Goal: Transaction & Acquisition: Book appointment/travel/reservation

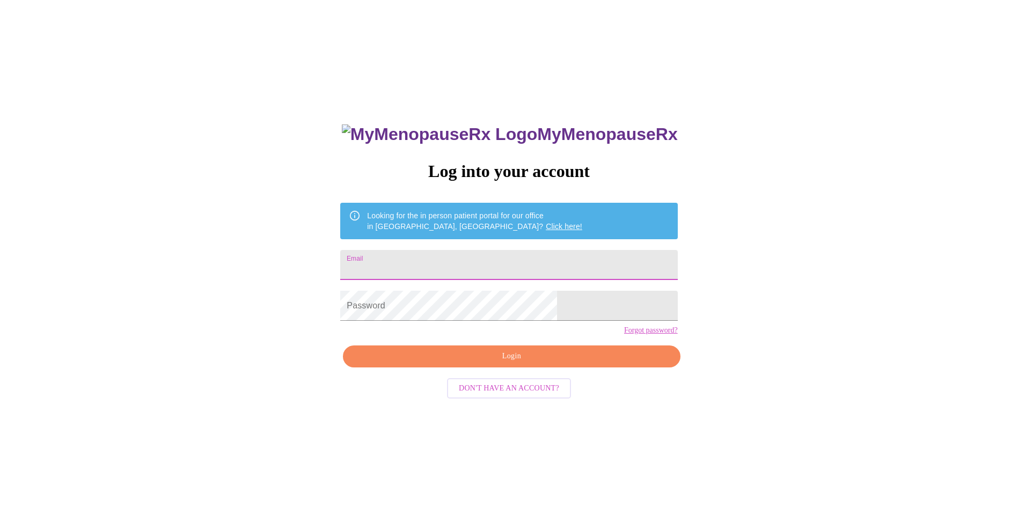
click at [450, 250] on input "Email" at bounding box center [508, 265] width 337 height 30
type input "[PERSON_NAME][EMAIL_ADDRESS][DOMAIN_NAME]"
click at [507, 363] on span "Login" at bounding box center [511, 356] width 312 height 13
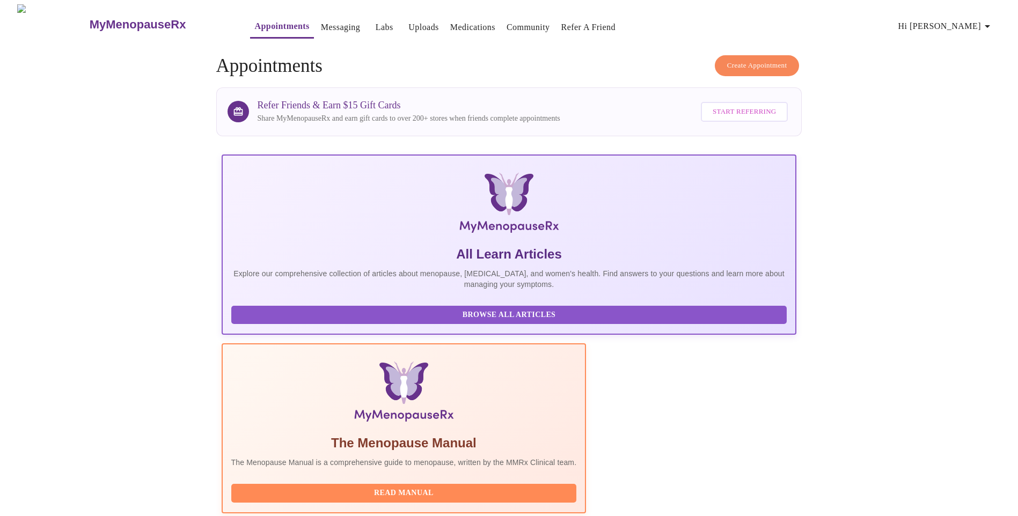
click at [764, 60] on span "Create Appointment" at bounding box center [757, 66] width 60 height 12
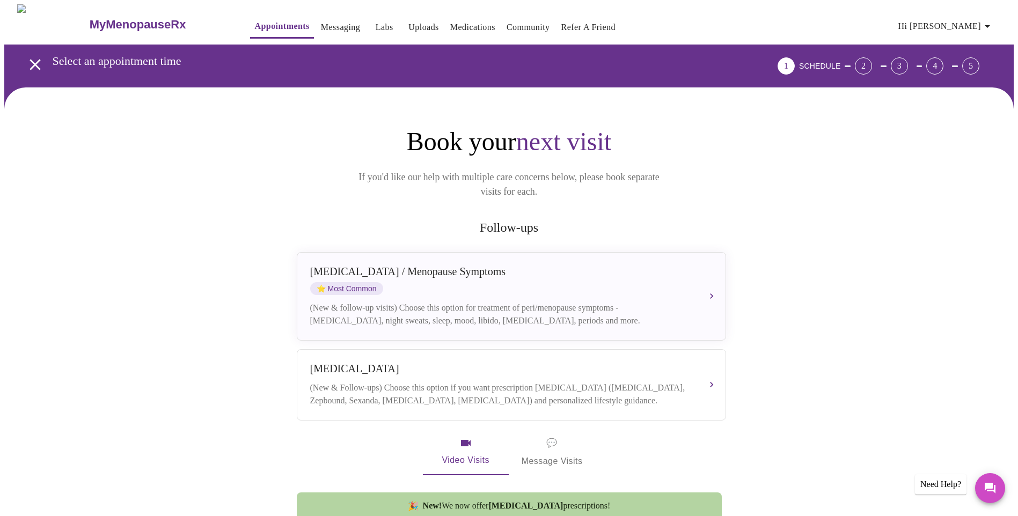
scroll to position [54, 0]
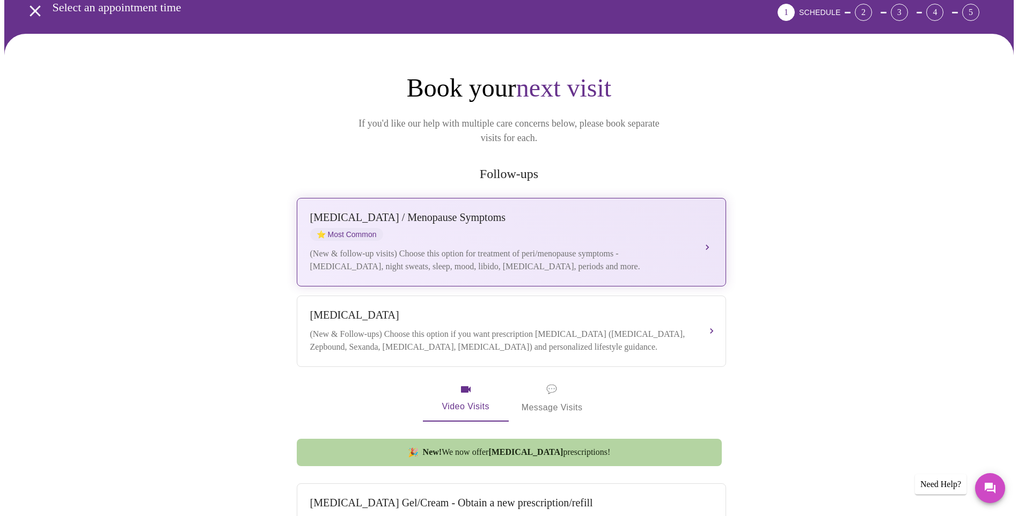
click at [436, 211] on div "Perimenopause / Menopause Symptoms" at bounding box center [500, 217] width 381 height 12
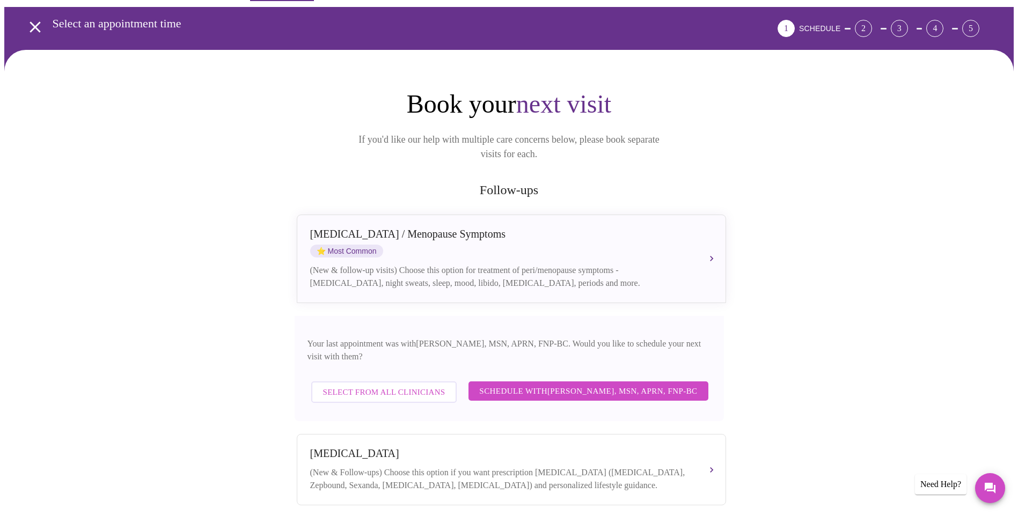
scroll to position [18, 0]
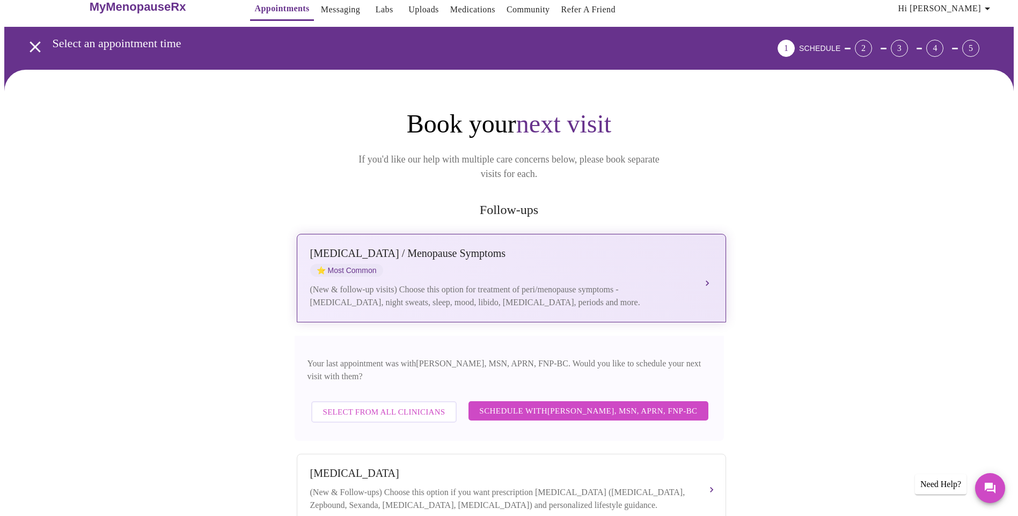
click at [520, 283] on div "(New & follow-up visits) Choose this option for treatment of peri/menopause sym…" at bounding box center [500, 296] width 381 height 26
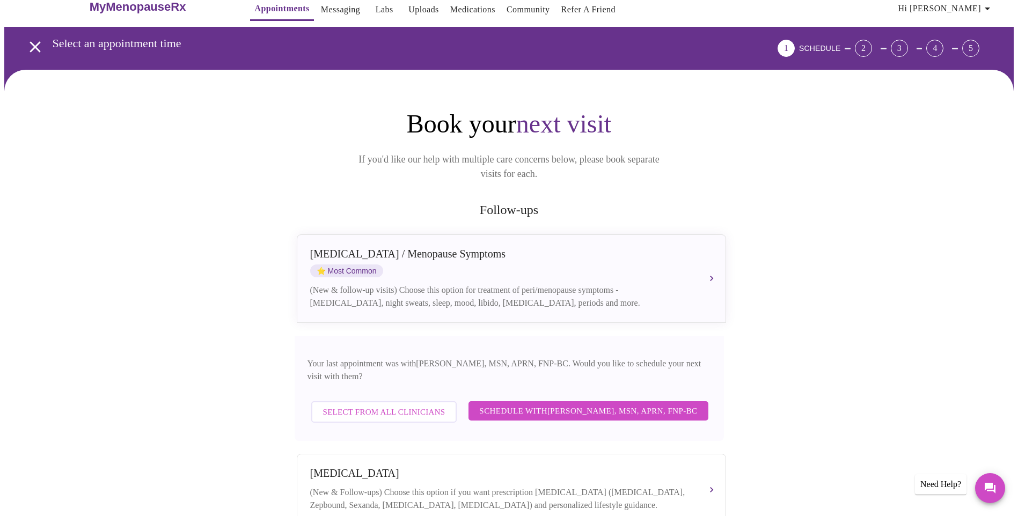
click at [554, 404] on span "Schedule with Larissa Wright, MSN, APRN, FNP-BC" at bounding box center [588, 411] width 218 height 14
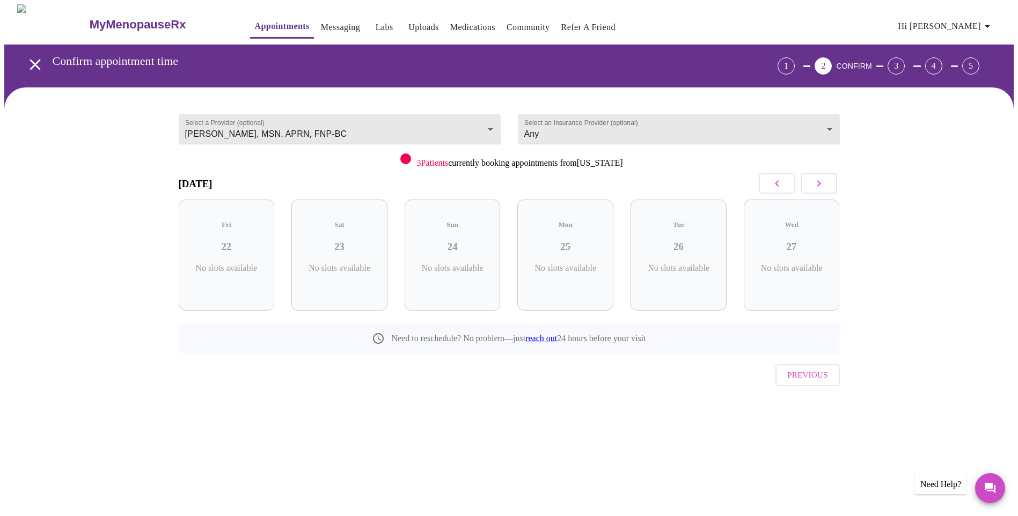
scroll to position [0, 0]
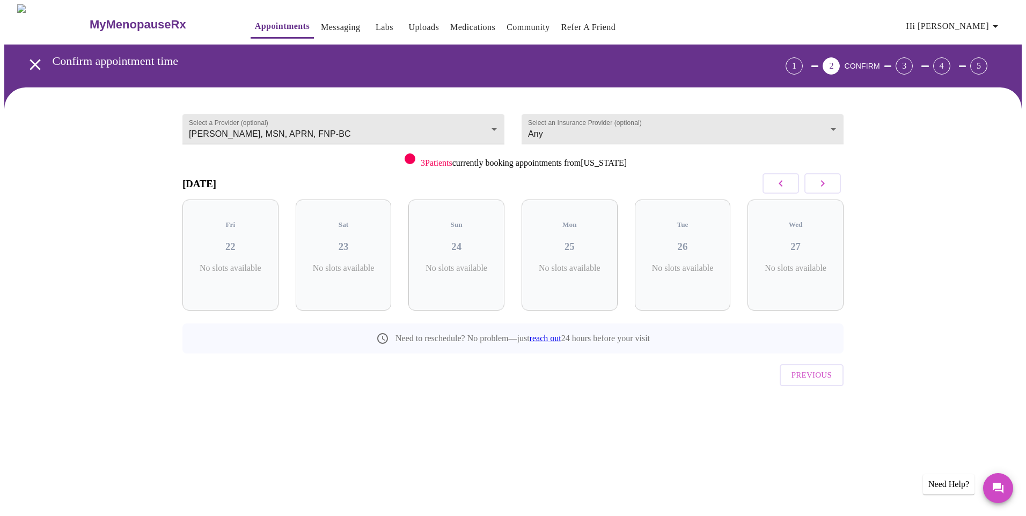
click at [488, 119] on body "MyMenopauseRx Appointments Messaging Labs Uploads Medications Community Refer a…" at bounding box center [512, 222] width 1017 height 436
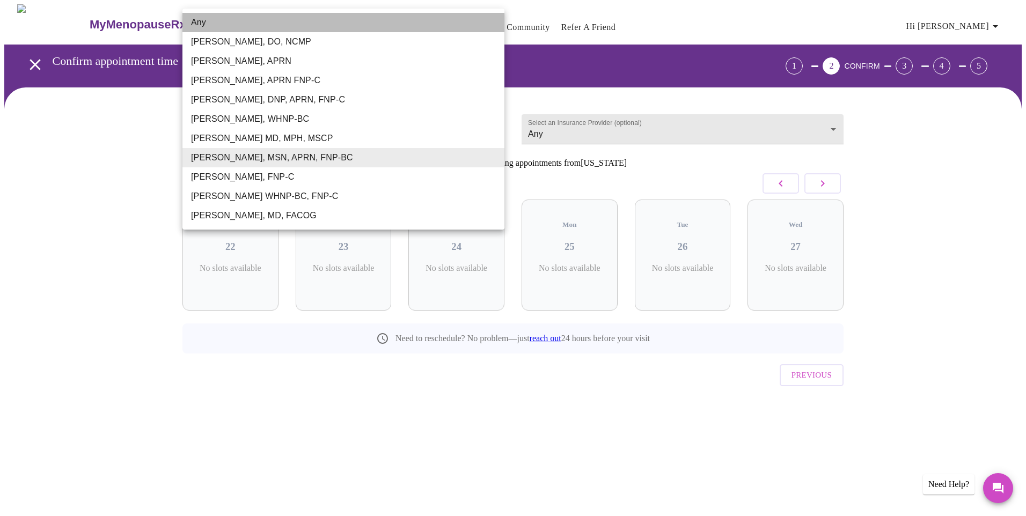
click at [208, 22] on li "Any" at bounding box center [343, 22] width 322 height 19
type input "Any"
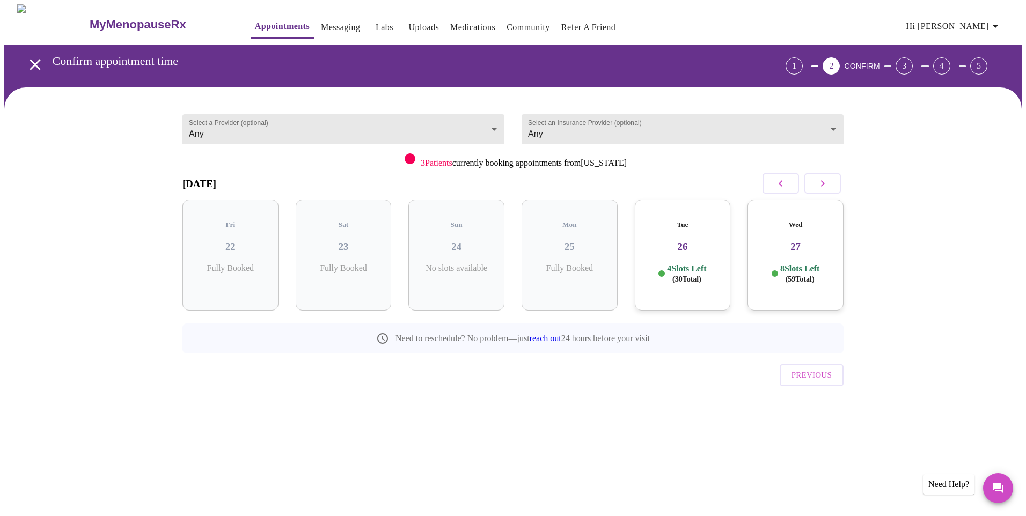
click at [688, 263] on p "4 Slots Left ( 30 Total)" at bounding box center [686, 273] width 39 height 21
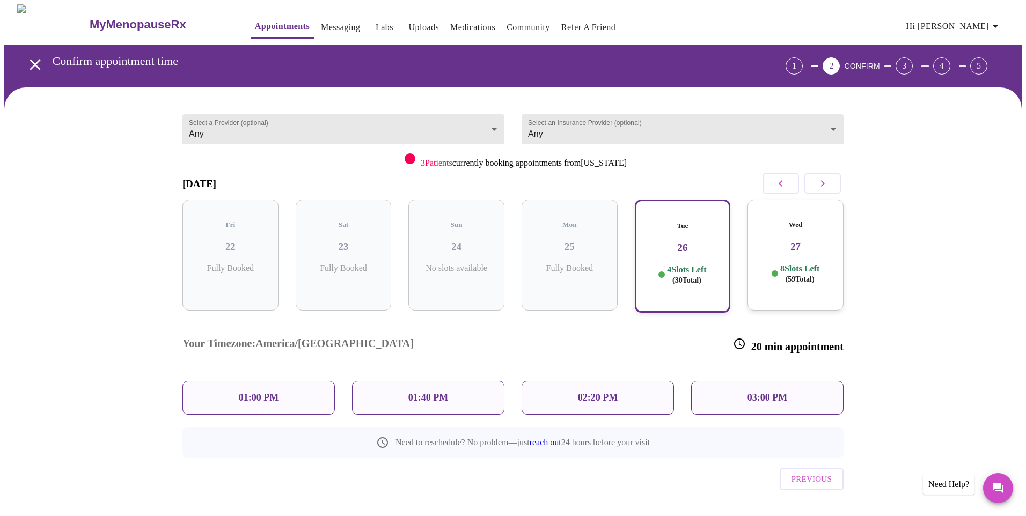
click at [688, 264] on p "4 Slots Left ( 30 Total)" at bounding box center [686, 274] width 39 height 21
click at [265, 392] on p "01:00 PM" at bounding box center [259, 397] width 40 height 11
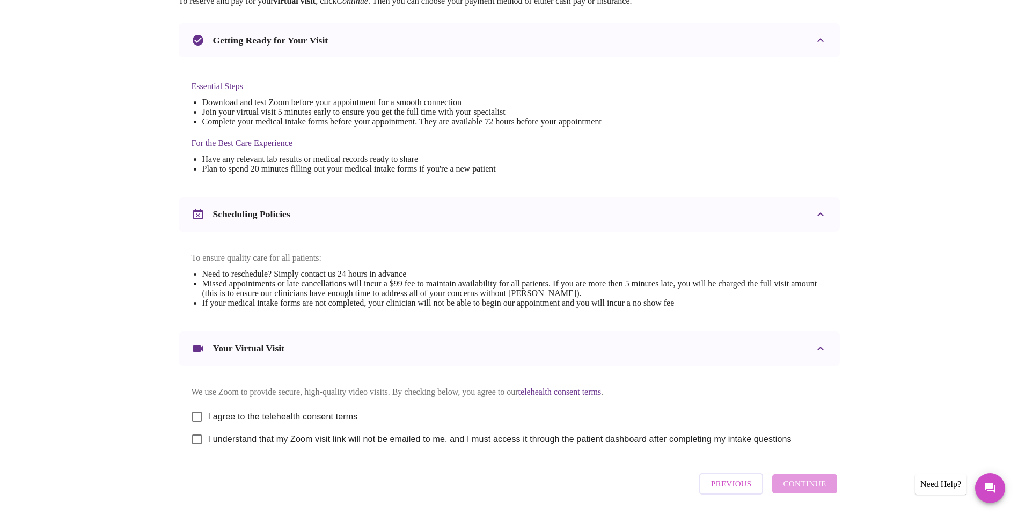
scroll to position [215, 0]
click at [195, 425] on input "I agree to the telehealth consent terms" at bounding box center [197, 416] width 23 height 23
checkbox input "true"
click at [196, 450] on input "I understand that my Zoom visit link will not be emailed to me, and I must acce…" at bounding box center [197, 439] width 23 height 23
checkbox input "true"
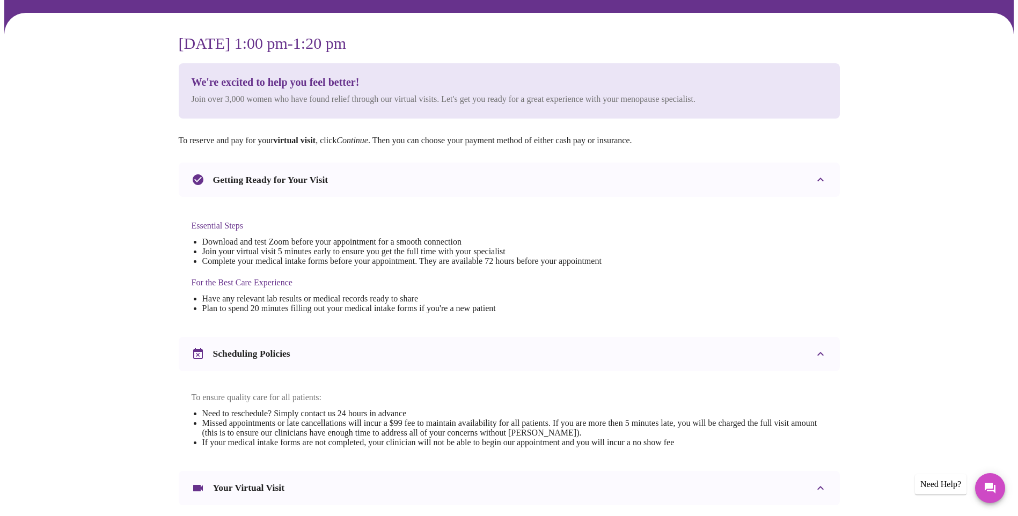
scroll to position [262, 0]
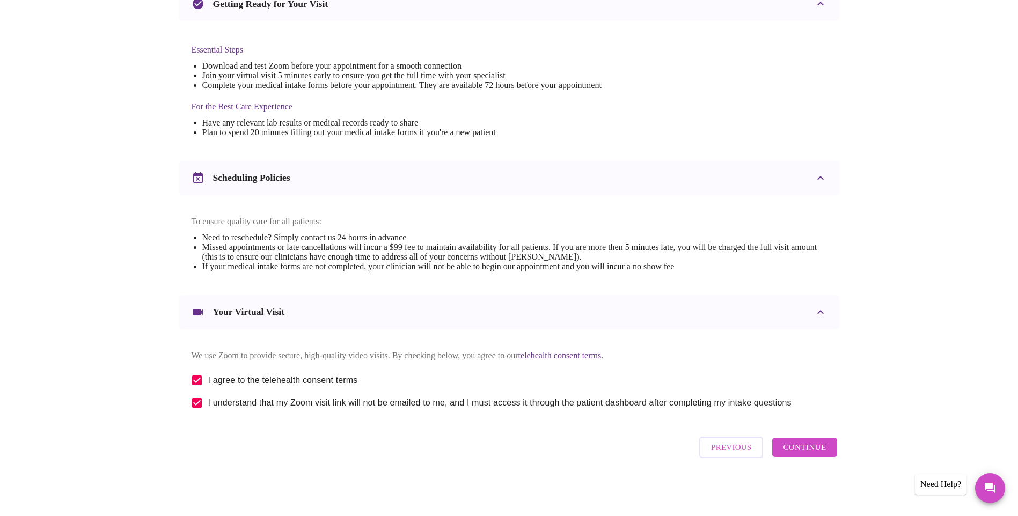
click at [819, 445] on span "Continue" at bounding box center [804, 447] width 43 height 14
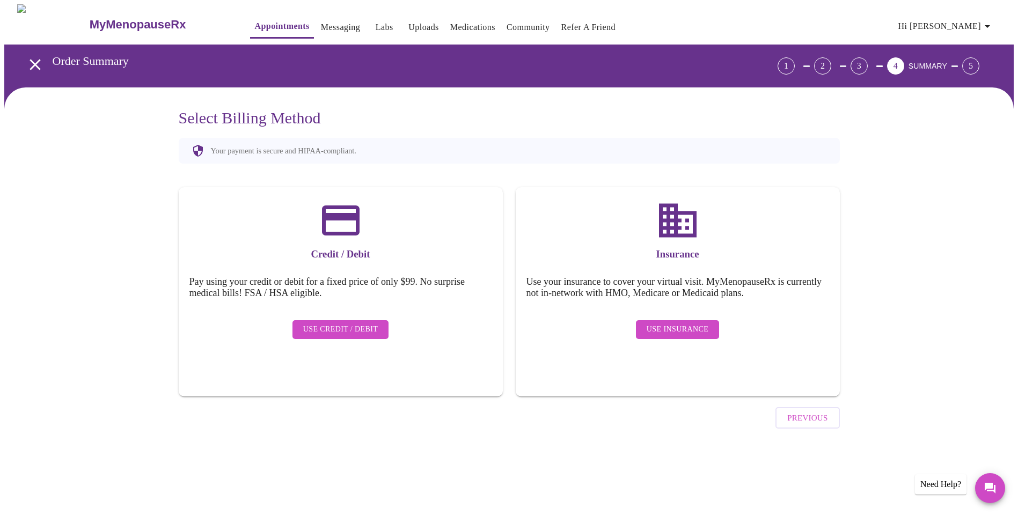
scroll to position [0, 0]
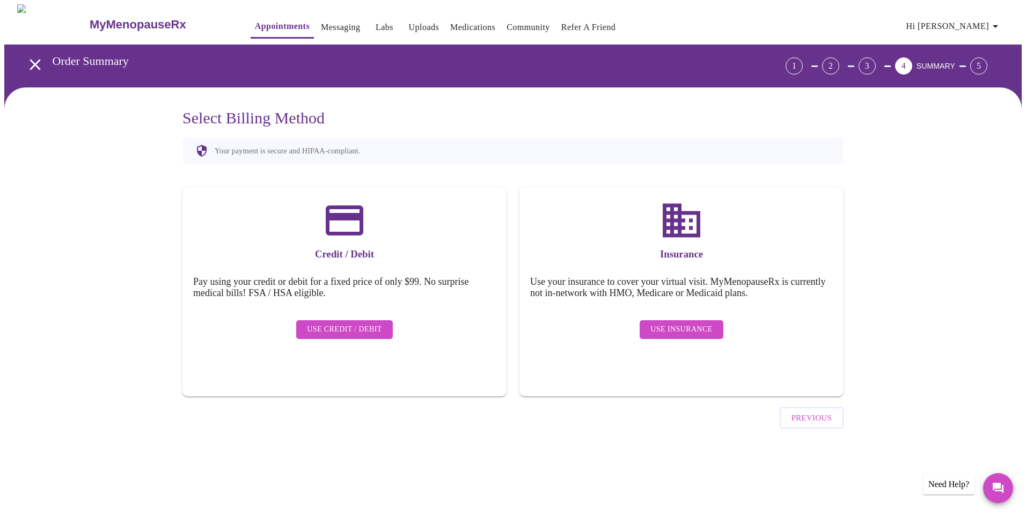
click at [688, 325] on span "Use Insurance" at bounding box center [681, 329] width 62 height 13
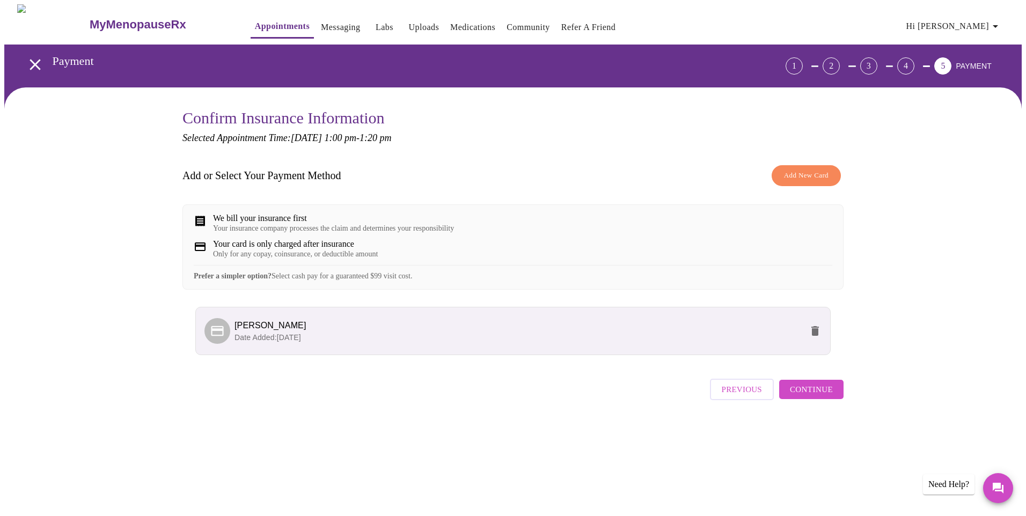
click at [812, 396] on span "Continue" at bounding box center [811, 389] width 43 height 14
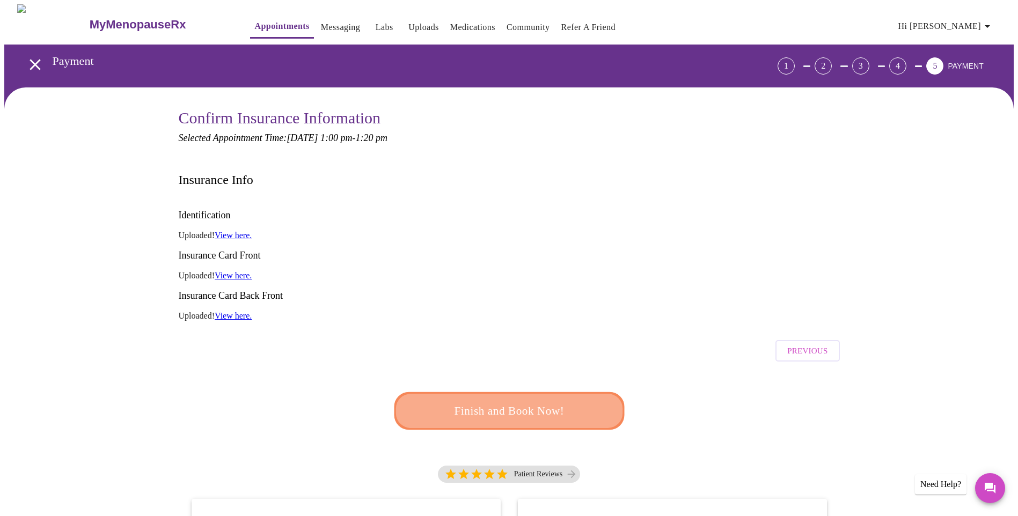
click at [532, 401] on span "Finish and Book Now!" at bounding box center [509, 411] width 198 height 20
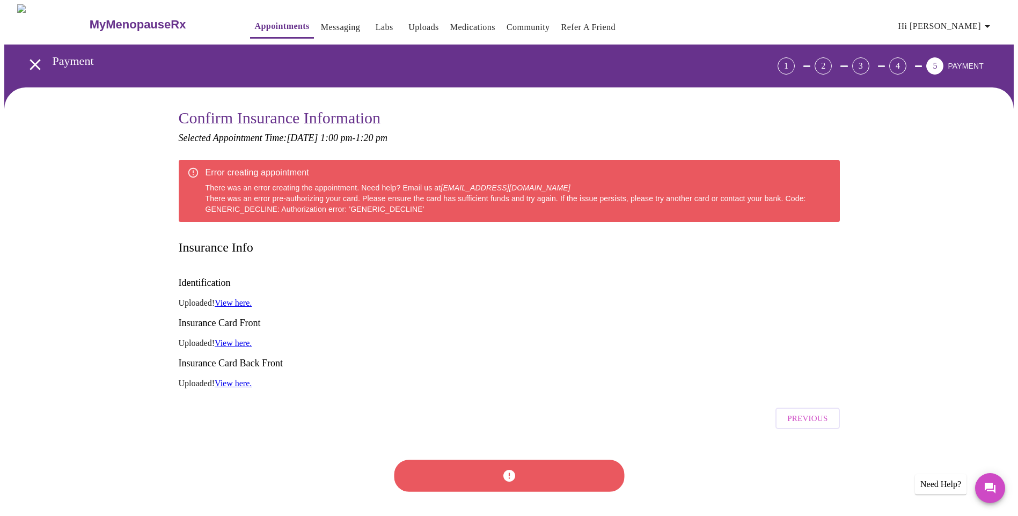
click at [529, 445] on div at bounding box center [509, 475] width 236 height 61
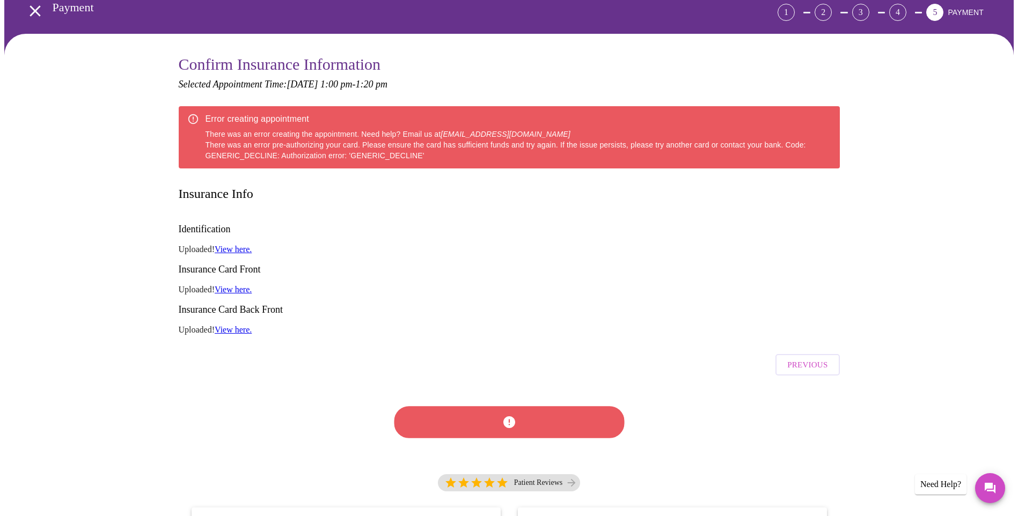
click at [795, 358] on span "Previous" at bounding box center [807, 365] width 40 height 14
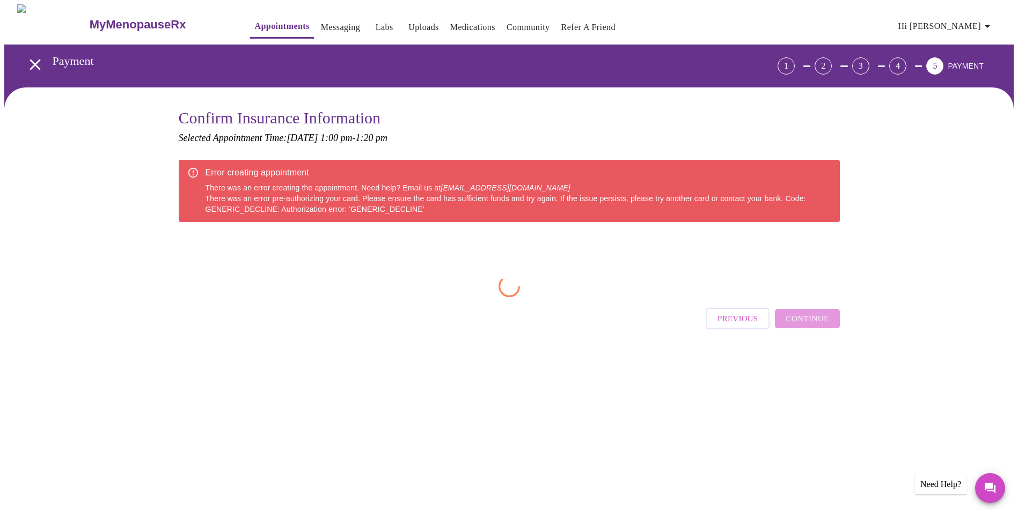
scroll to position [0, 0]
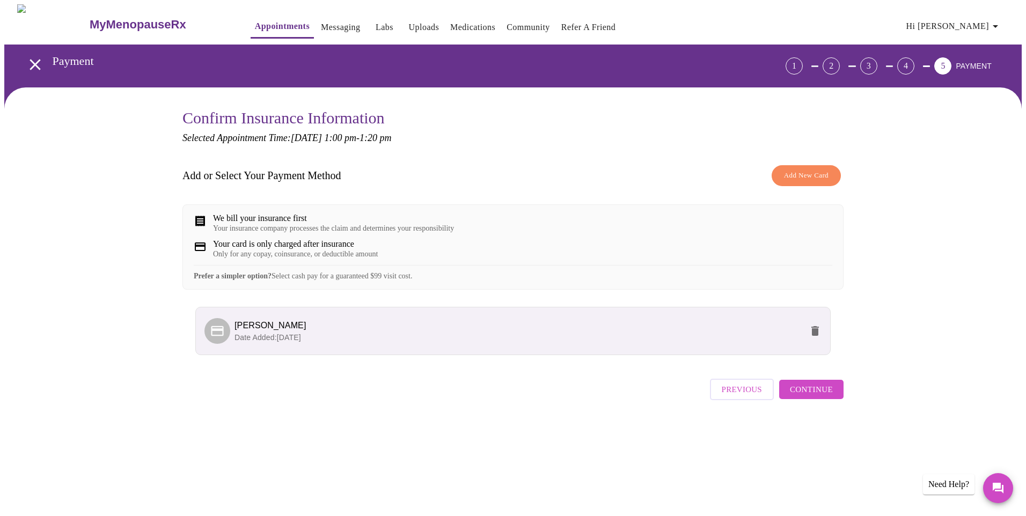
click at [749, 396] on span "Previous" at bounding box center [741, 389] width 40 height 14
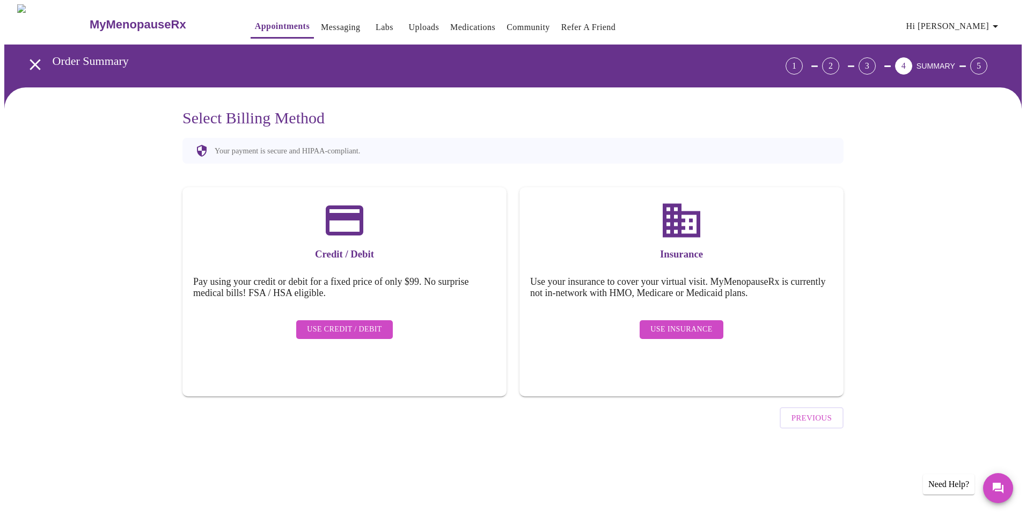
click at [657, 323] on span "Use Insurance" at bounding box center [681, 329] width 62 height 13
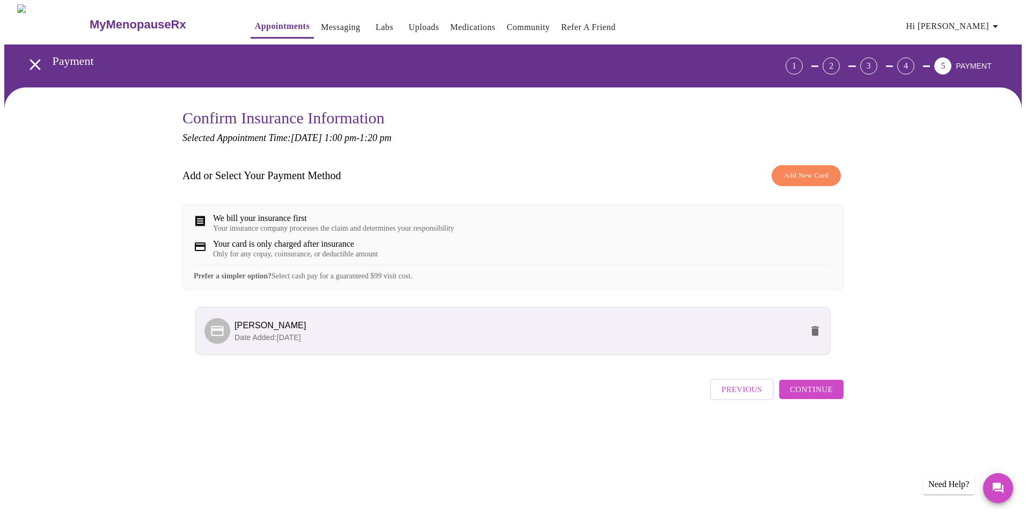
click at [777, 343] on p "Date Added: 10-29-2024" at bounding box center [518, 337] width 568 height 11
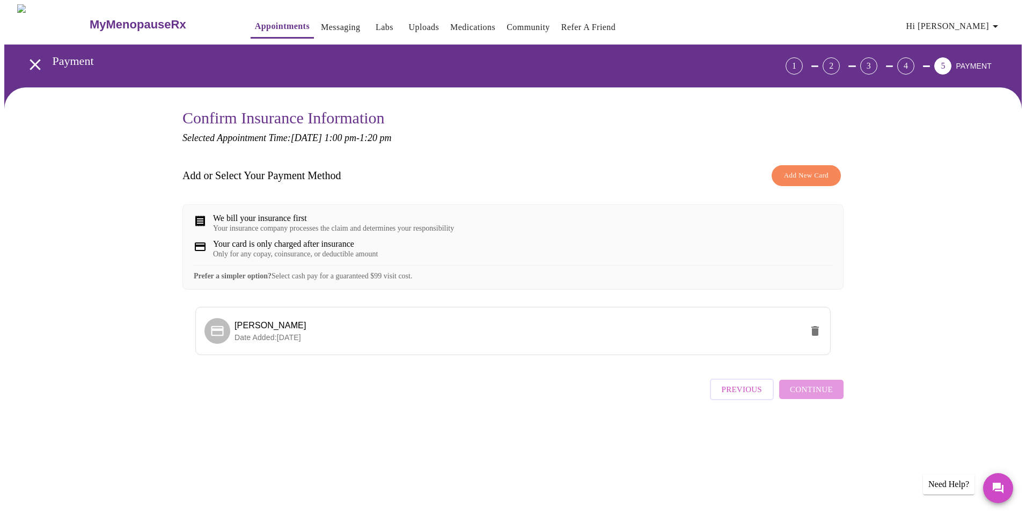
click at [812, 402] on div "Previous Continue" at bounding box center [777, 387] width 134 height 38
click at [390, 226] on div "Your insurance company processes the claim and determines your responsibility" at bounding box center [333, 228] width 241 height 9
click at [251, 230] on div "Your insurance company processes the claim and determines your responsibility" at bounding box center [333, 228] width 241 height 9
click at [235, 178] on h3 "Add or Select Your Payment Method" at bounding box center [261, 176] width 159 height 12
click at [716, 400] on button "Previous" at bounding box center [742, 389] width 64 height 21
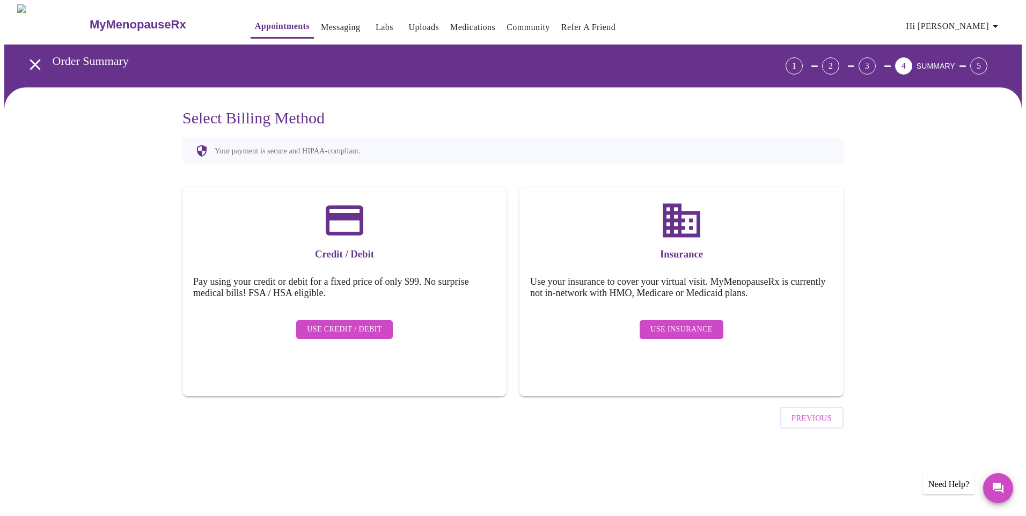
click at [699, 326] on span "Use Insurance" at bounding box center [681, 329] width 62 height 13
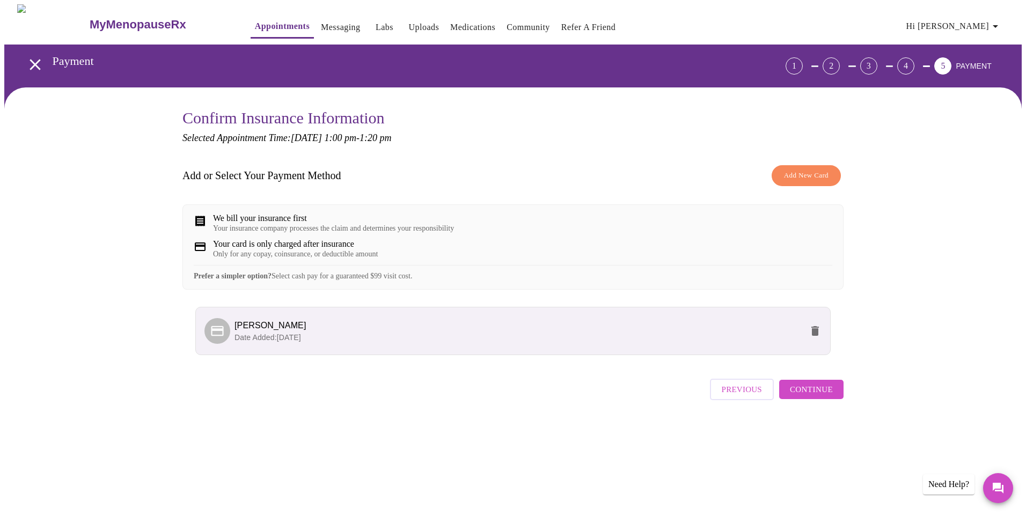
click at [808, 396] on span "Continue" at bounding box center [811, 389] width 43 height 14
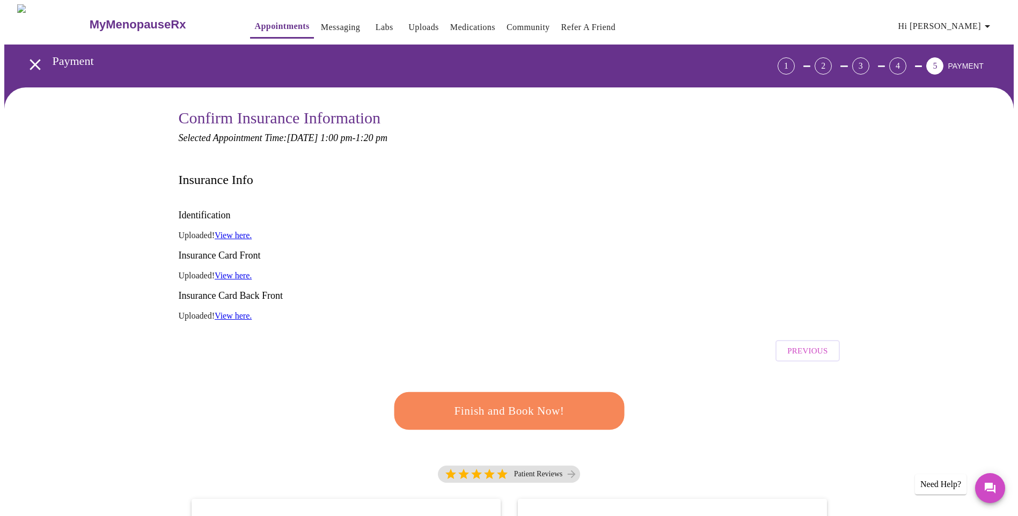
click at [515, 401] on span "Finish and Book Now!" at bounding box center [509, 411] width 198 height 20
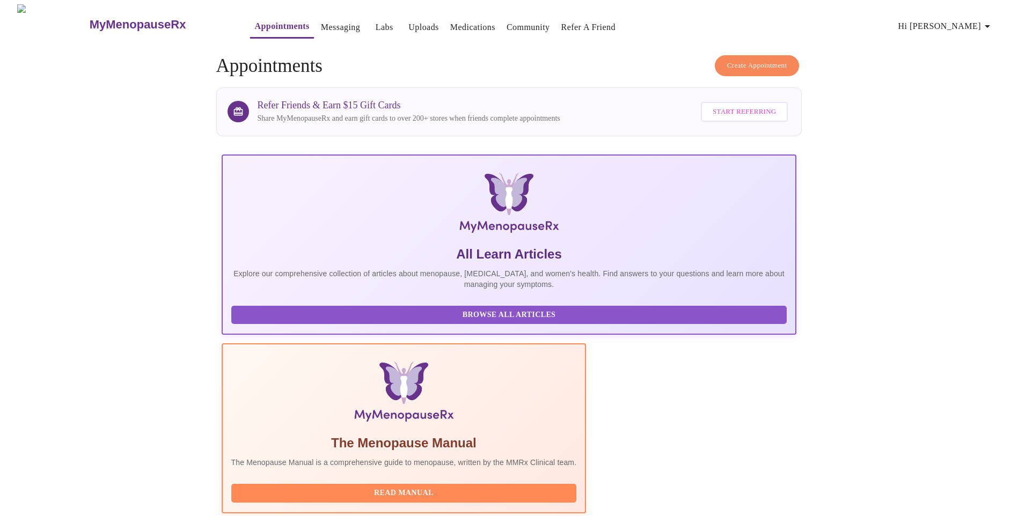
click at [757, 60] on span "Create Appointment" at bounding box center [757, 66] width 60 height 12
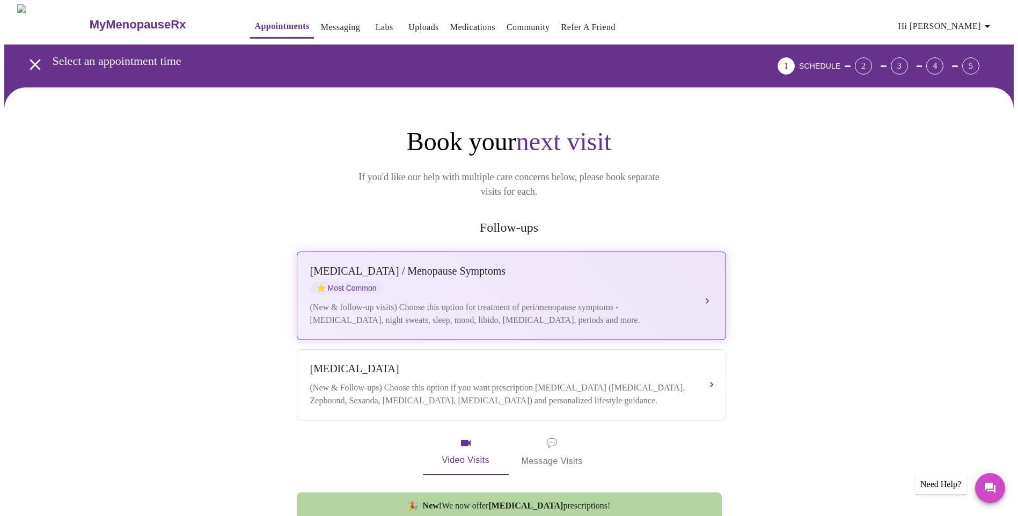
click at [549, 284] on div "Perimenopause / Menopause Symptoms ⭐ Most Common (New & follow-up visits) Choos…" at bounding box center [511, 296] width 402 height 62
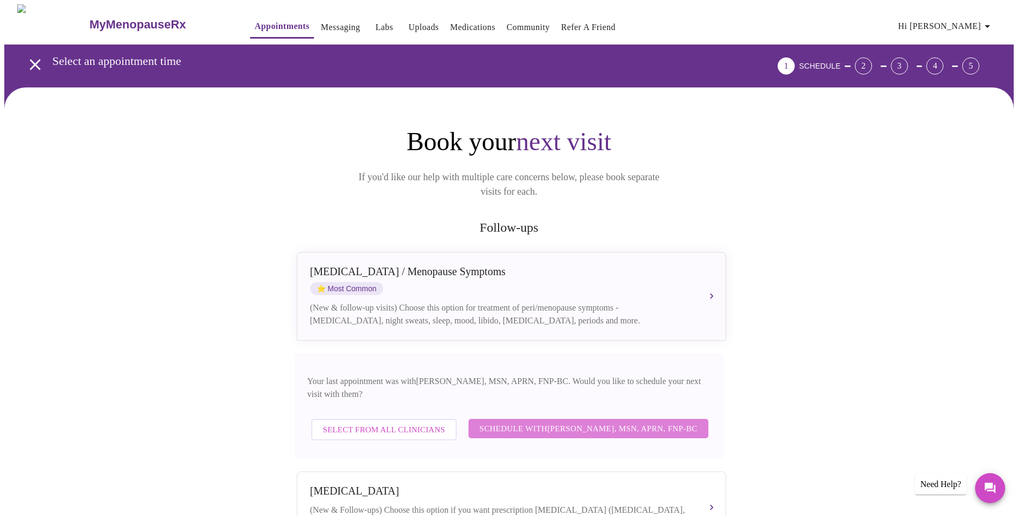
click at [622, 422] on span "Schedule with Larissa Wright, MSN, APRN, FNP-BC" at bounding box center [588, 429] width 218 height 14
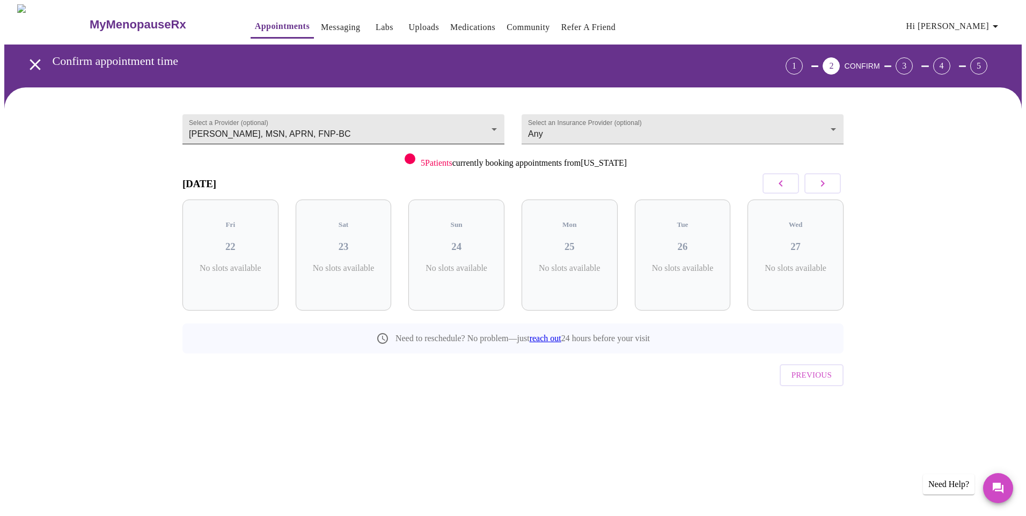
click at [499, 123] on body "MyMenopauseRx Appointments Messaging Labs Uploads Medications Community Refer a…" at bounding box center [512, 222] width 1017 height 436
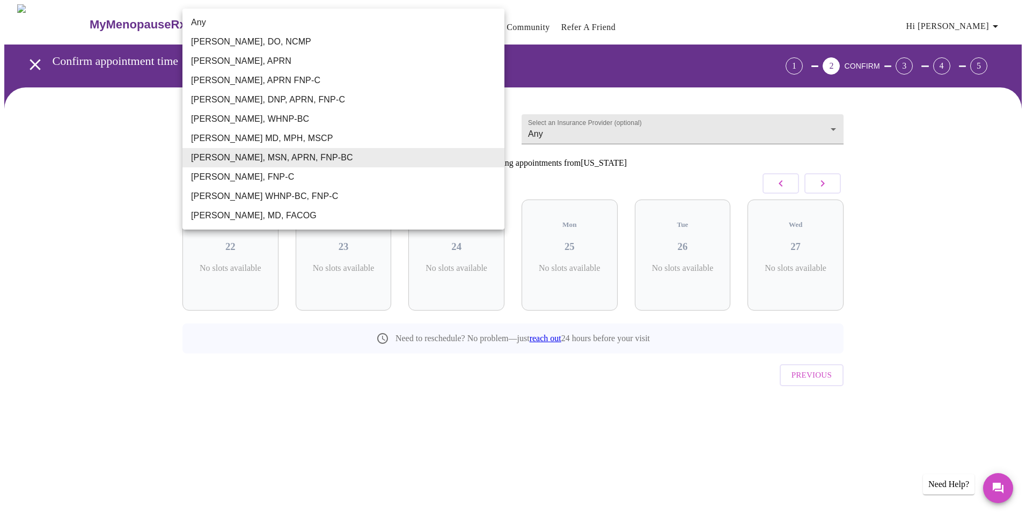
click at [188, 22] on li "Any" at bounding box center [343, 22] width 322 height 19
type input "Any"
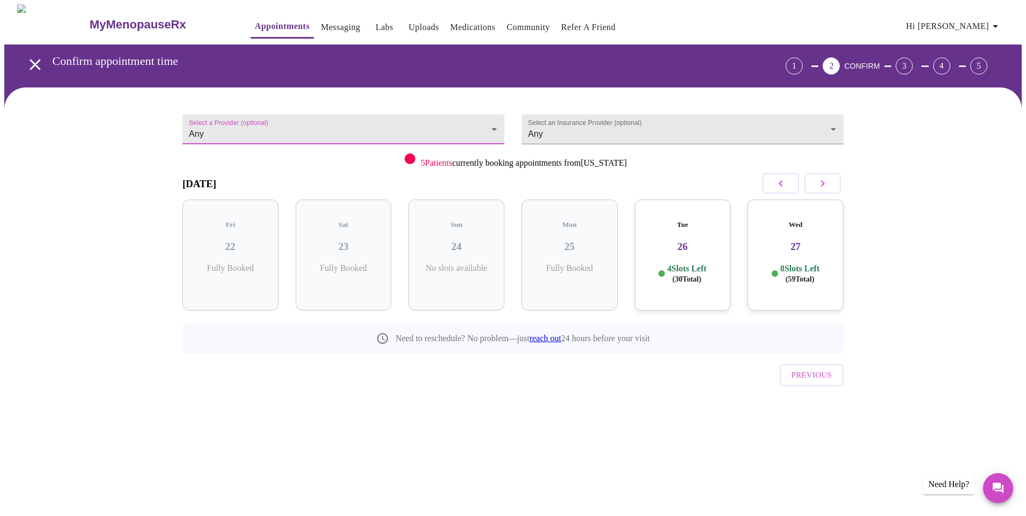
click at [675, 263] on p "4 Slots Left ( 30 Total)" at bounding box center [686, 273] width 39 height 21
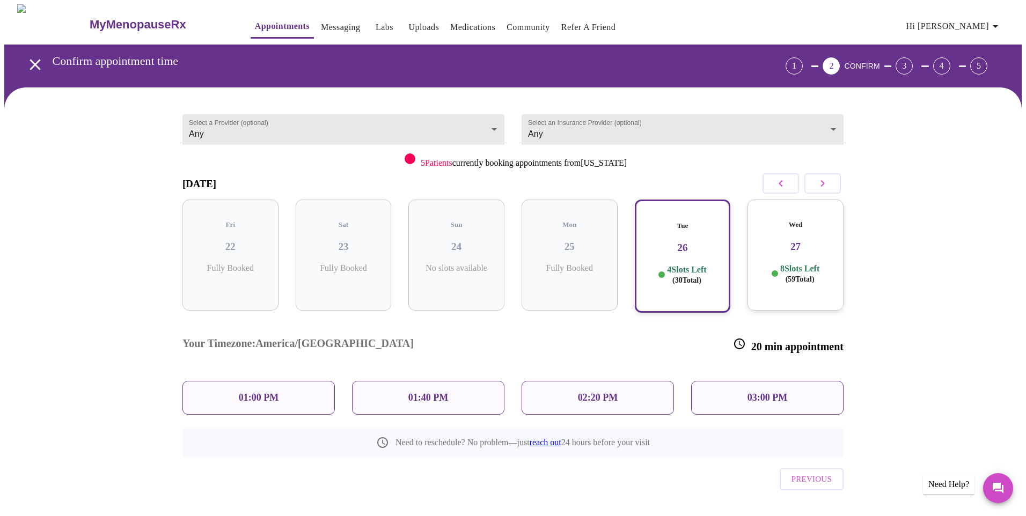
click at [246, 392] on p "01:00 PM" at bounding box center [259, 397] width 40 height 11
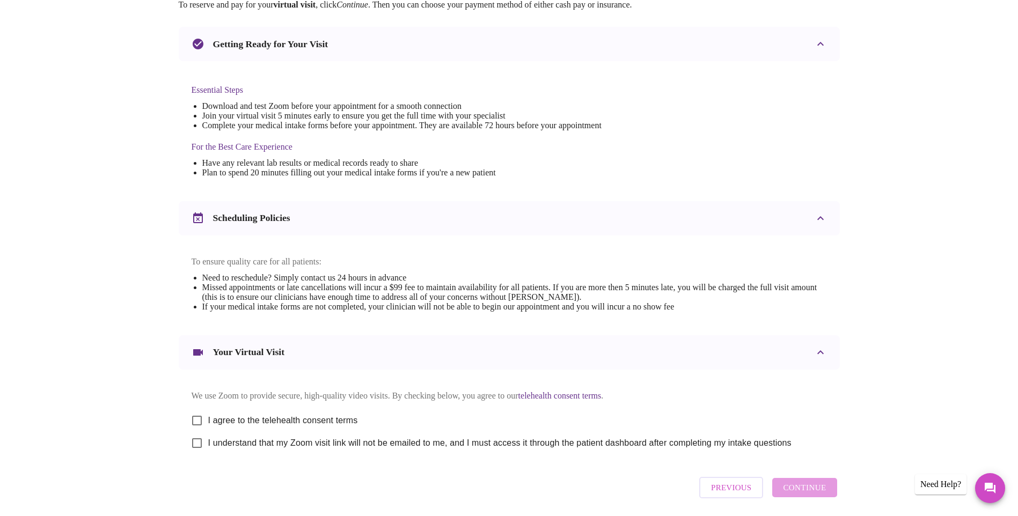
scroll to position [215, 0]
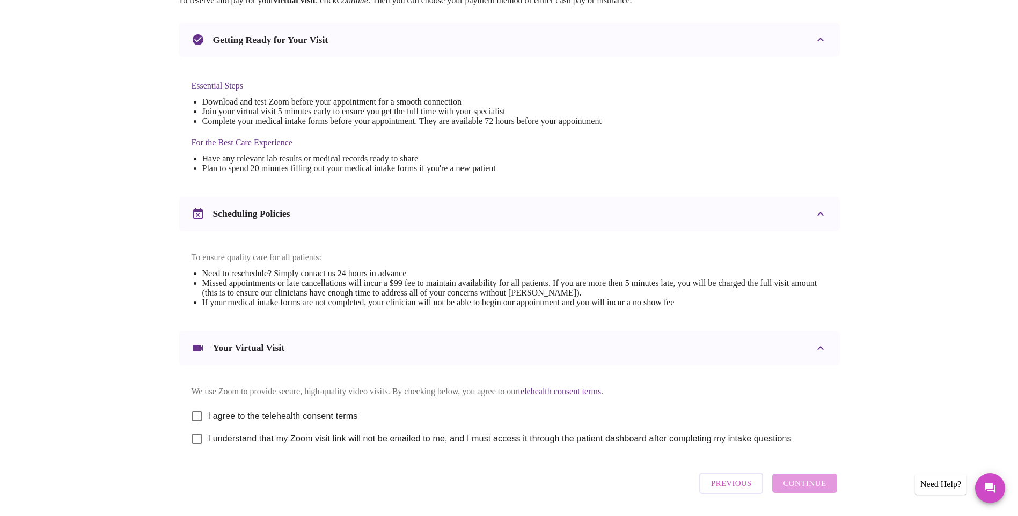
click at [260, 423] on span "I agree to the telehealth consent terms" at bounding box center [283, 416] width 150 height 13
click at [208, 428] on input "I agree to the telehealth consent terms" at bounding box center [197, 416] width 23 height 23
checkbox input "true"
click at [230, 445] on span "I understand that my Zoom visit link will not be emailed to me, and I must acce…" at bounding box center [499, 438] width 583 height 13
click at [208, 445] on input "I understand that my Zoom visit link will not be emailed to me, and I must acce…" at bounding box center [197, 439] width 23 height 23
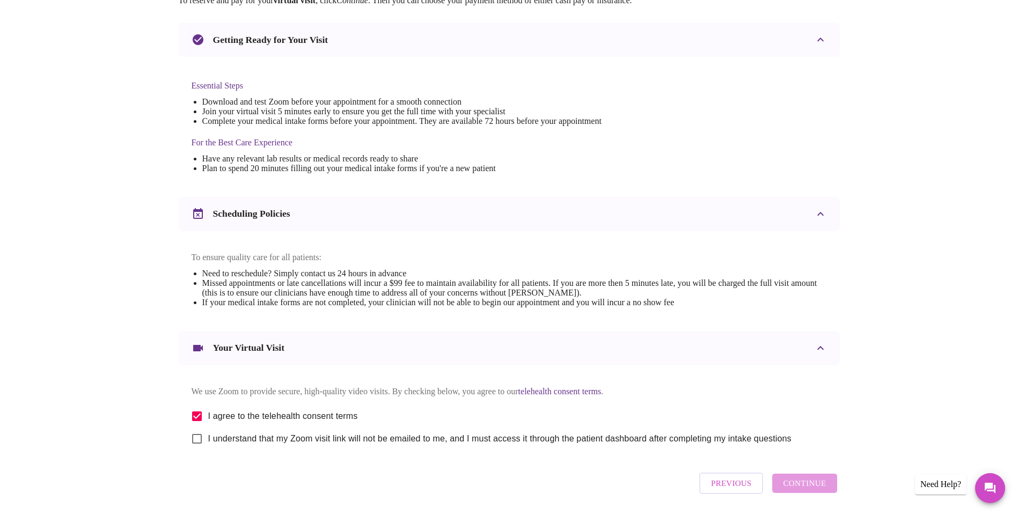
checkbox input "true"
click at [800, 490] on span "Continue" at bounding box center [804, 483] width 43 height 14
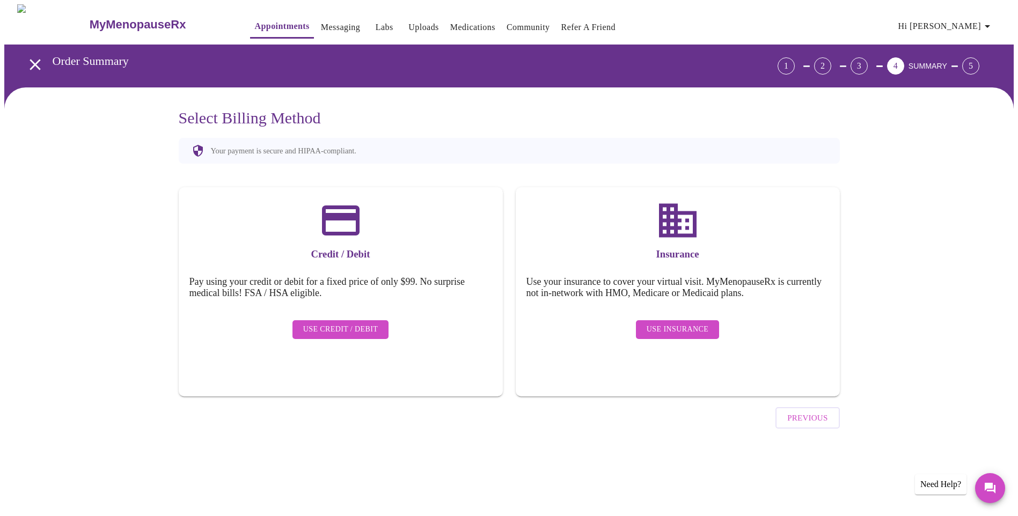
scroll to position [0, 0]
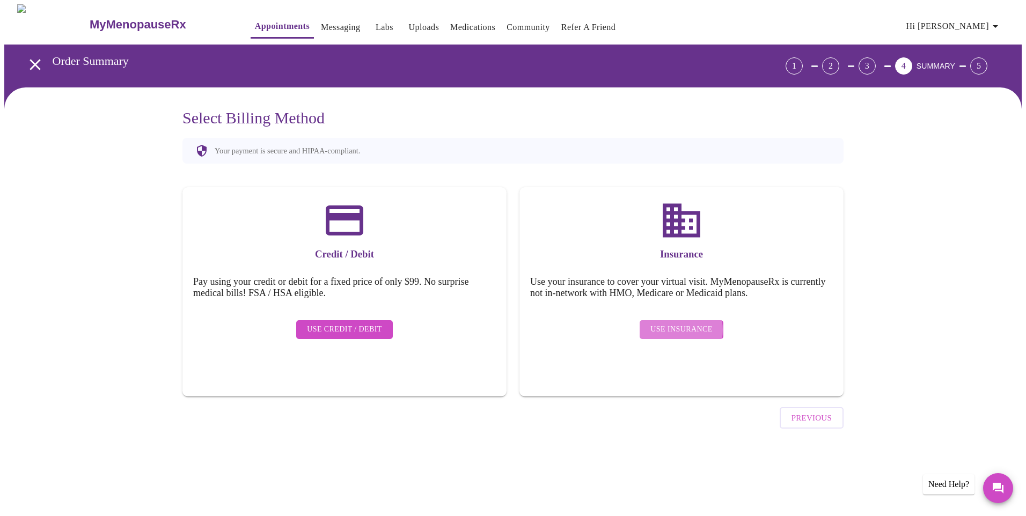
click at [680, 323] on span "Use Insurance" at bounding box center [681, 329] width 62 height 13
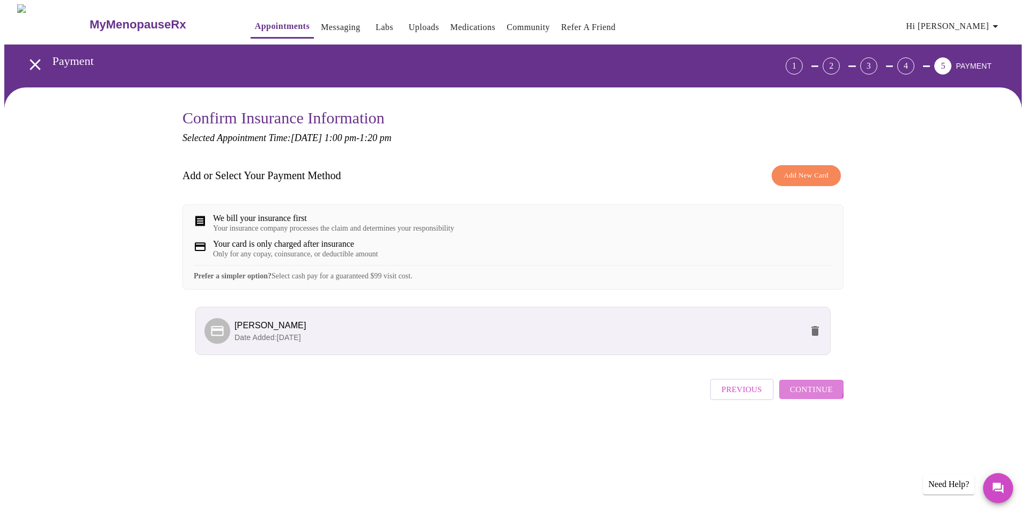
click at [801, 396] on span "Continue" at bounding box center [811, 389] width 43 height 14
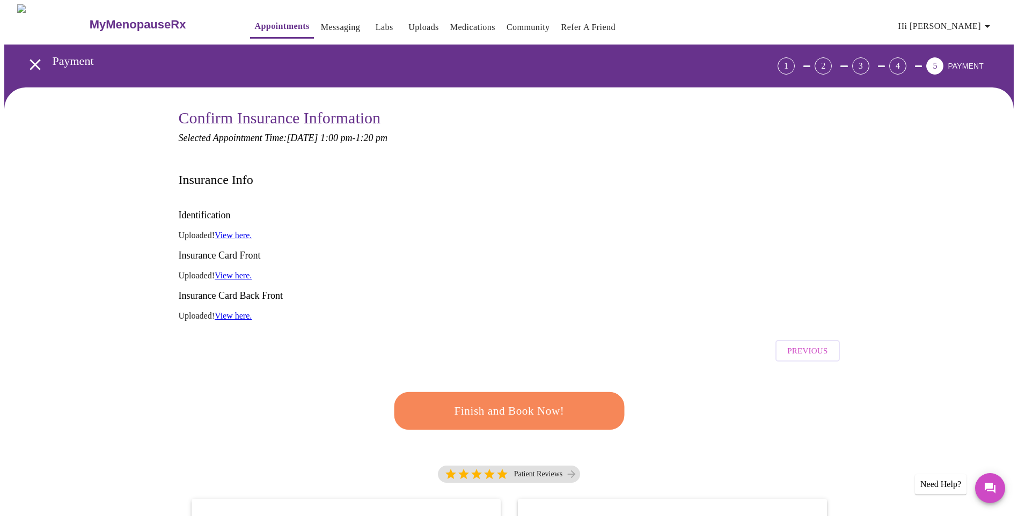
click at [547, 401] on span "Finish and Book Now!" at bounding box center [509, 411] width 198 height 20
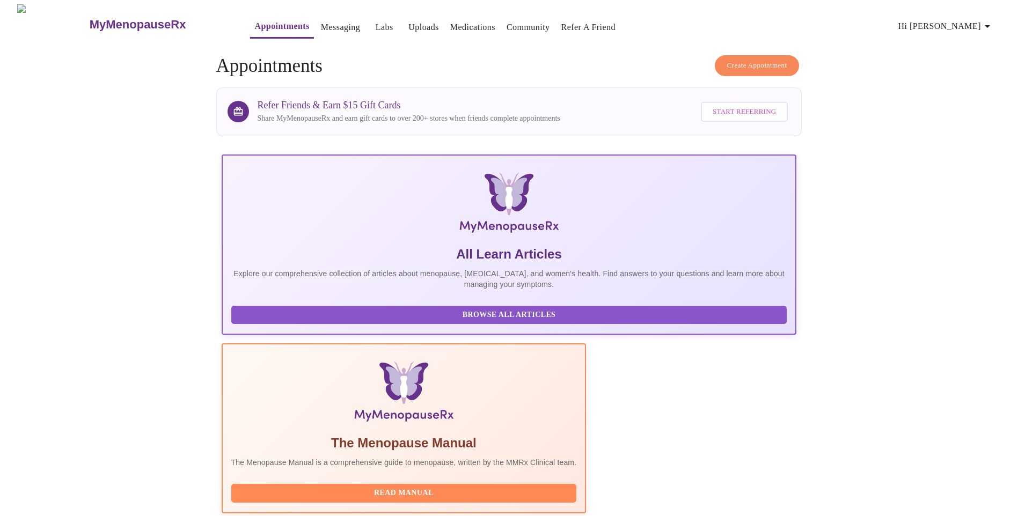
click at [990, 25] on icon "button" at bounding box center [986, 26] width 5 height 3
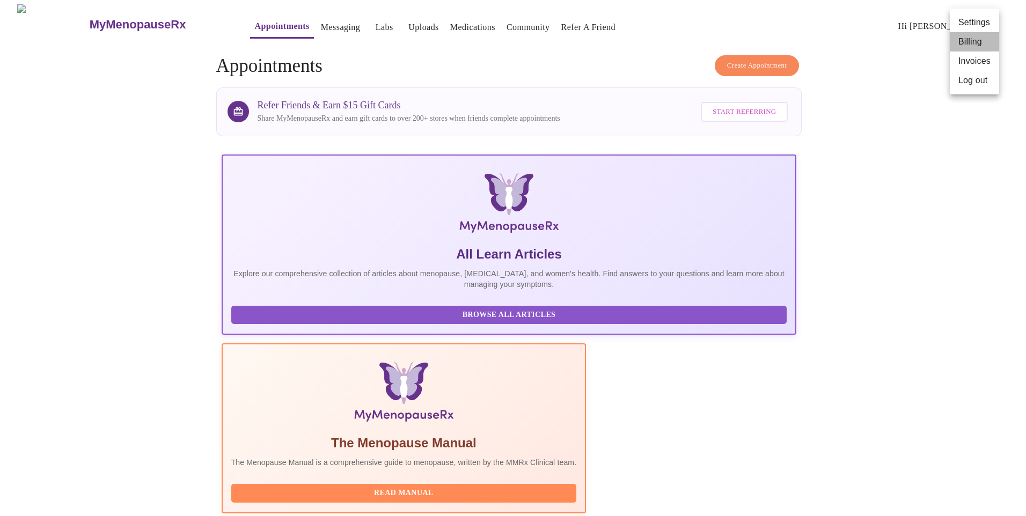
click at [977, 42] on li "Billing" at bounding box center [973, 41] width 49 height 19
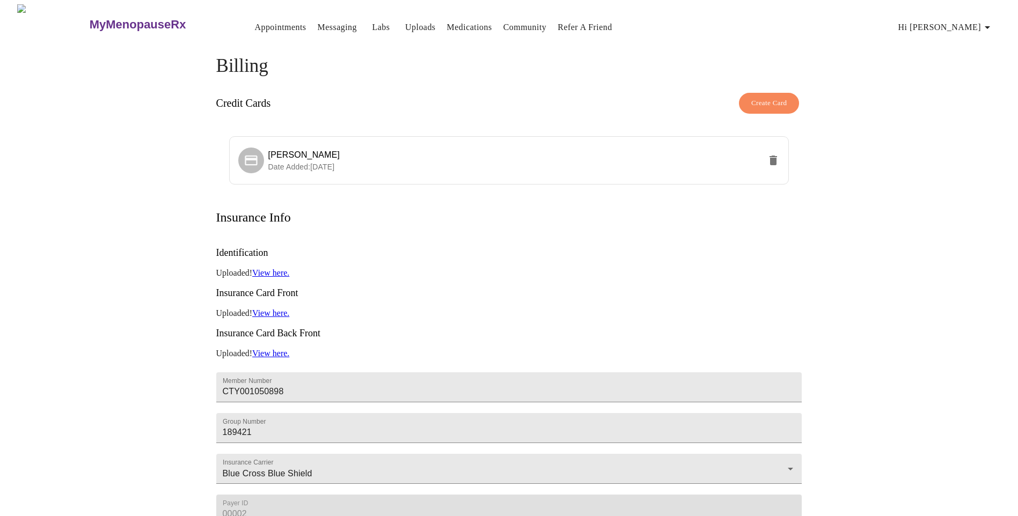
click at [254, 101] on h3 "Credit Cards" at bounding box center [243, 103] width 55 height 12
click at [756, 98] on span "Create Card" at bounding box center [769, 103] width 36 height 12
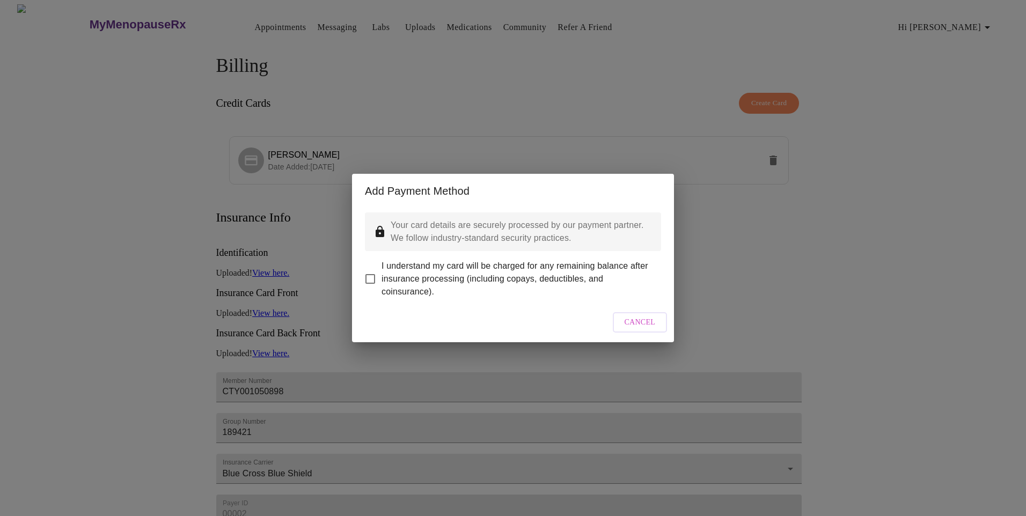
click at [381, 273] on span "I understand my card will be charged for any remaining balance after insurance …" at bounding box center [516, 279] width 271 height 39
click at [381, 273] on input "I understand my card will be charged for any remaining balance after insurance …" at bounding box center [370, 279] width 23 height 23
checkbox input "true"
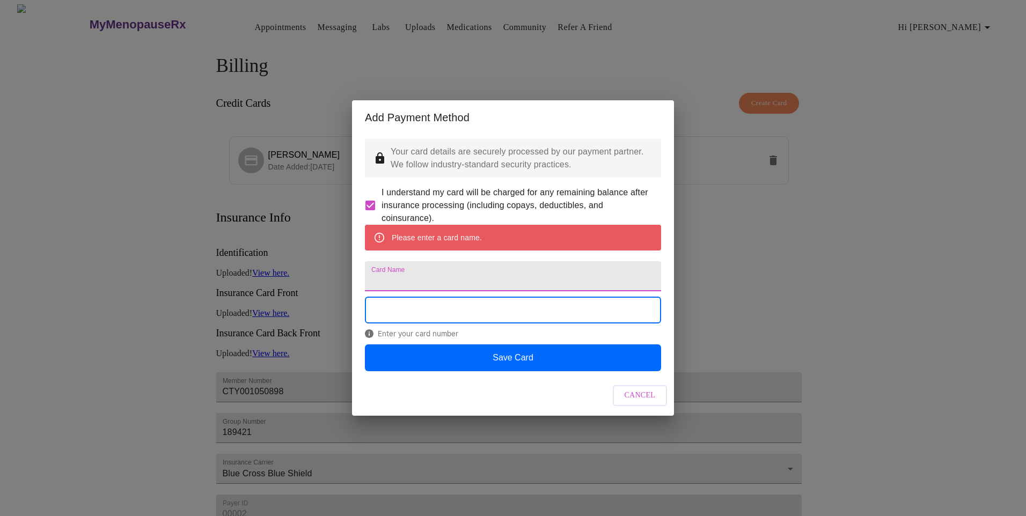
click at [423, 275] on input "Card Name" at bounding box center [513, 276] width 296 height 30
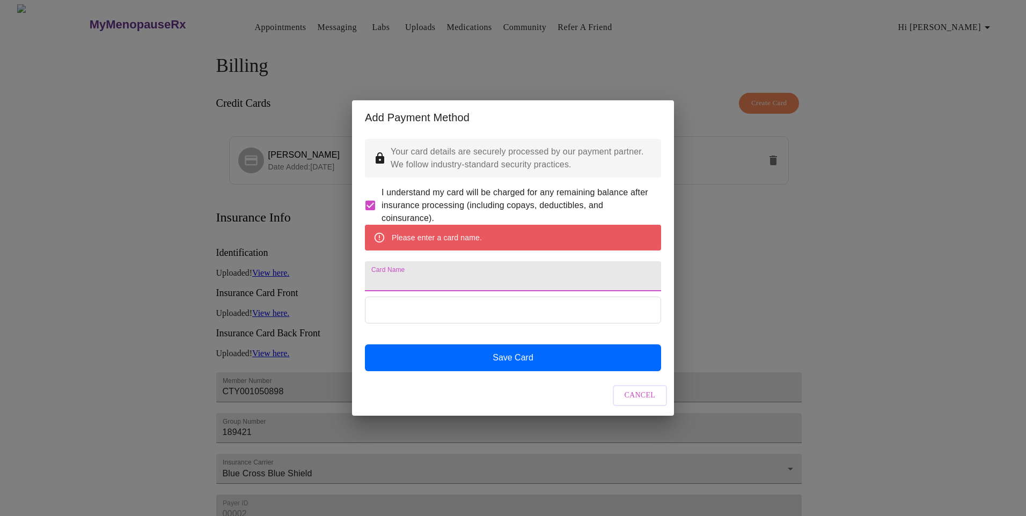
type input "brady@sxu.edu"
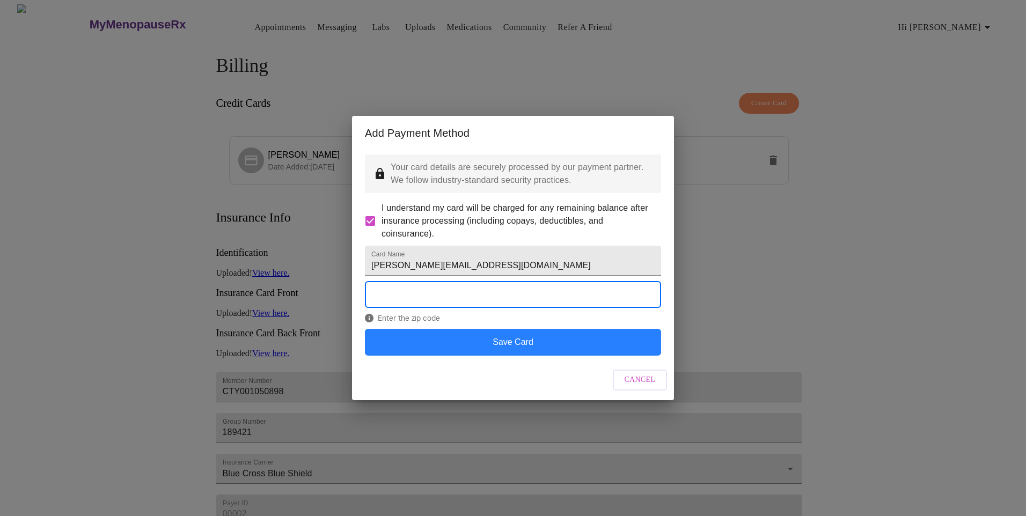
click at [511, 356] on button "Save Card" at bounding box center [513, 342] width 296 height 27
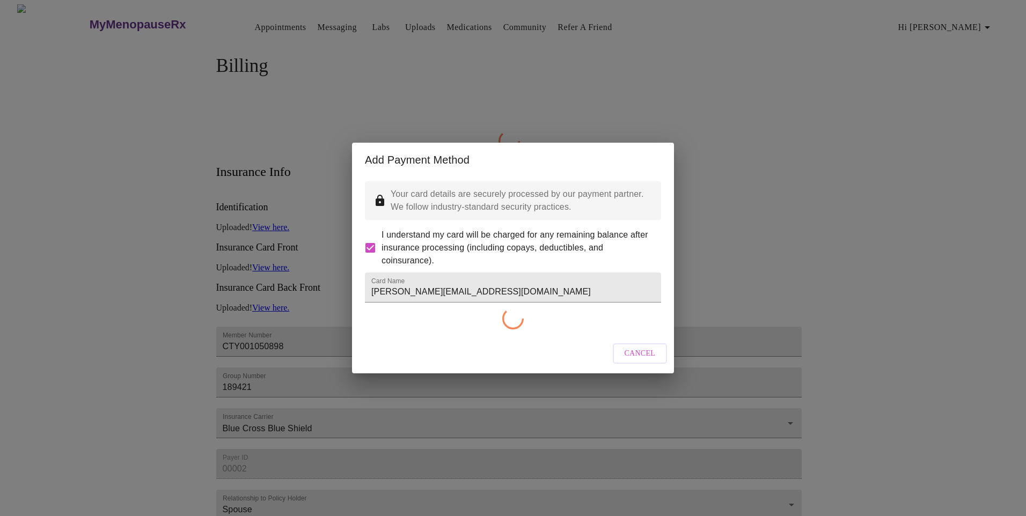
checkbox input "false"
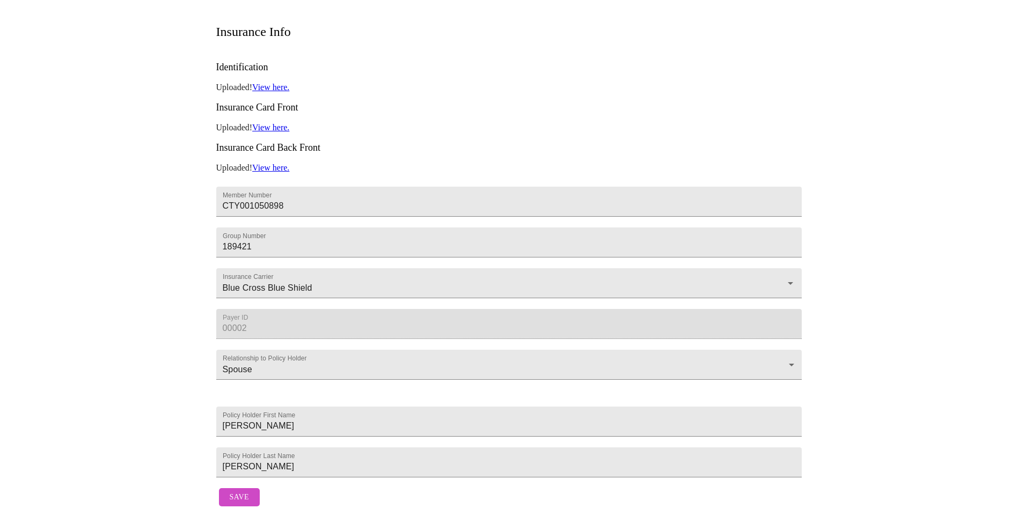
click at [237, 491] on span "Save" at bounding box center [239, 497] width 19 height 13
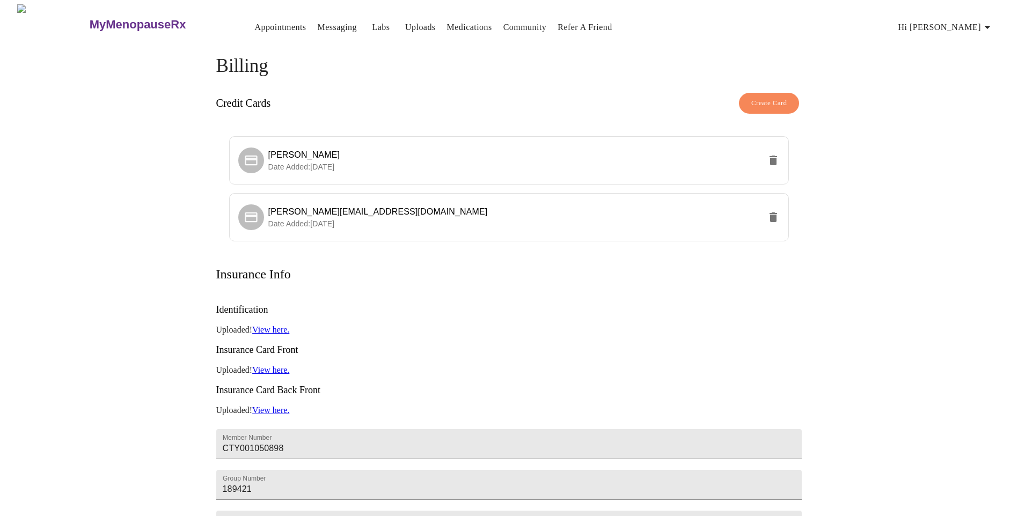
click at [254, 20] on link "Appointments" at bounding box center [279, 27] width 51 height 15
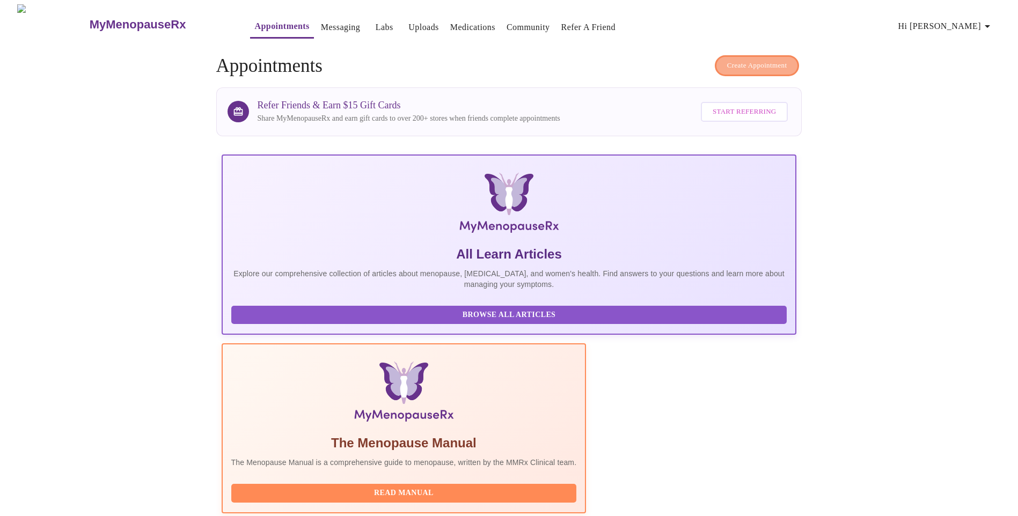
click at [767, 67] on span "Create Appointment" at bounding box center [757, 66] width 60 height 12
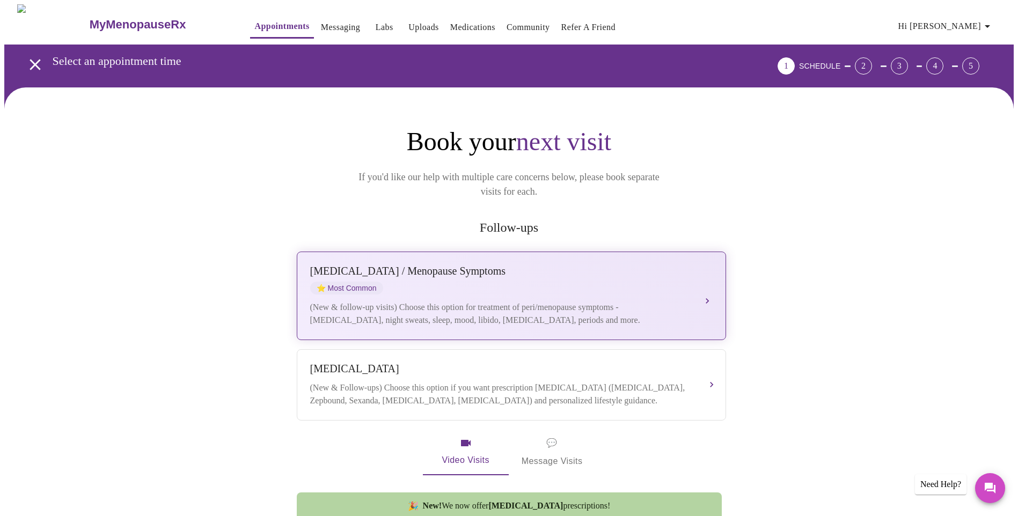
click at [661, 301] on div "(New & follow-up visits) Choose this option for treatment of peri/menopause sym…" at bounding box center [500, 314] width 381 height 26
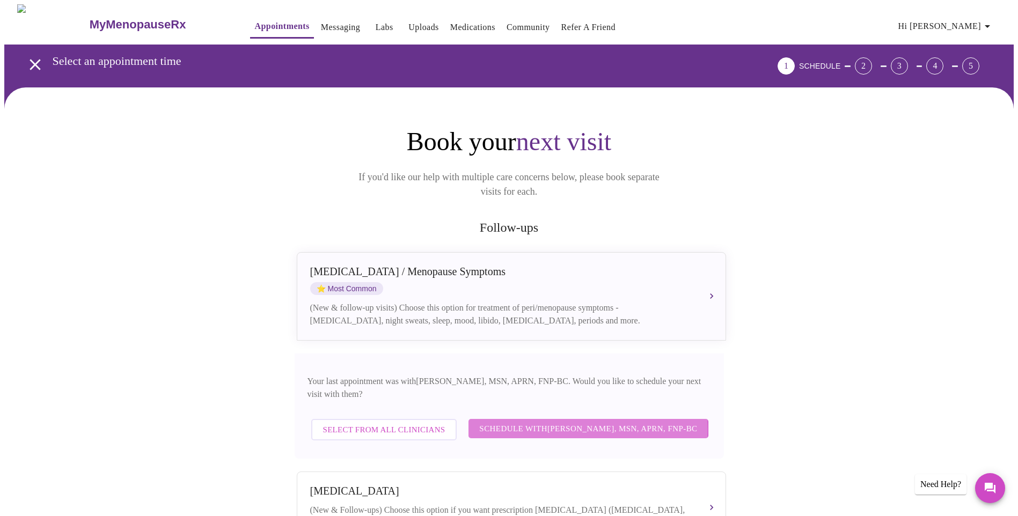
click at [511, 422] on span "Schedule with Larissa Wright, MSN, APRN, FNP-BC" at bounding box center [588, 429] width 218 height 14
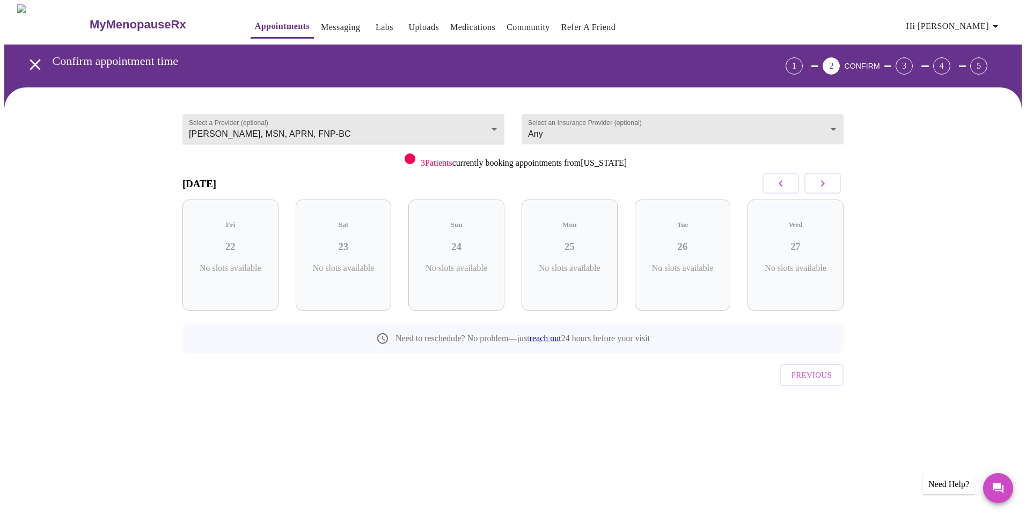
click at [495, 124] on body "MyMenopauseRx Appointments Messaging Labs Uploads Medications Community Refer a…" at bounding box center [512, 222] width 1017 height 436
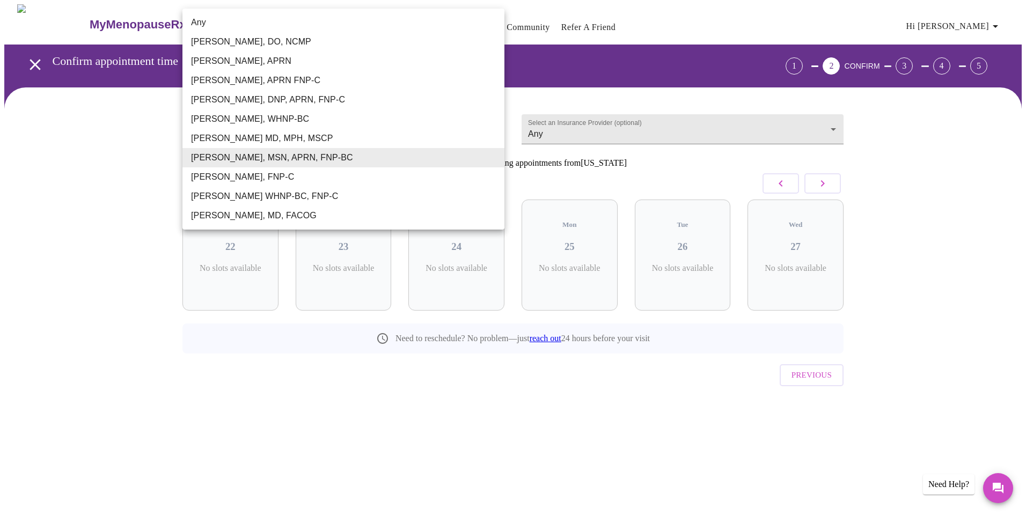
click at [252, 27] on li "Any" at bounding box center [343, 22] width 322 height 19
type input "Any"
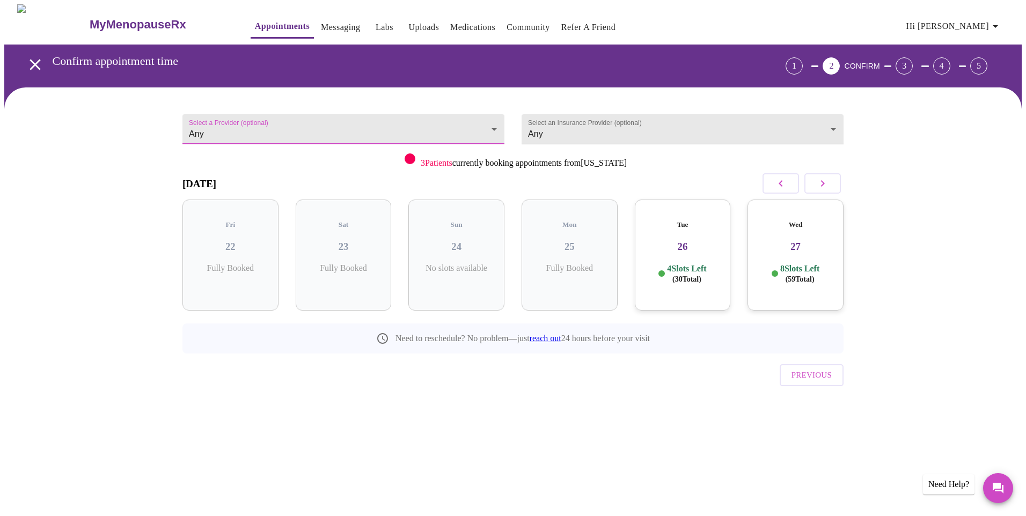
click at [694, 275] on span "( 30 Total)" at bounding box center [686, 279] width 29 height 8
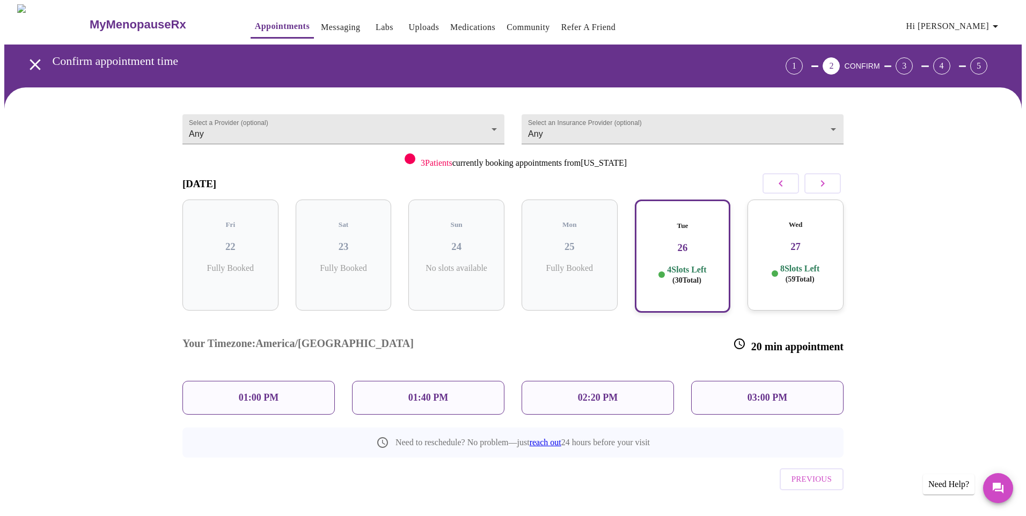
click at [249, 381] on div "01:00 PM" at bounding box center [258, 398] width 152 height 34
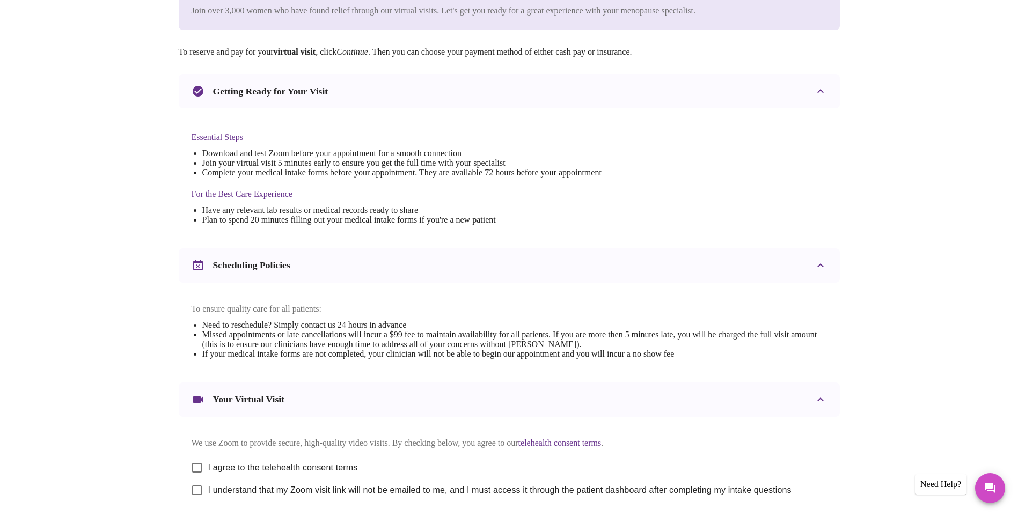
scroll to position [262, 0]
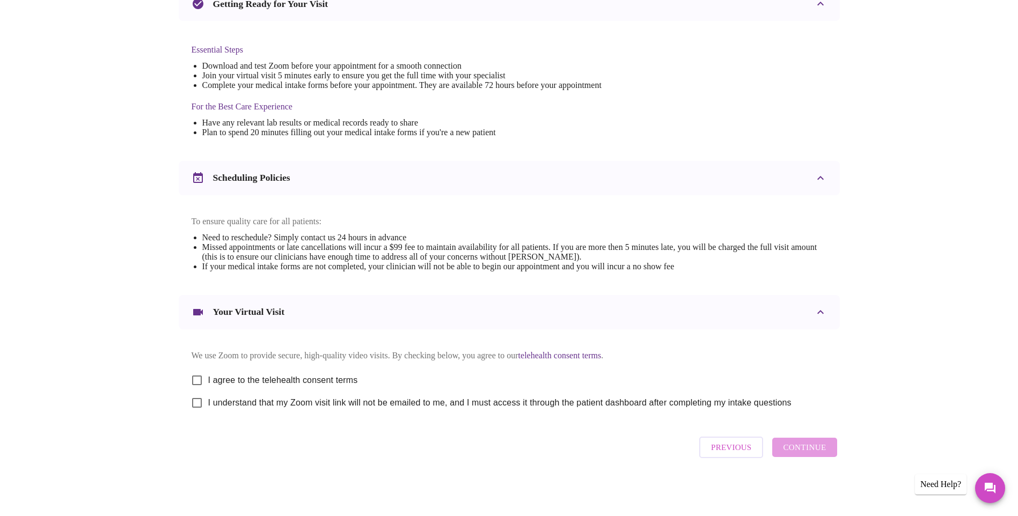
click at [268, 374] on span "I agree to the telehealth consent terms" at bounding box center [283, 380] width 150 height 13
click at [208, 372] on input "I agree to the telehealth consent terms" at bounding box center [197, 380] width 23 height 23
checkbox input "true"
click at [225, 398] on span "I understand that my Zoom visit link will not be emailed to me, and I must acce…" at bounding box center [499, 402] width 583 height 13
click at [208, 398] on input "I understand that my Zoom visit link will not be emailed to me, and I must acce…" at bounding box center [197, 403] width 23 height 23
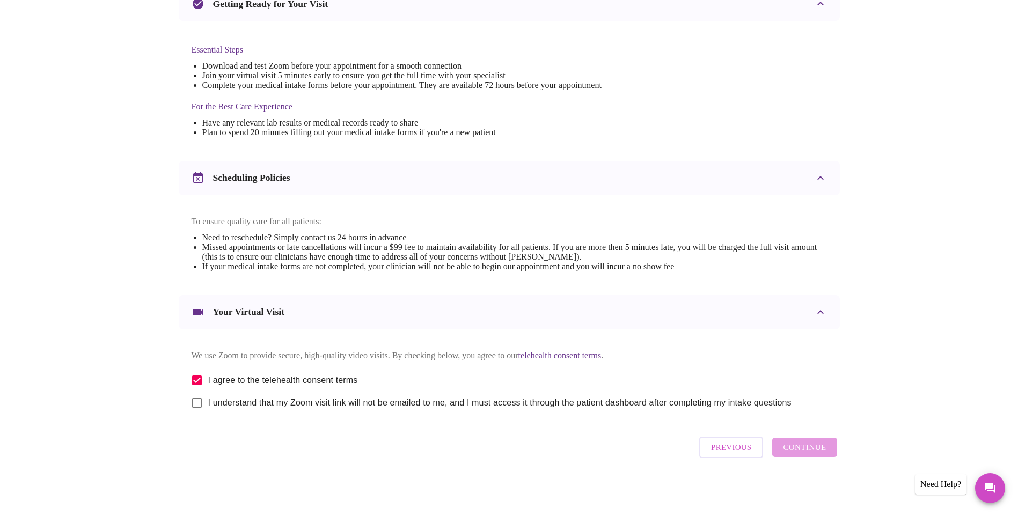
checkbox input "true"
click at [815, 453] on span "Continue" at bounding box center [804, 447] width 43 height 14
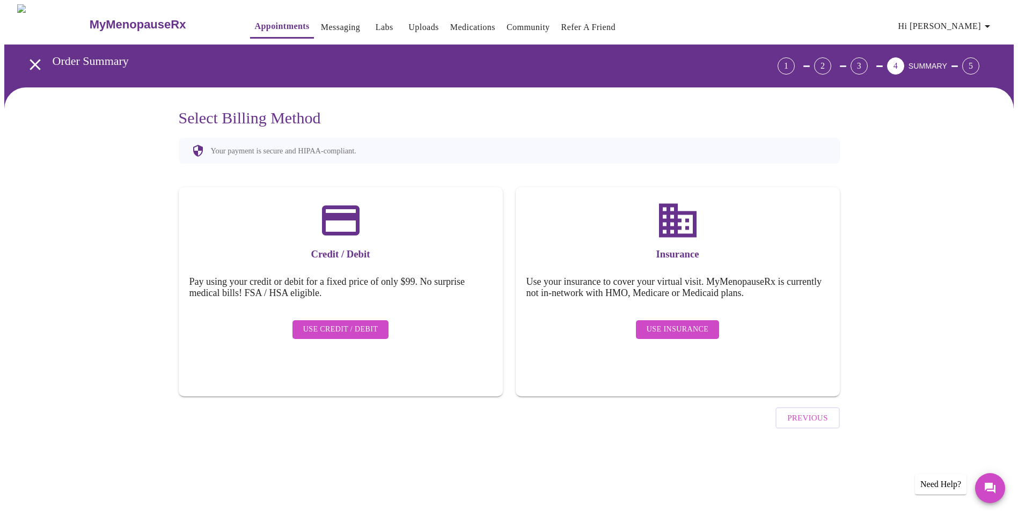
scroll to position [0, 0]
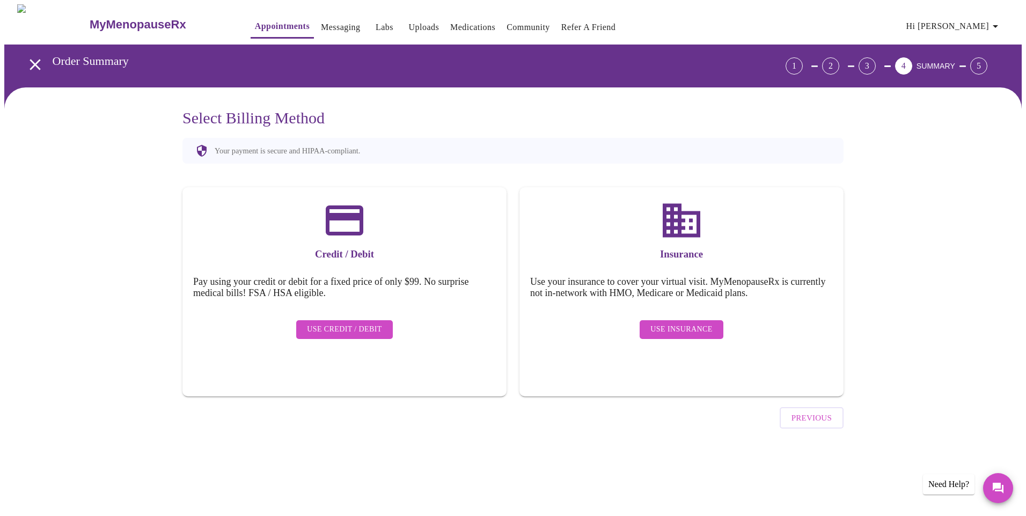
click at [684, 323] on span "Use Insurance" at bounding box center [681, 329] width 62 height 13
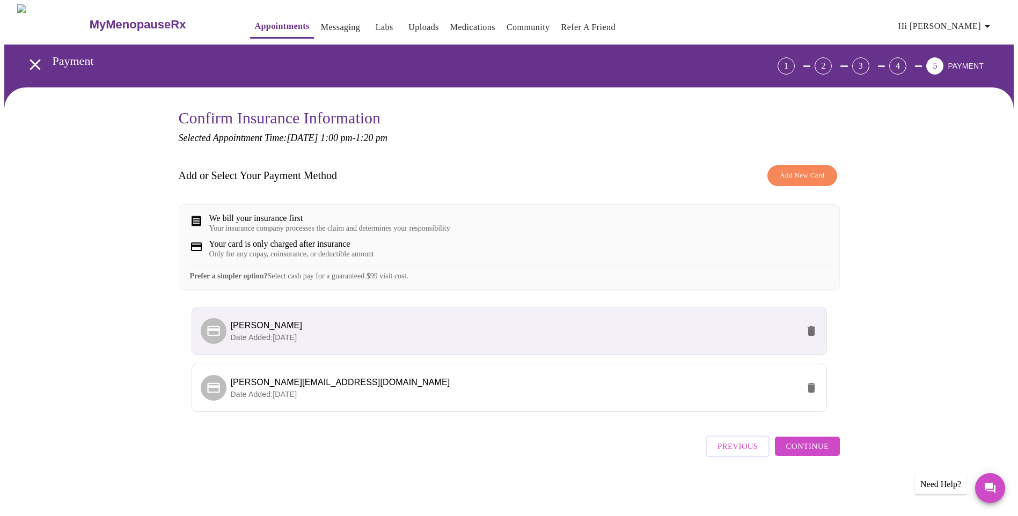
click at [831, 452] on button "Continue" at bounding box center [807, 446] width 64 height 19
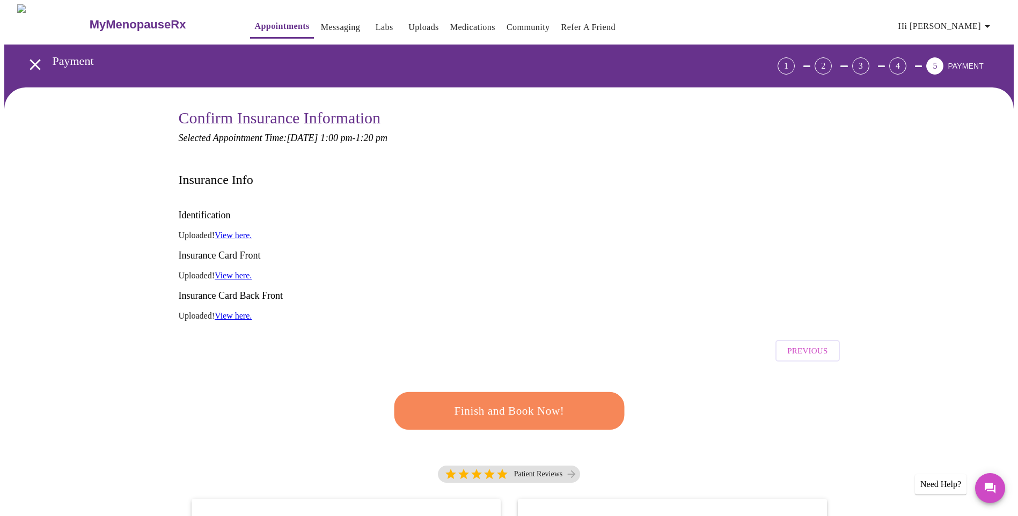
click at [531, 392] on button "Finish and Book Now!" at bounding box center [509, 411] width 230 height 38
click at [544, 401] on span "Finish and Book Now!" at bounding box center [509, 411] width 198 height 20
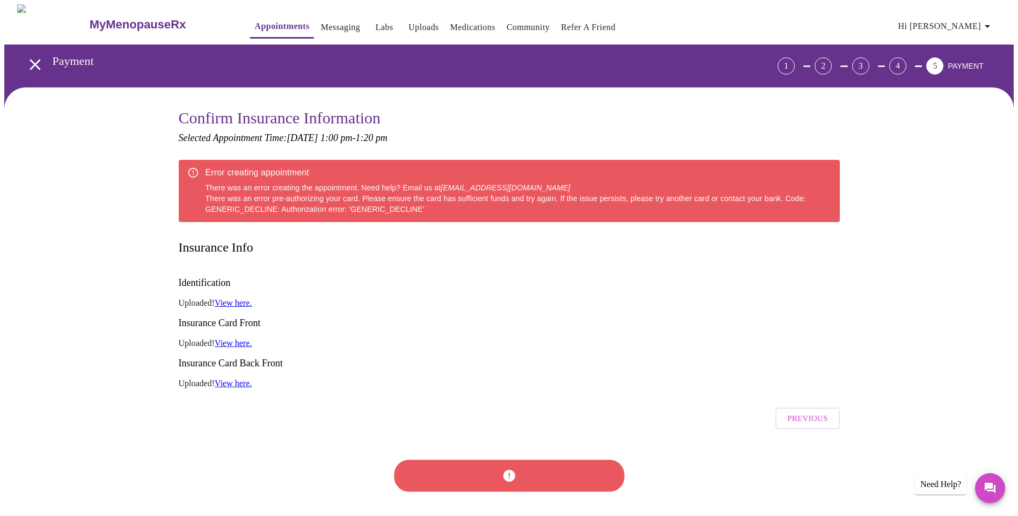
scroll to position [215, 0]
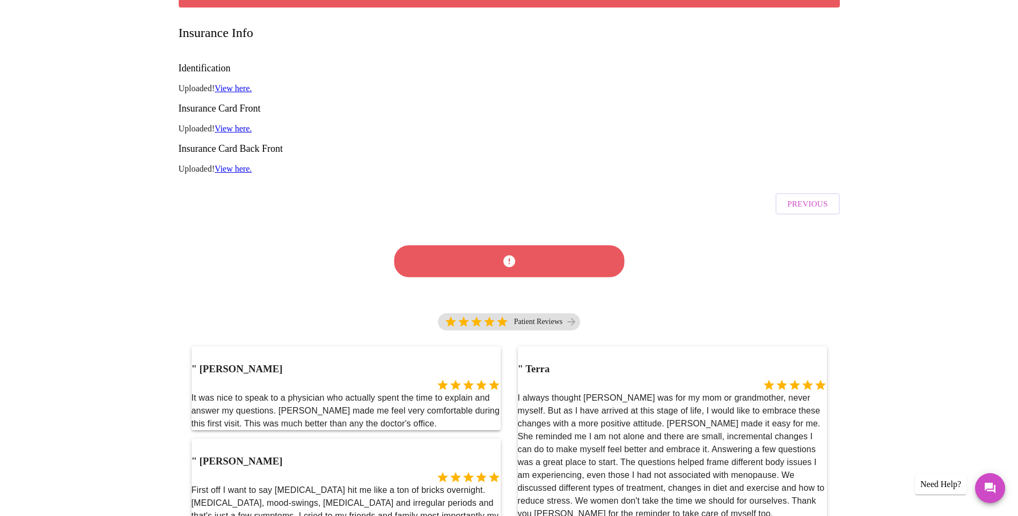
click at [494, 231] on div at bounding box center [509, 261] width 236 height 61
click at [799, 197] on span "Previous" at bounding box center [807, 204] width 40 height 14
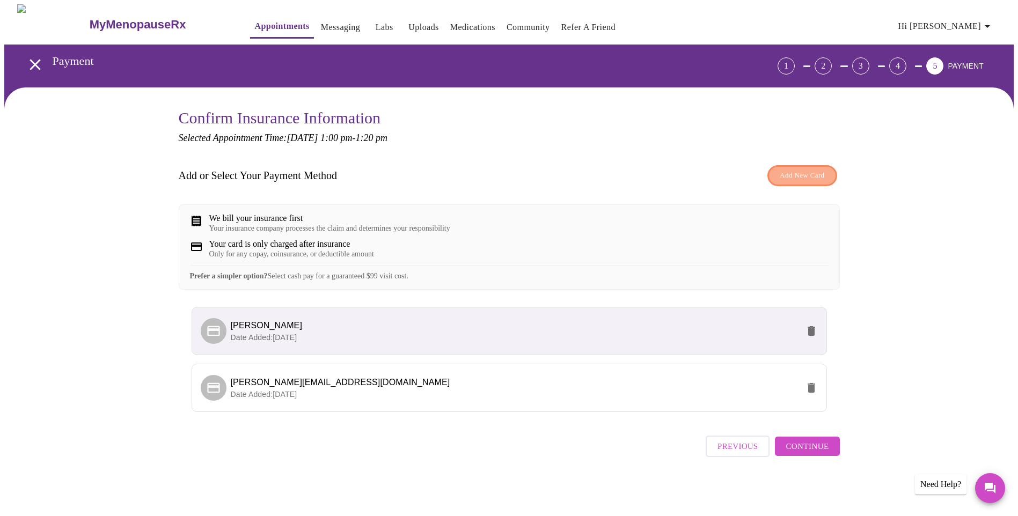
click at [800, 180] on span "Add New Card" at bounding box center [801, 176] width 45 height 12
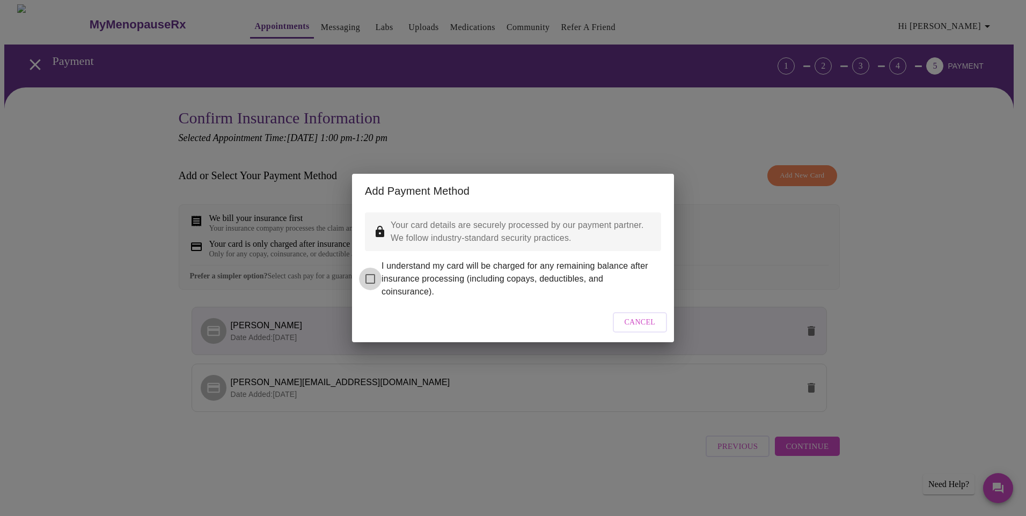
click at [369, 271] on input "I understand my card will be charged for any remaining balance after insurance …" at bounding box center [370, 279] width 23 height 23
checkbox input "true"
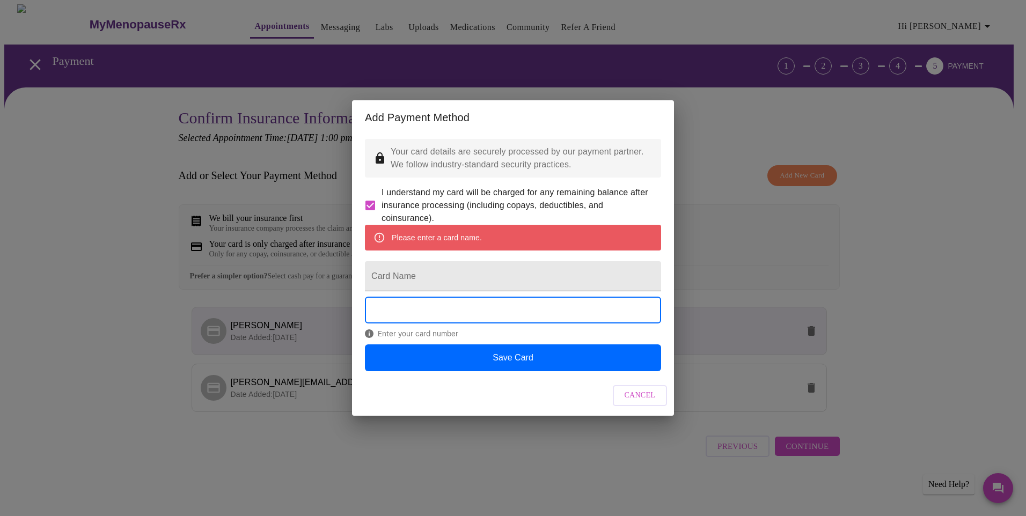
click at [429, 285] on input "Card Name" at bounding box center [513, 276] width 296 height 30
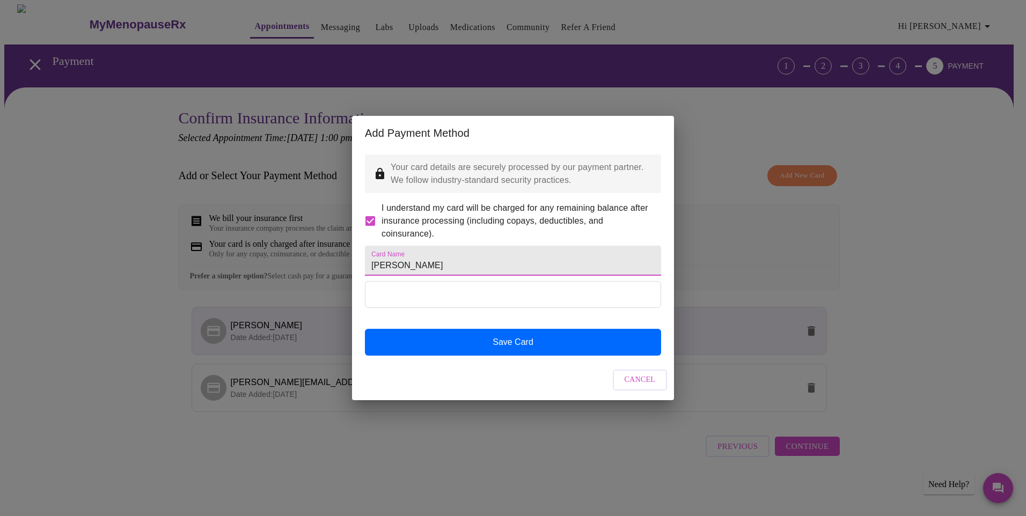
type input "Janet Brady"
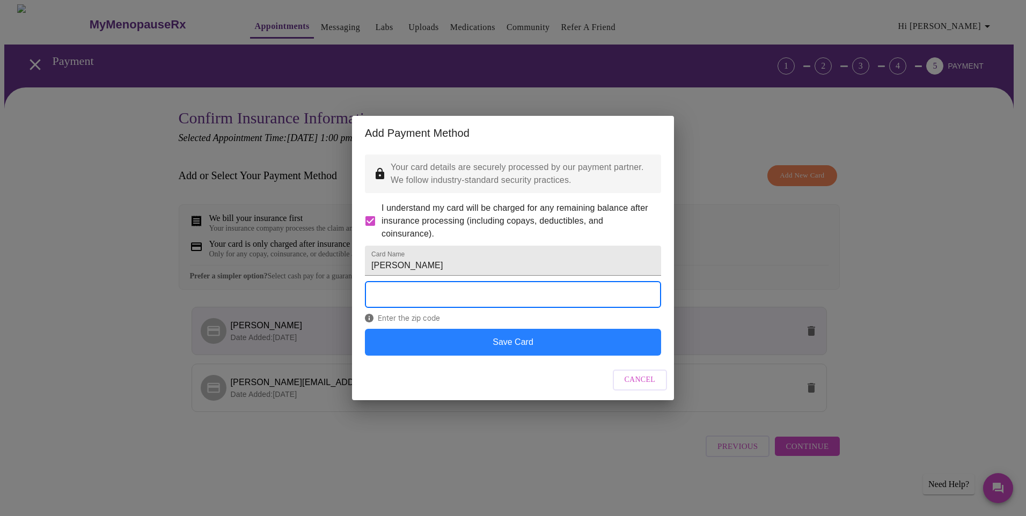
click at [516, 356] on button "Save Card" at bounding box center [513, 342] width 296 height 27
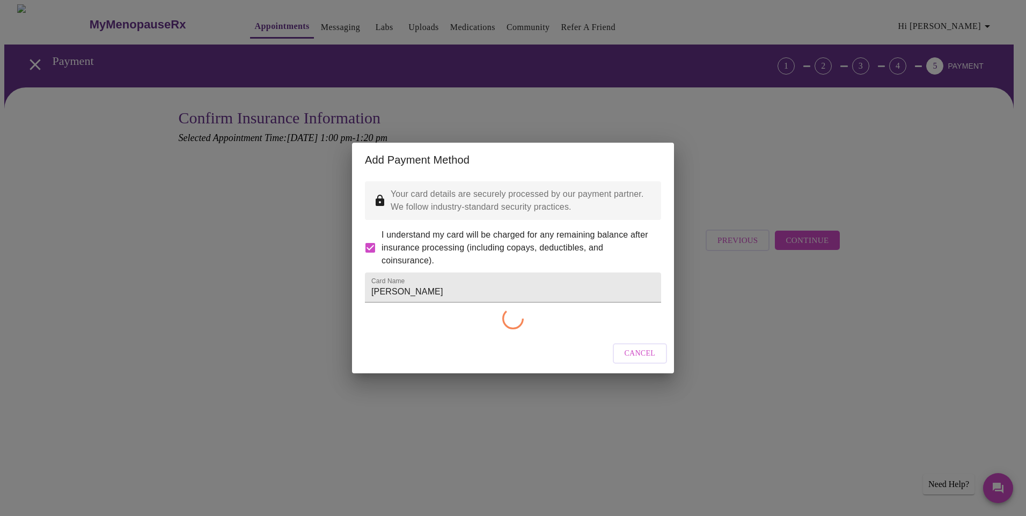
checkbox input "false"
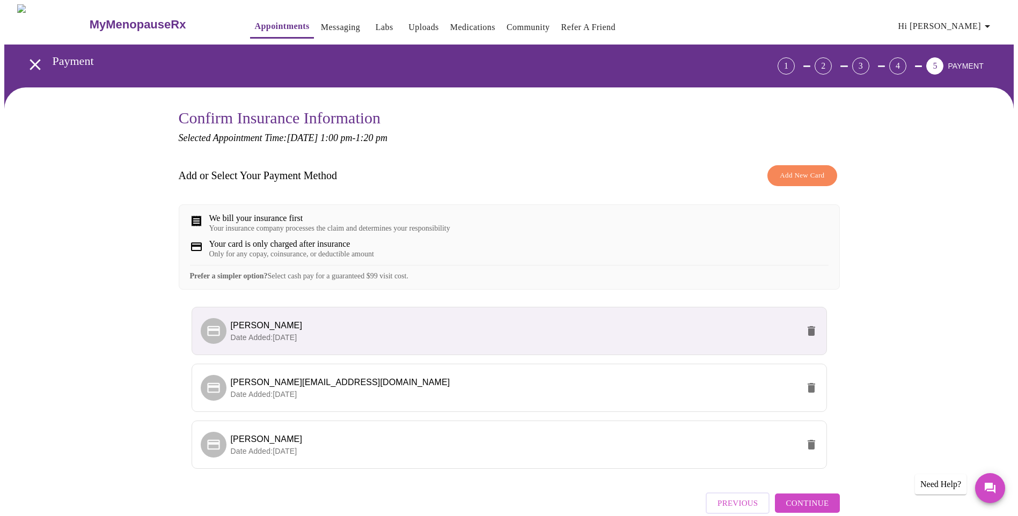
scroll to position [65, 0]
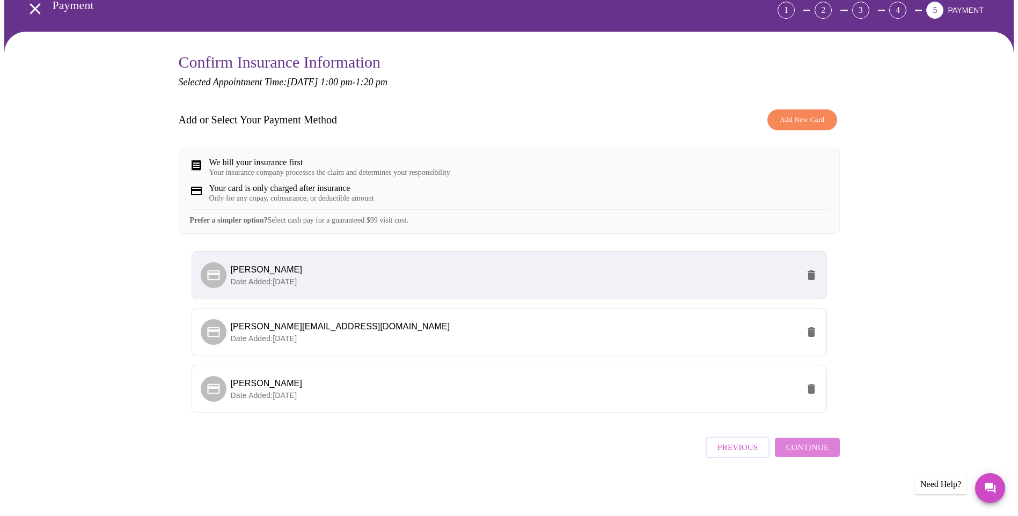
click at [815, 454] on span "Continue" at bounding box center [806, 447] width 43 height 14
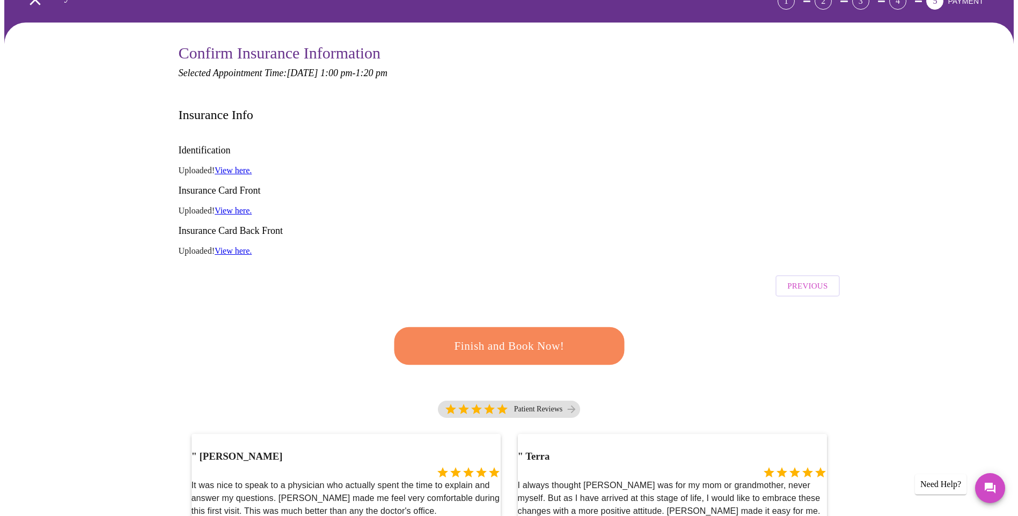
click at [552, 327] on button "Finish and Book Now!" at bounding box center [509, 346] width 230 height 38
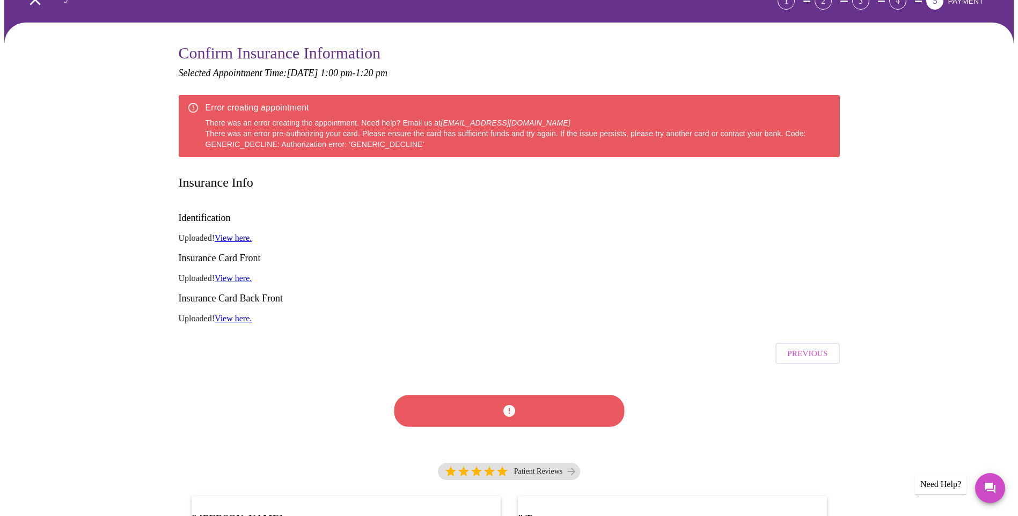
scroll to position [0, 0]
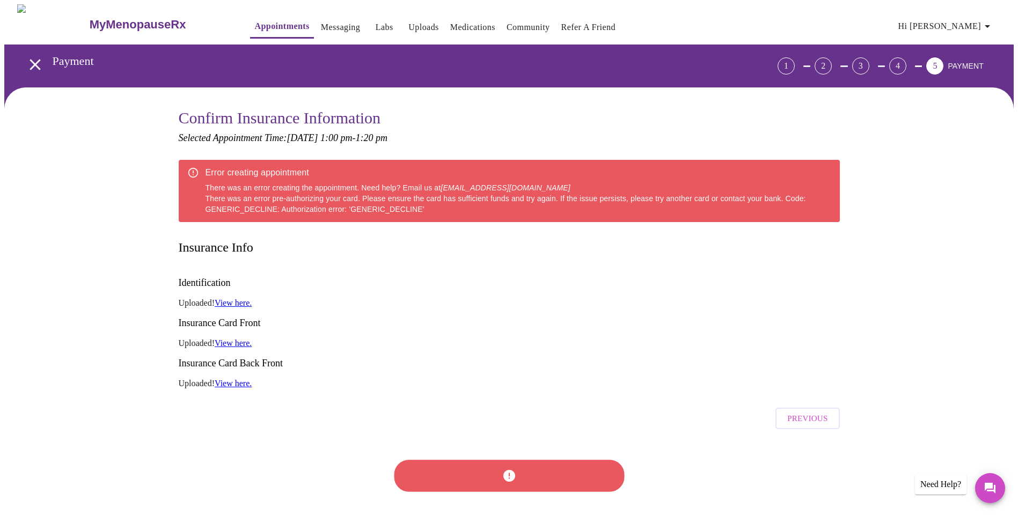
click at [975, 25] on span "Hi [PERSON_NAME]" at bounding box center [945, 26] width 95 height 15
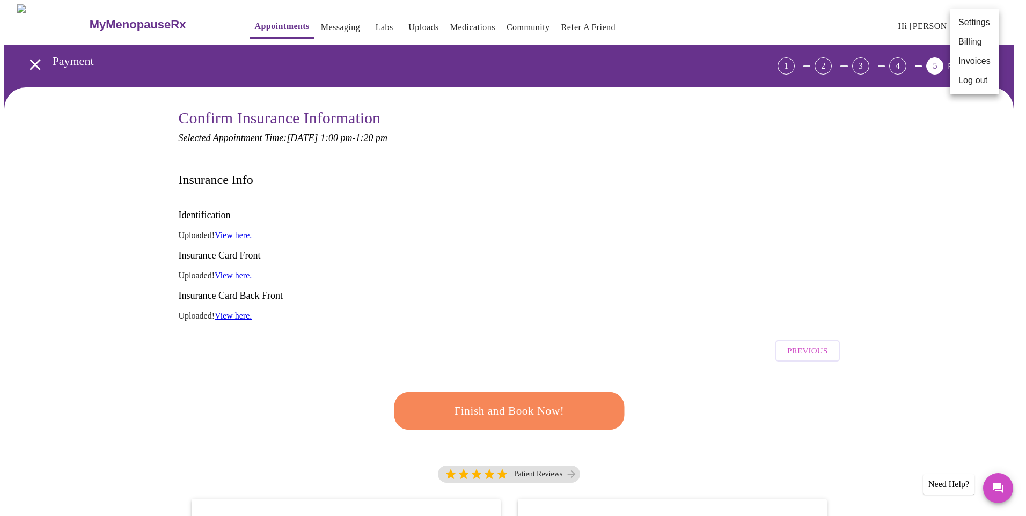
click at [563, 179] on div at bounding box center [513, 258] width 1026 height 516
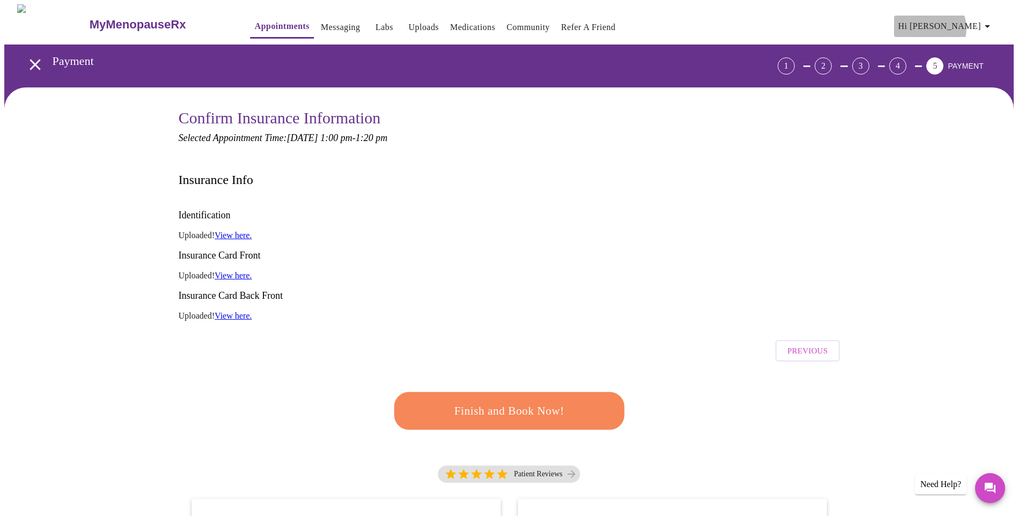
click at [982, 24] on span "Hi [PERSON_NAME]" at bounding box center [945, 26] width 95 height 15
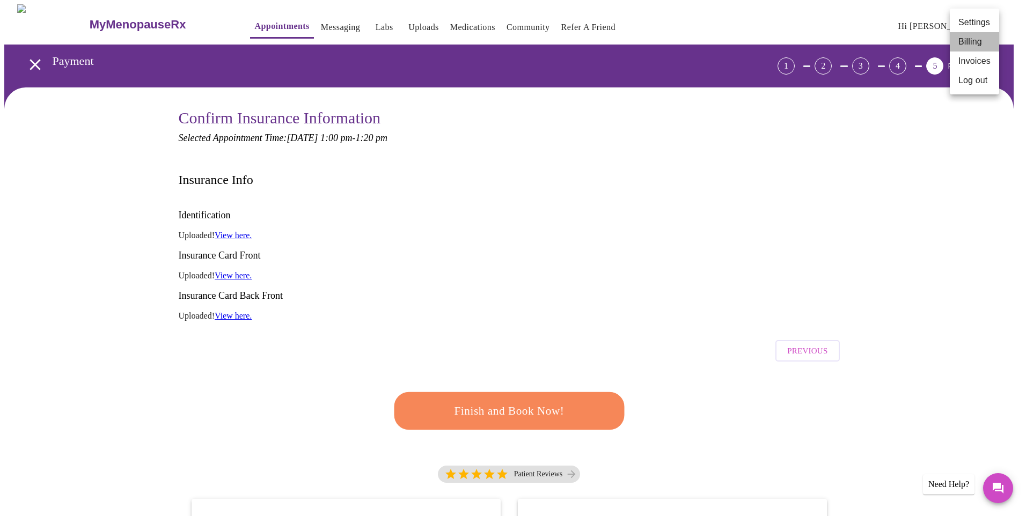
click at [971, 41] on li "Billing" at bounding box center [973, 41] width 49 height 19
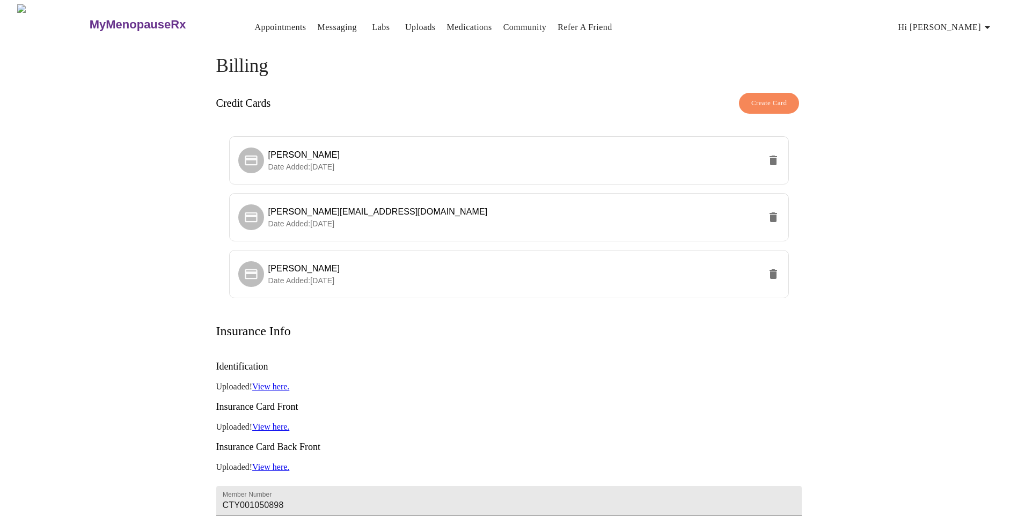
click at [289, 382] on link "View here." at bounding box center [270, 386] width 37 height 9
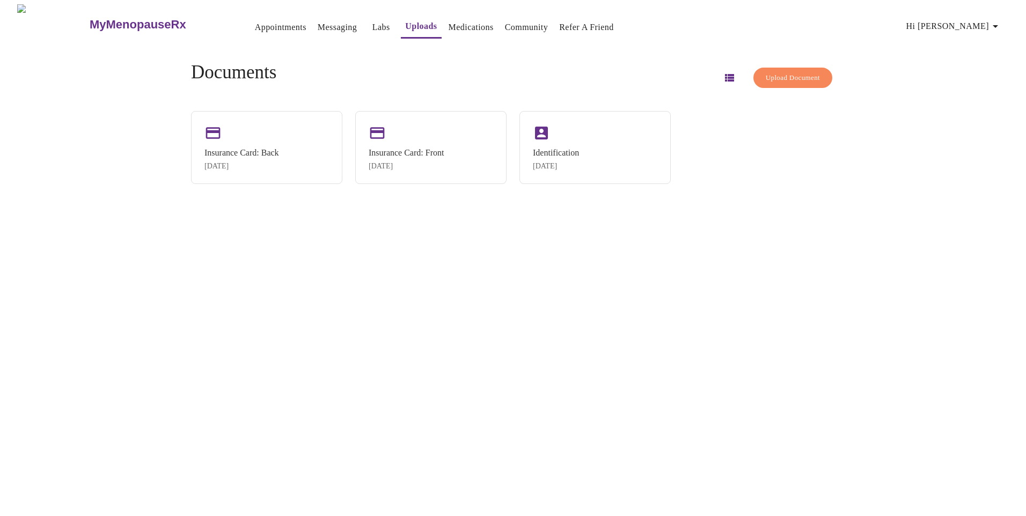
click at [255, 20] on link "Appointments" at bounding box center [280, 27] width 51 height 15
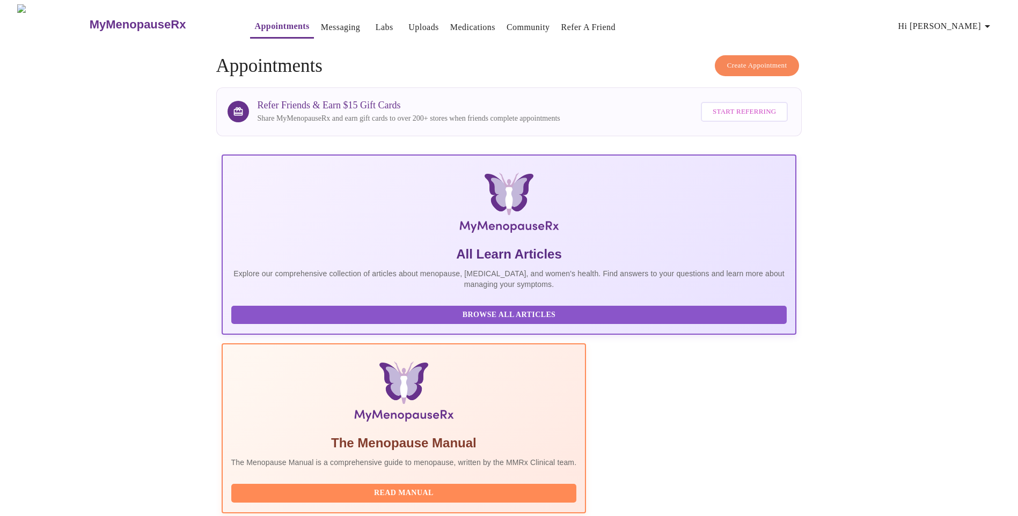
click at [765, 62] on span "Create Appointment" at bounding box center [757, 66] width 60 height 12
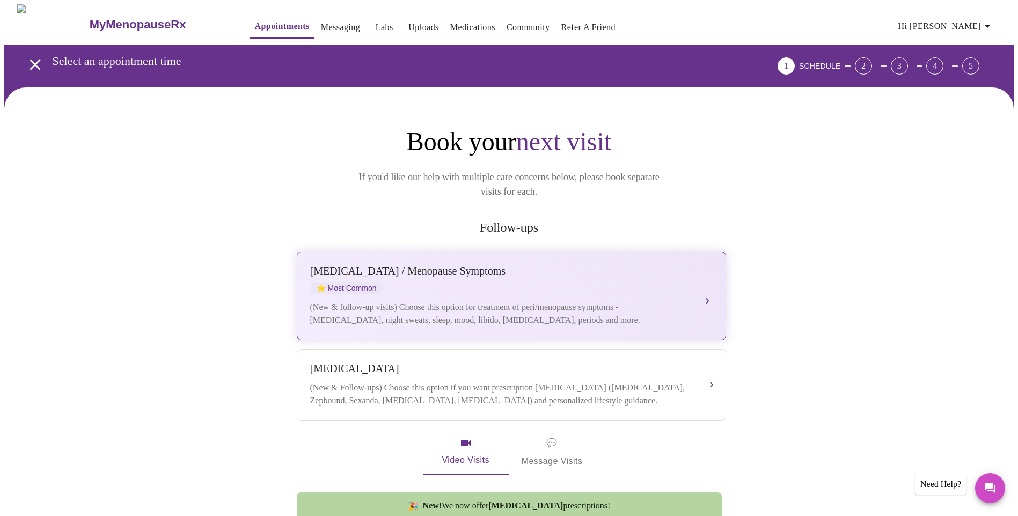
click at [507, 304] on div "(New & follow-up visits) Choose this option for treatment of peri/menopause sym…" at bounding box center [500, 314] width 381 height 26
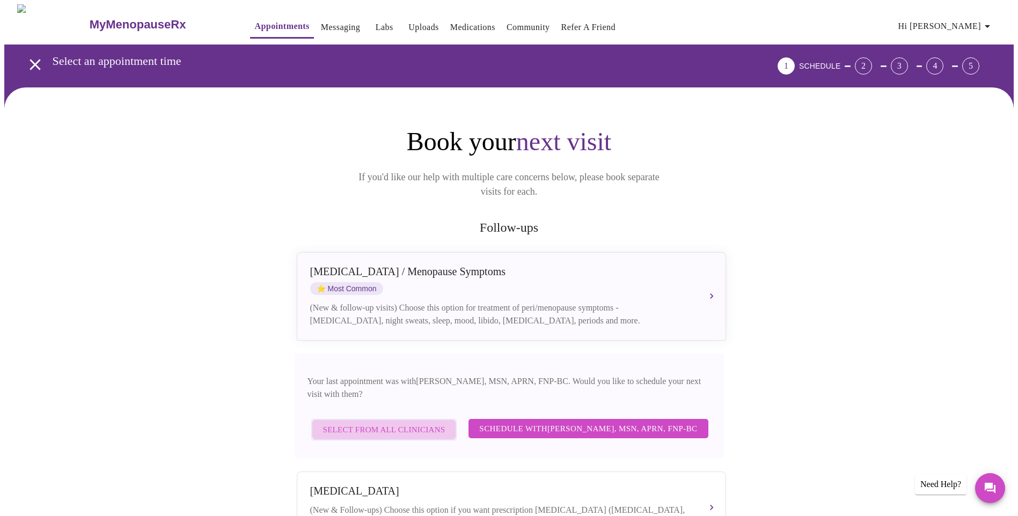
click at [393, 423] on span "Select from All Clinicians" at bounding box center [384, 430] width 122 height 14
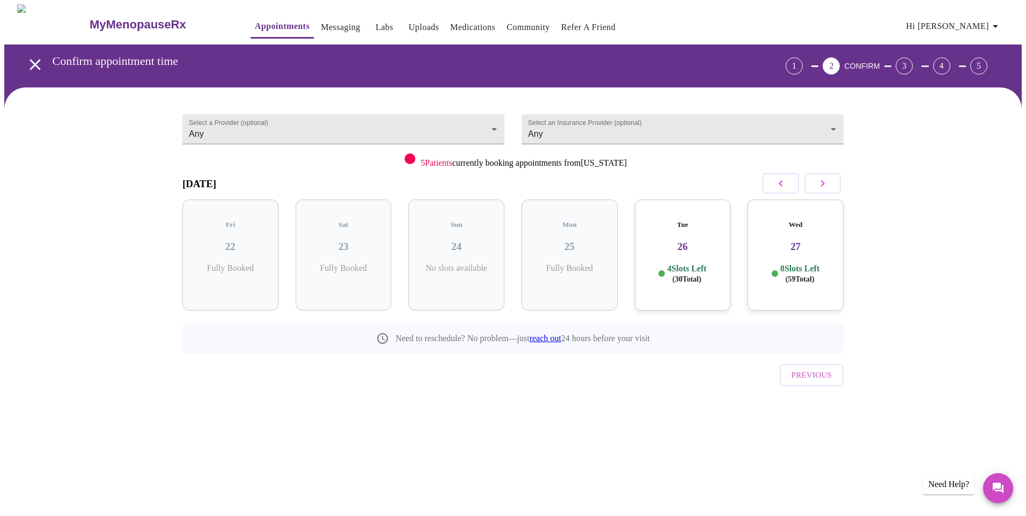
click at [689, 275] on span "( 30 Total)" at bounding box center [686, 279] width 29 height 8
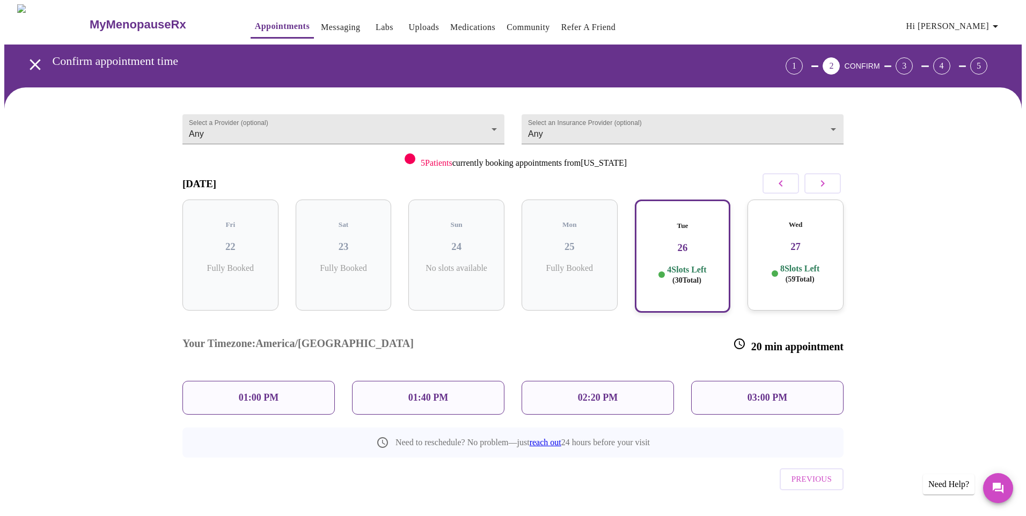
click at [252, 392] on p "01:00 PM" at bounding box center [259, 397] width 40 height 11
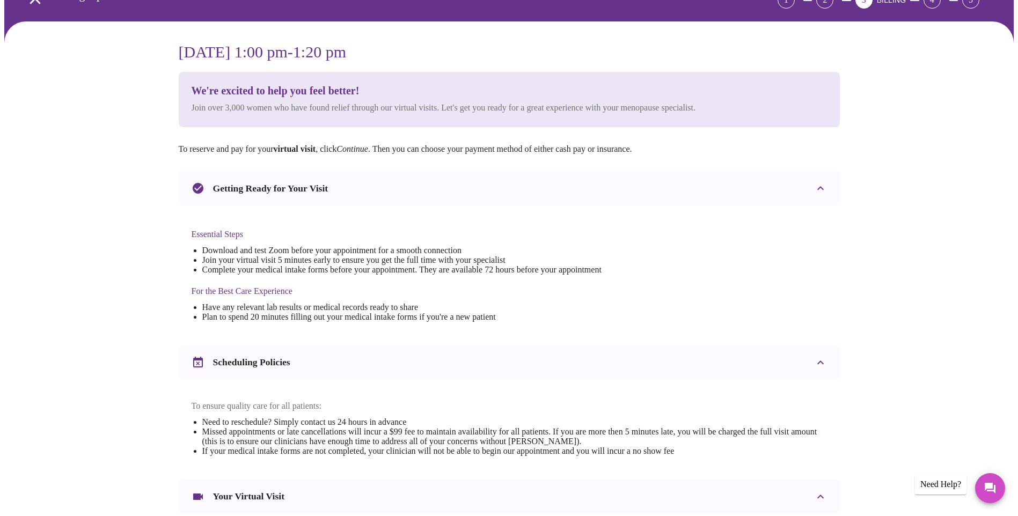
scroll to position [262, 0]
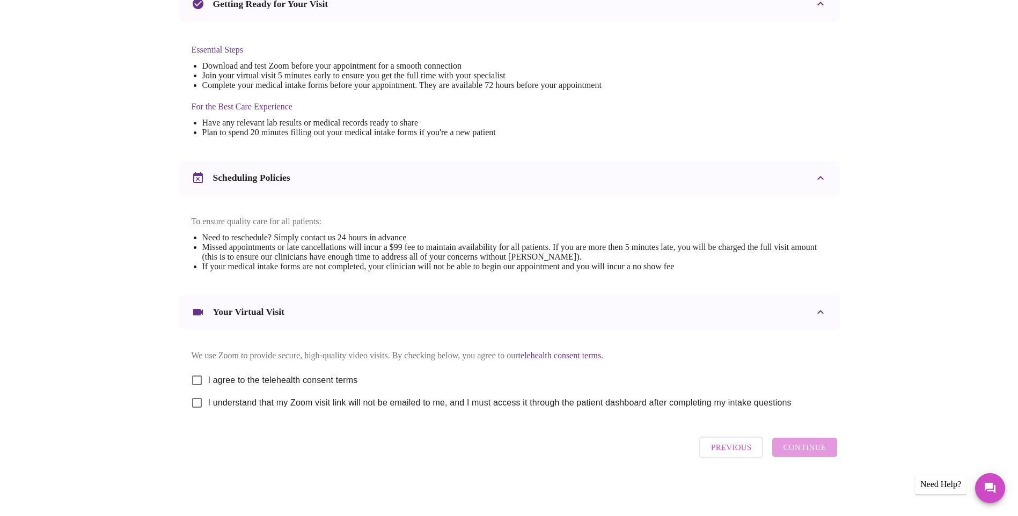
click at [216, 379] on span "I agree to the telehealth consent terms" at bounding box center [283, 380] width 150 height 13
click at [208, 379] on input "I agree to the telehealth consent terms" at bounding box center [197, 380] width 23 height 23
checkbox input "true"
click at [208, 405] on span "I understand that my Zoom visit link will not be emailed to me, and I must acce…" at bounding box center [499, 402] width 583 height 13
click at [208, 405] on input "I understand that my Zoom visit link will not be emailed to me, and I must acce…" at bounding box center [197, 403] width 23 height 23
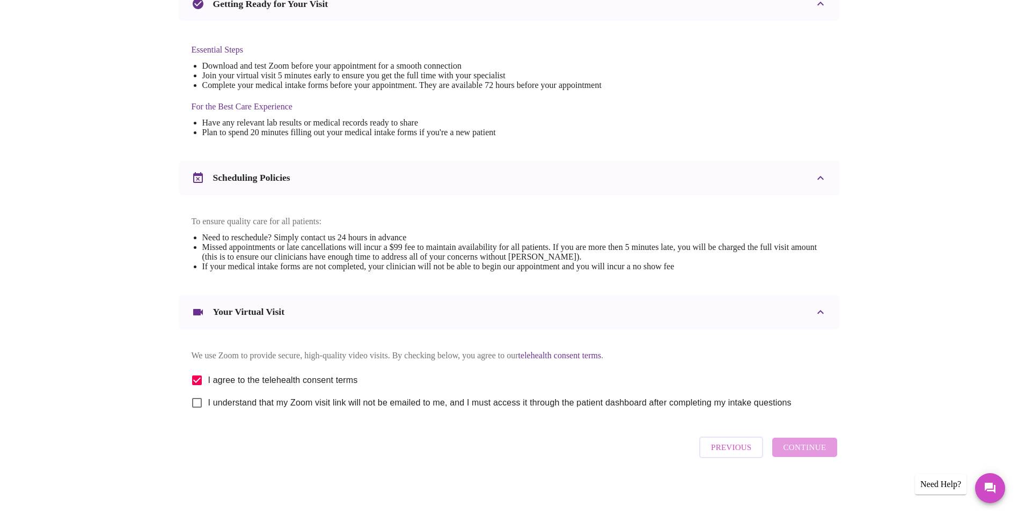
checkbox input "true"
click at [798, 452] on span "Continue" at bounding box center [804, 447] width 43 height 14
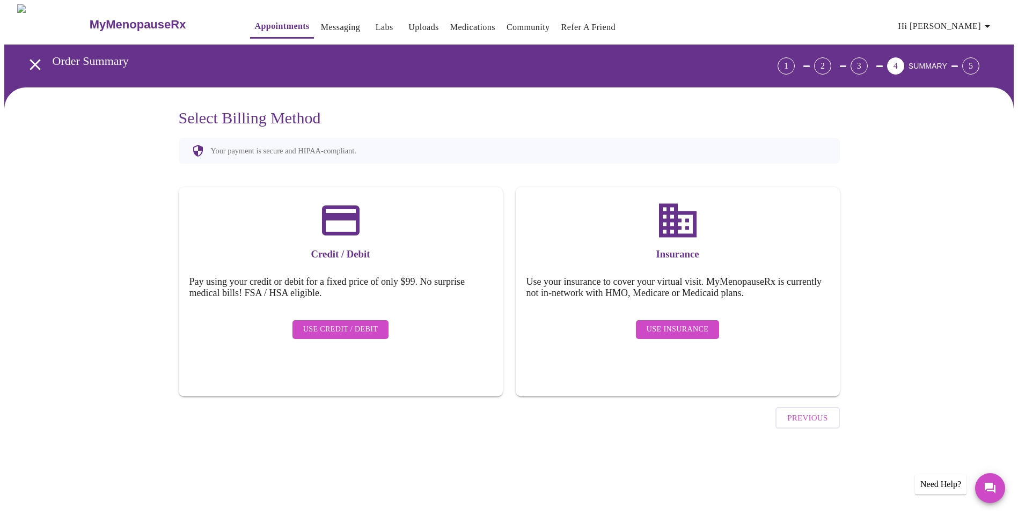
scroll to position [0, 0]
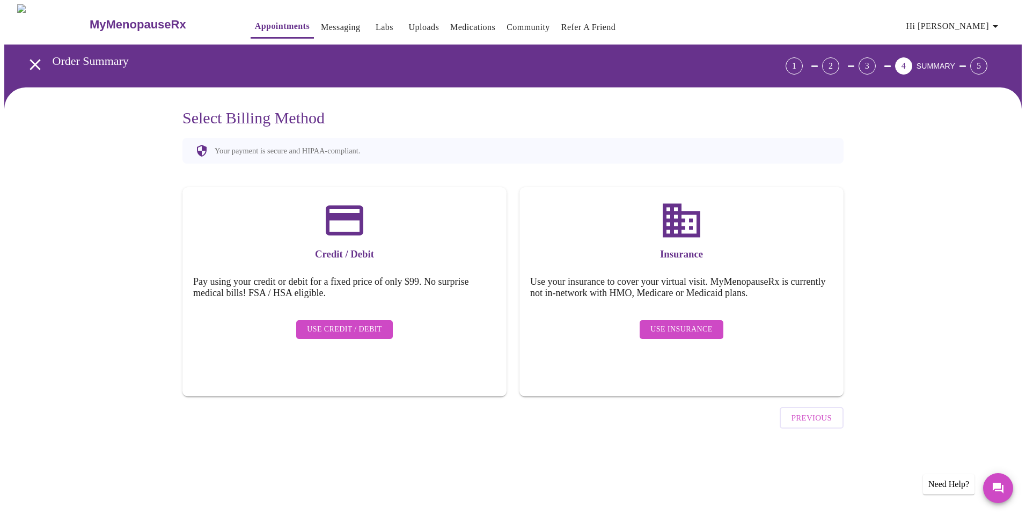
click at [818, 411] on span "Previous" at bounding box center [811, 418] width 40 height 14
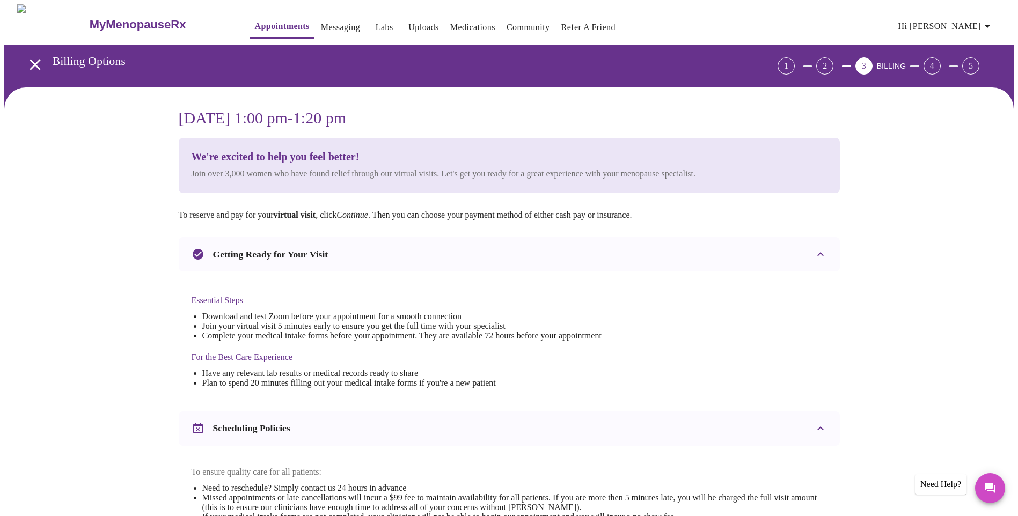
scroll to position [262, 0]
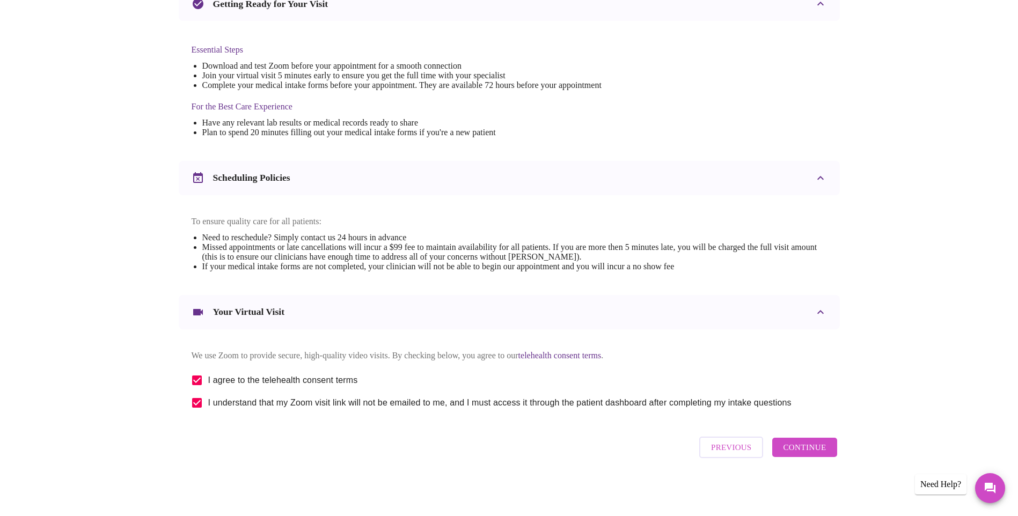
click at [810, 443] on button "Continue" at bounding box center [804, 447] width 64 height 19
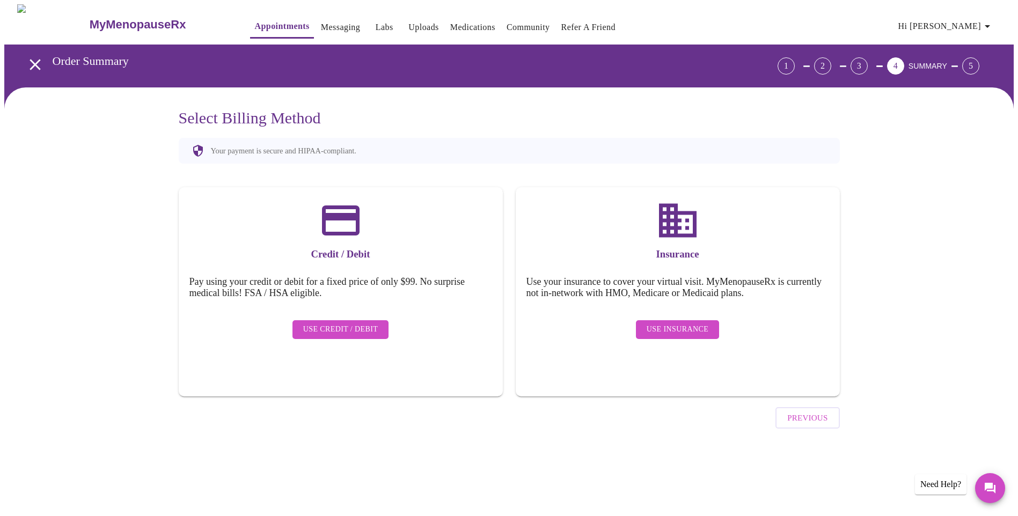
scroll to position [0, 0]
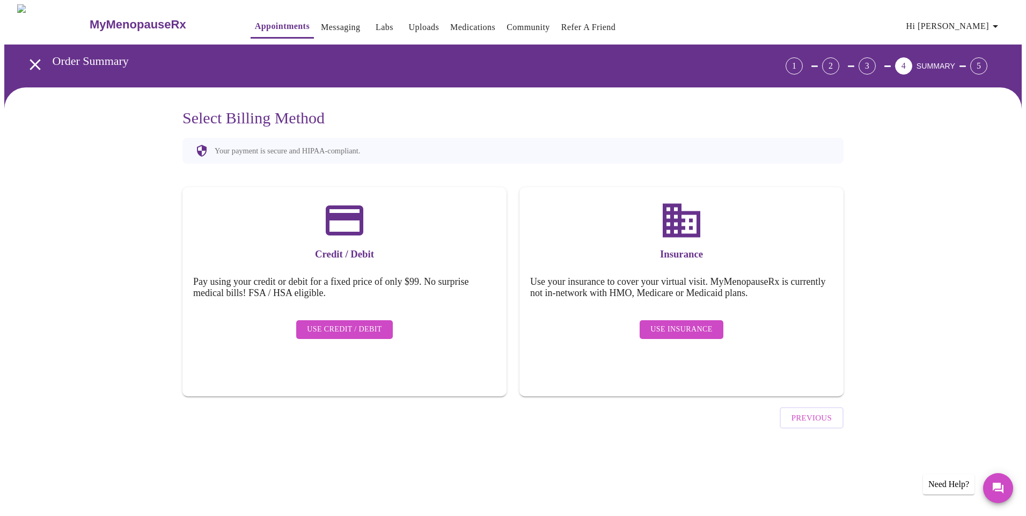
click at [684, 323] on span "Use Insurance" at bounding box center [681, 329] width 62 height 13
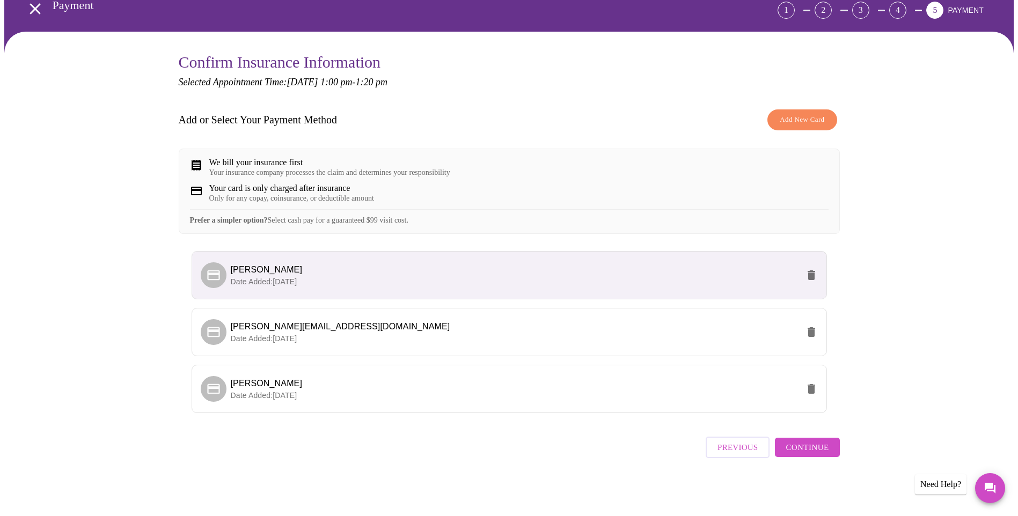
scroll to position [65, 0]
click at [833, 450] on button "Continue" at bounding box center [807, 447] width 64 height 19
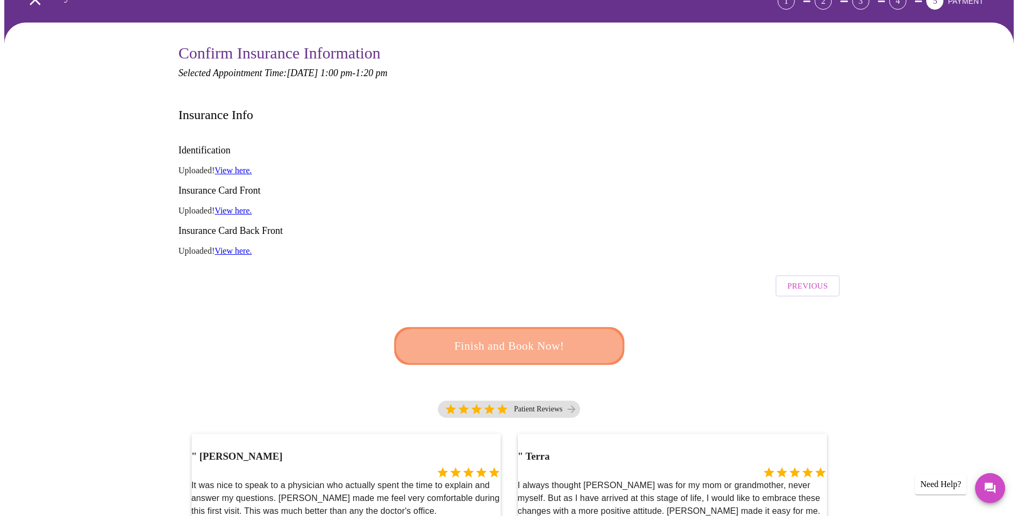
click at [509, 336] on span "Finish and Book Now!" at bounding box center [508, 346] width 198 height 20
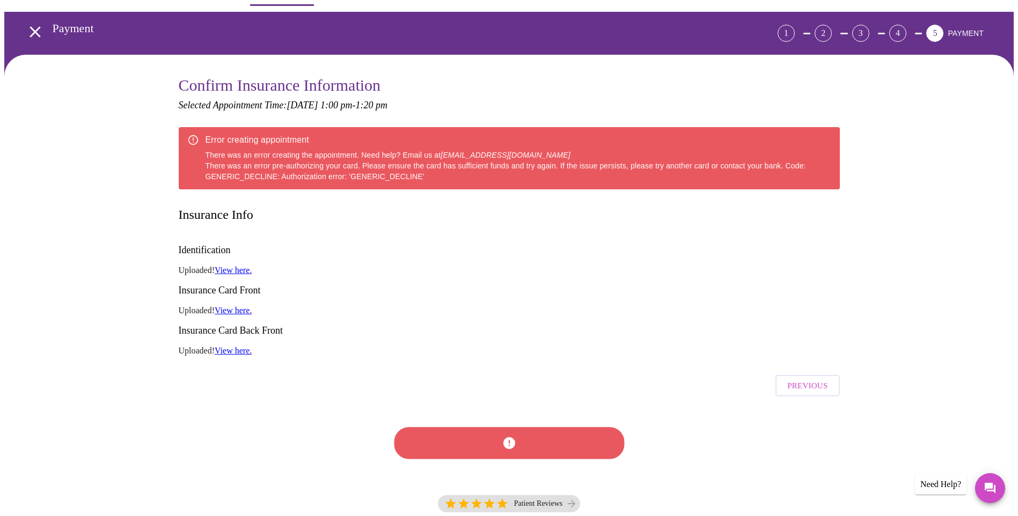
scroll to position [0, 0]
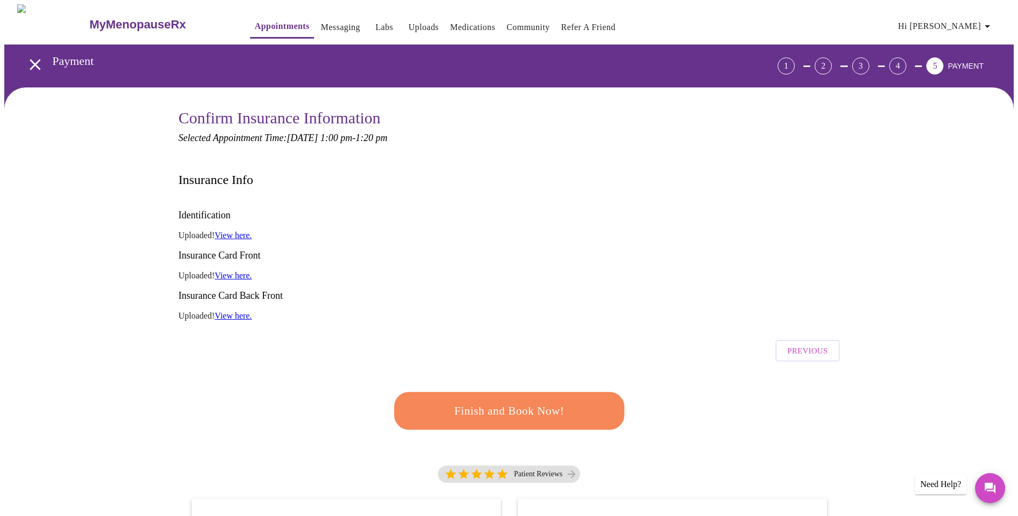
click at [32, 63] on icon "open drawer" at bounding box center [35, 64] width 19 height 19
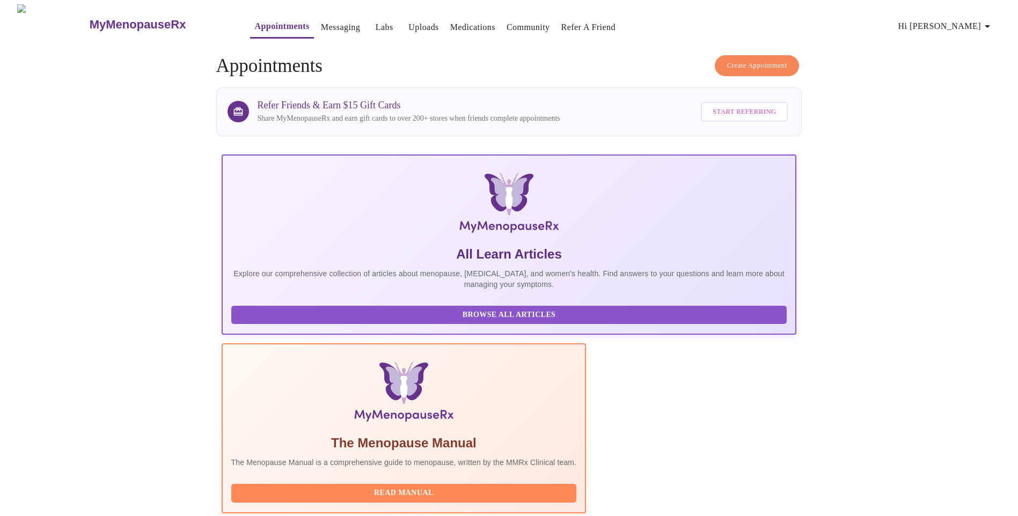
click at [764, 62] on span "Create Appointment" at bounding box center [757, 66] width 60 height 12
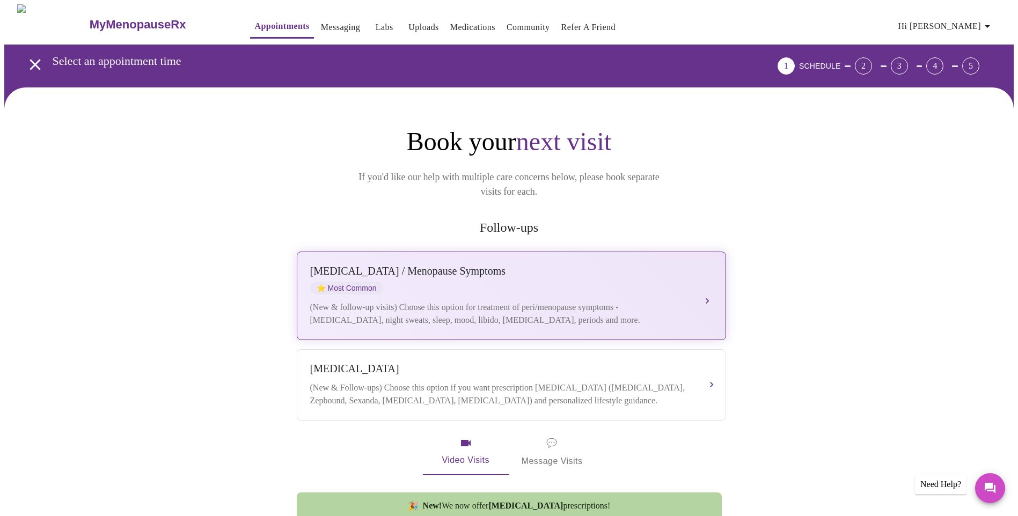
click at [503, 268] on div "Perimenopause / Menopause Symptoms ⭐ Most Common" at bounding box center [500, 280] width 381 height 30
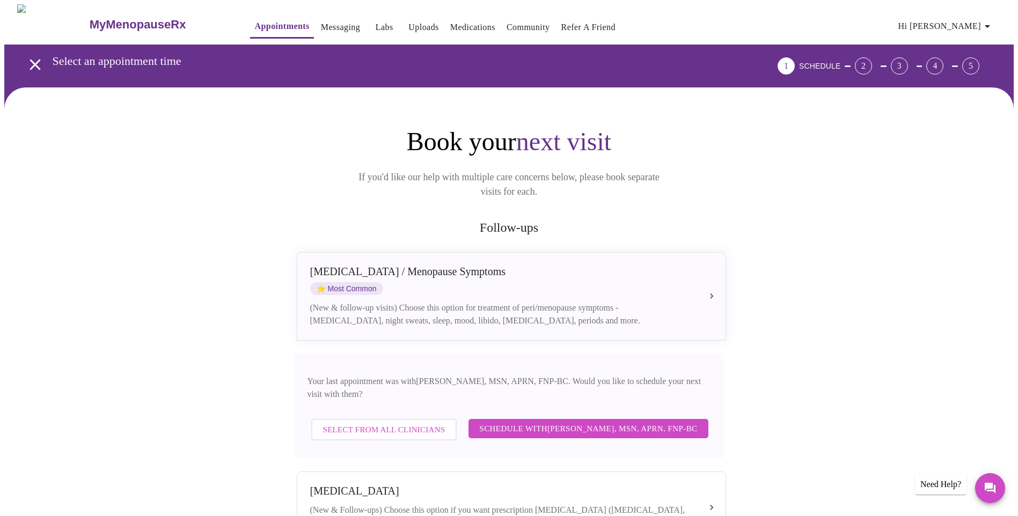
click at [437, 423] on span "Select from All Clinicians" at bounding box center [384, 430] width 122 height 14
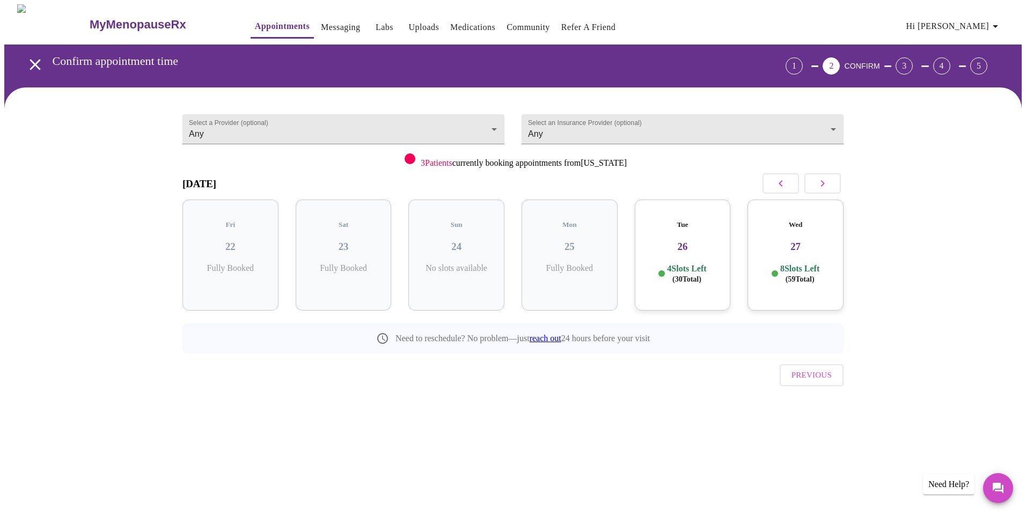
click at [706, 268] on p "4 Slots Left ( 30 Total)" at bounding box center [686, 273] width 39 height 21
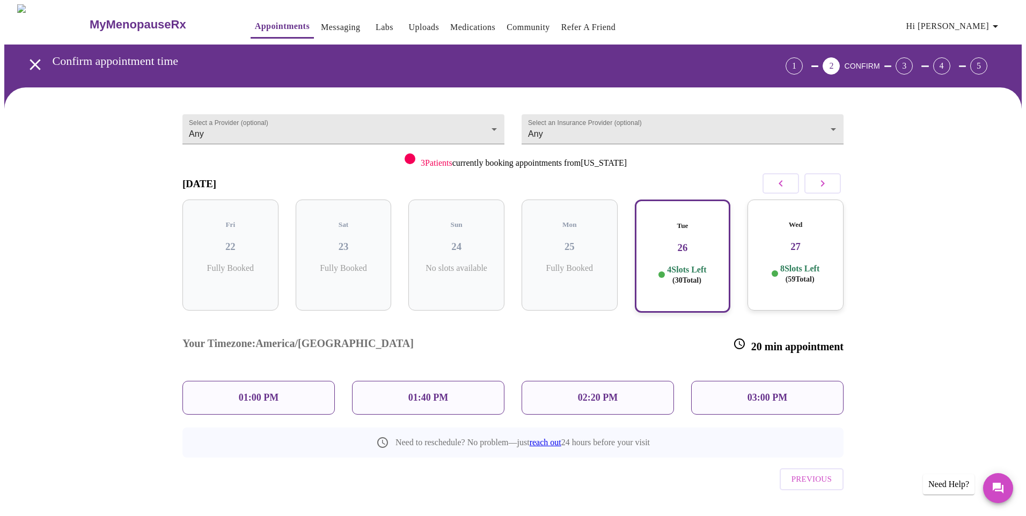
click at [435, 392] on p "01:40 PM" at bounding box center [428, 397] width 40 height 11
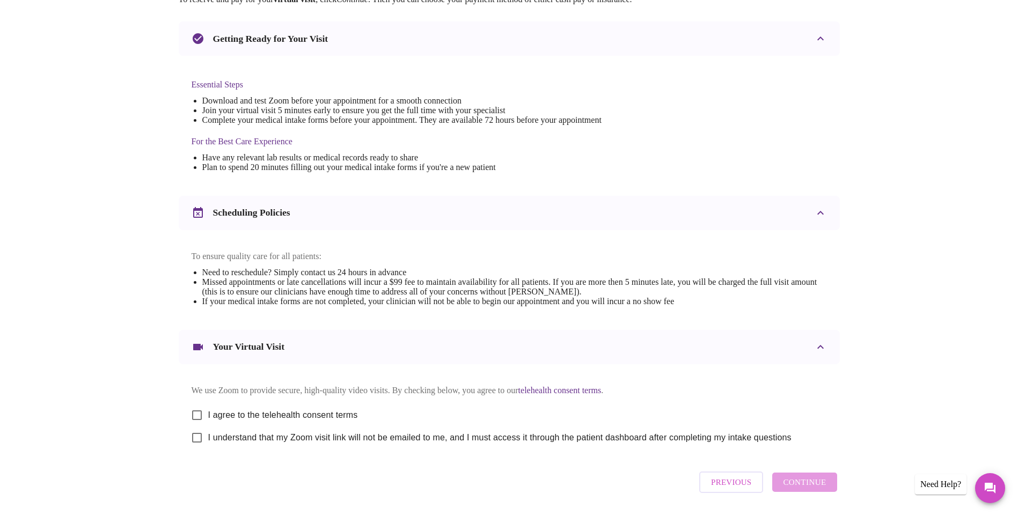
scroll to position [262, 0]
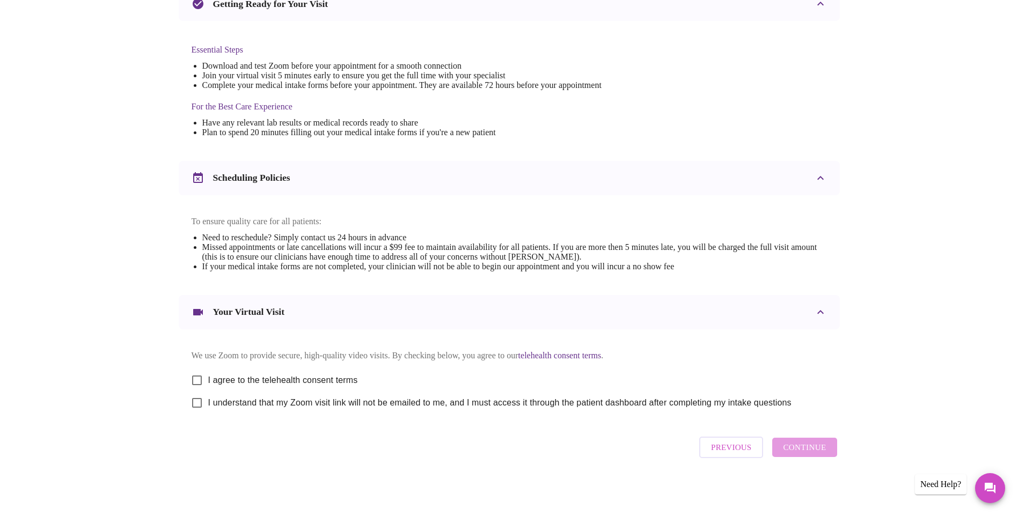
click at [233, 376] on span "I agree to the telehealth consent terms" at bounding box center [283, 380] width 150 height 13
click at [208, 376] on input "I agree to the telehealth consent terms" at bounding box center [197, 380] width 23 height 23
checkbox input "true"
click at [211, 403] on span "I understand that my Zoom visit link will not be emailed to me, and I must acce…" at bounding box center [499, 402] width 583 height 13
click at [208, 403] on input "I understand that my Zoom visit link will not be emailed to me, and I must acce…" at bounding box center [197, 403] width 23 height 23
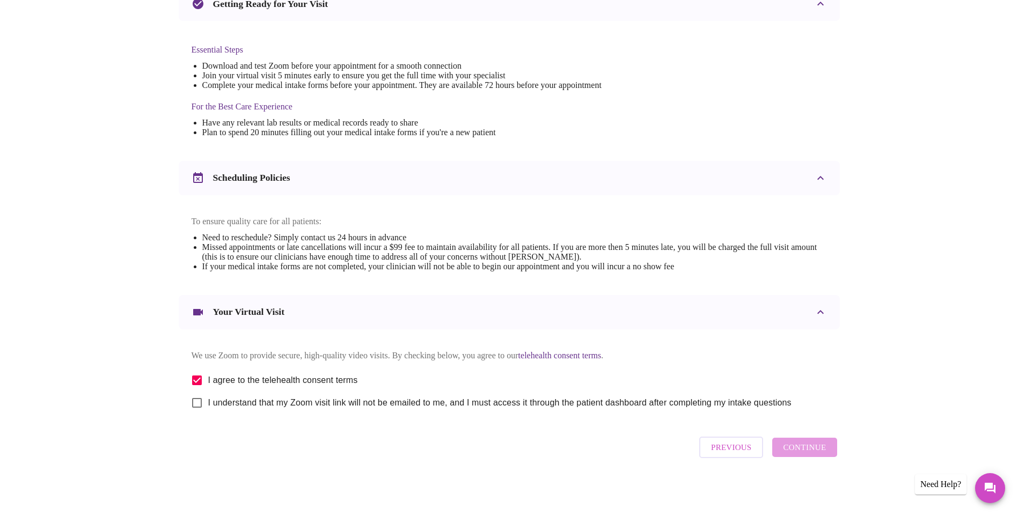
checkbox input "true"
click at [817, 453] on span "Continue" at bounding box center [804, 447] width 43 height 14
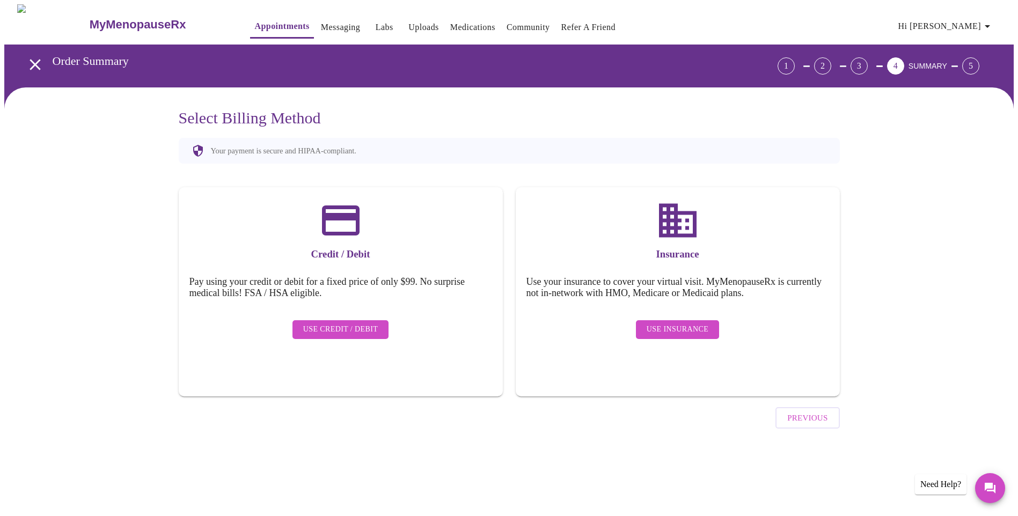
scroll to position [0, 0]
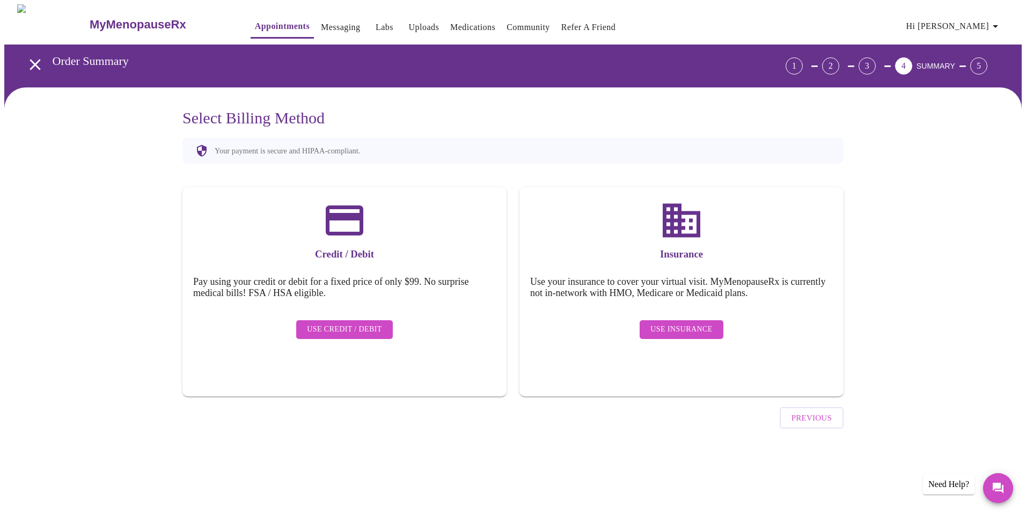
click at [678, 323] on span "Use Insurance" at bounding box center [681, 329] width 62 height 13
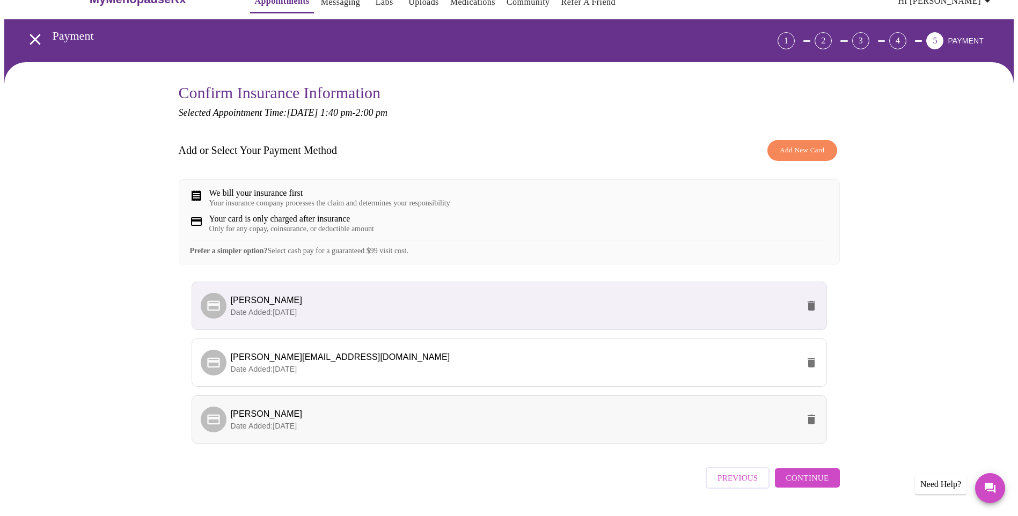
scroll to position [65, 0]
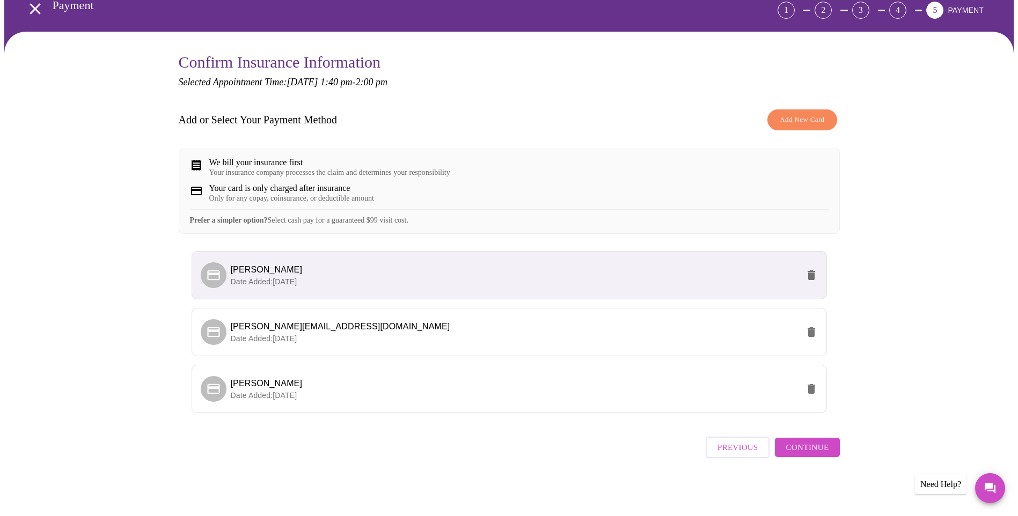
click at [811, 450] on span "Continue" at bounding box center [806, 447] width 43 height 14
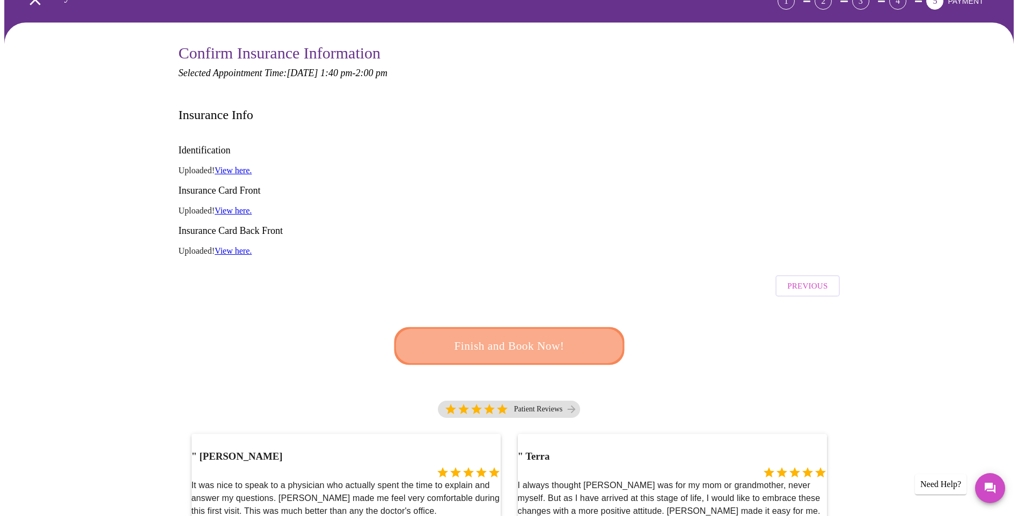
click at [512, 336] on span "Finish and Book Now!" at bounding box center [509, 346] width 207 height 21
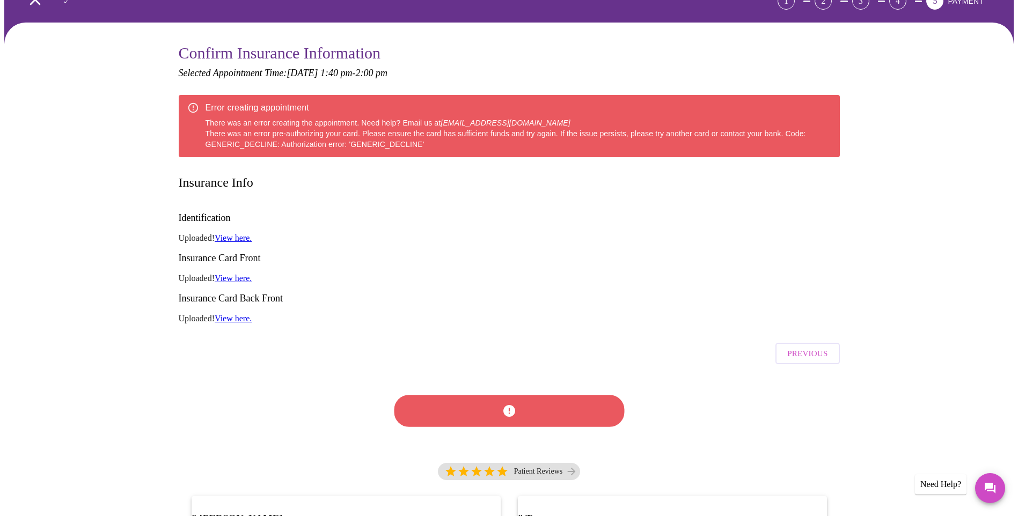
scroll to position [0, 0]
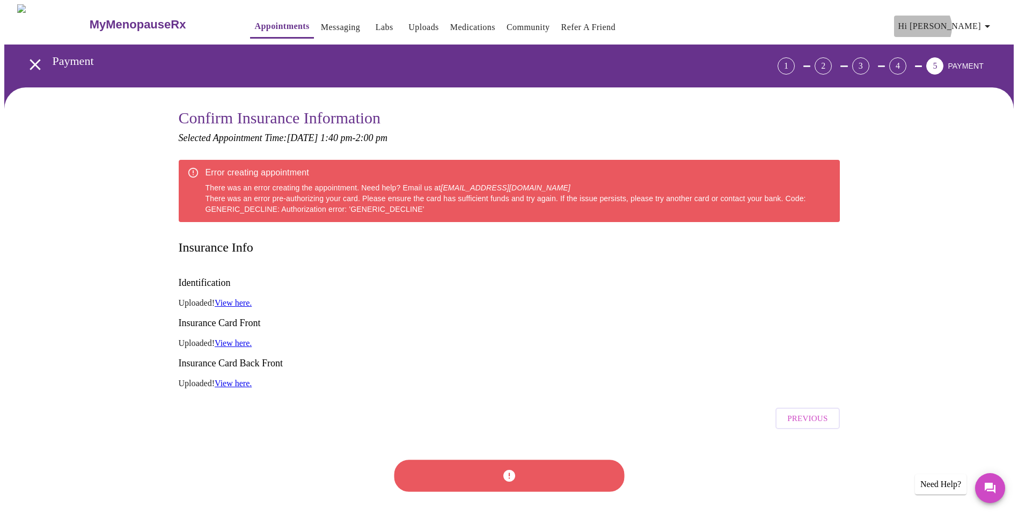
click at [974, 23] on span "Hi [PERSON_NAME]" at bounding box center [945, 26] width 95 height 15
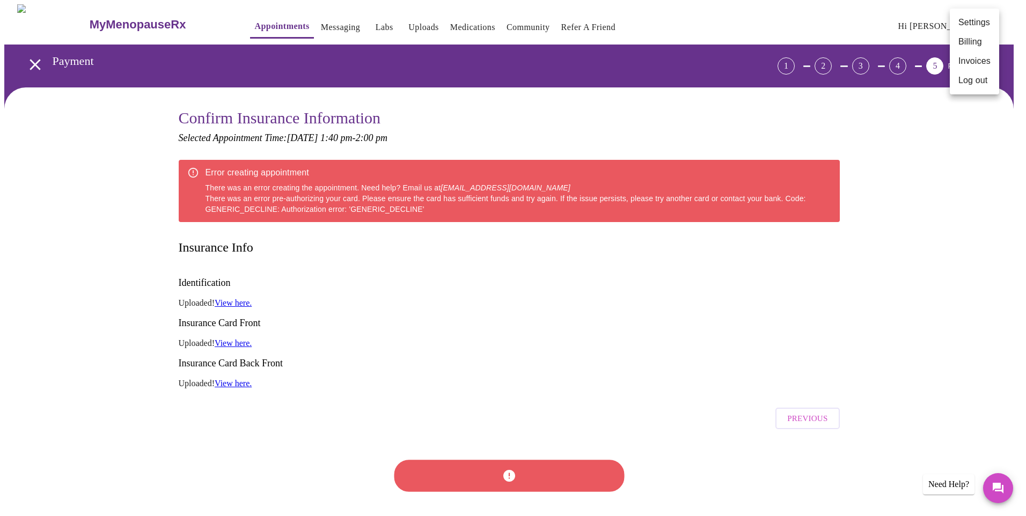
drag, startPoint x: 547, startPoint y: 185, endPoint x: 454, endPoint y: 186, distance: 92.8
click at [454, 186] on div at bounding box center [513, 258] width 1026 height 516
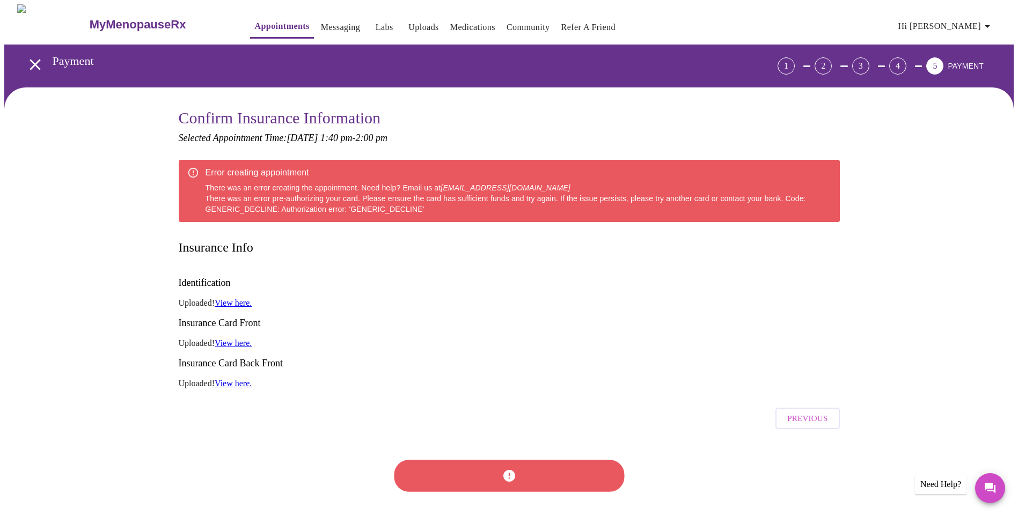
click at [449, 187] on em "hello@mymenopauserx.com" at bounding box center [504, 187] width 129 height 9
drag, startPoint x: 442, startPoint y: 187, endPoint x: 537, endPoint y: 187, distance: 94.9
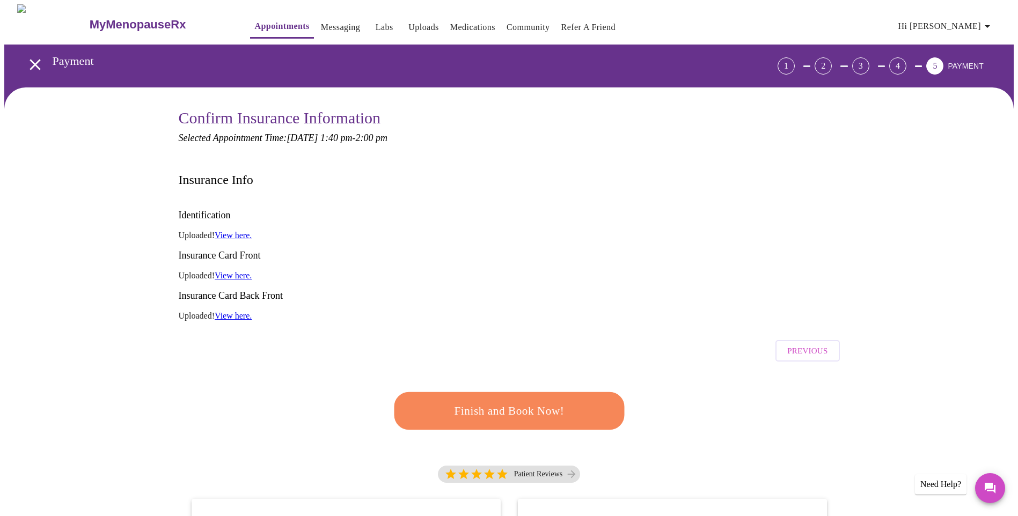
click at [481, 290] on h3 "Insurance Card Back Front" at bounding box center [509, 295] width 661 height 11
click at [979, 26] on span "Hi [PERSON_NAME]" at bounding box center [945, 26] width 95 height 15
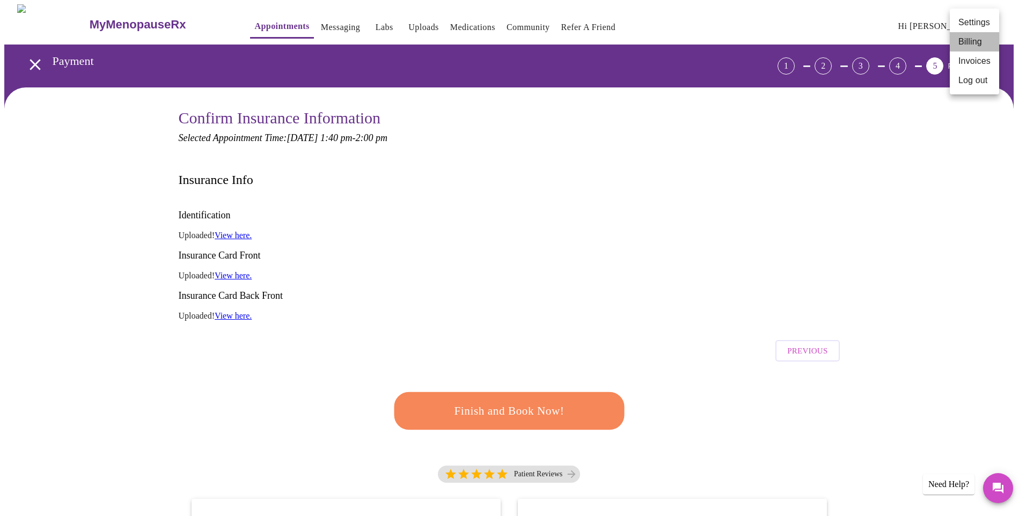
click at [981, 41] on li "Billing" at bounding box center [973, 41] width 49 height 19
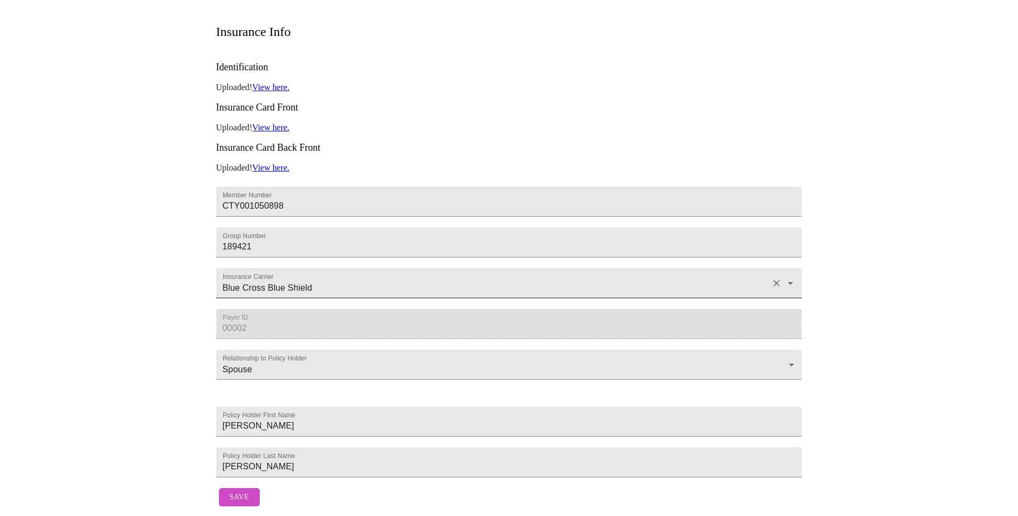
scroll to position [61, 0]
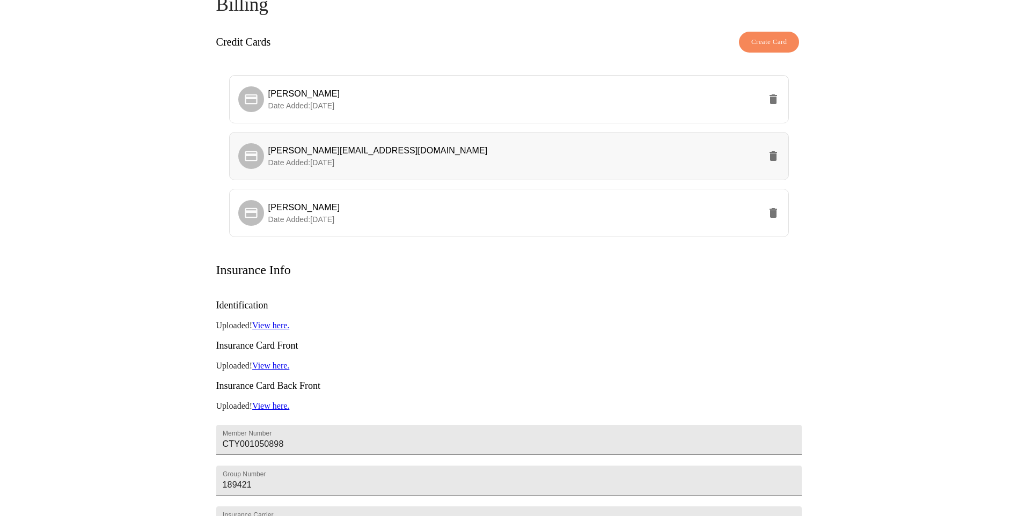
click at [767, 154] on icon "delete" at bounding box center [773, 156] width 13 height 13
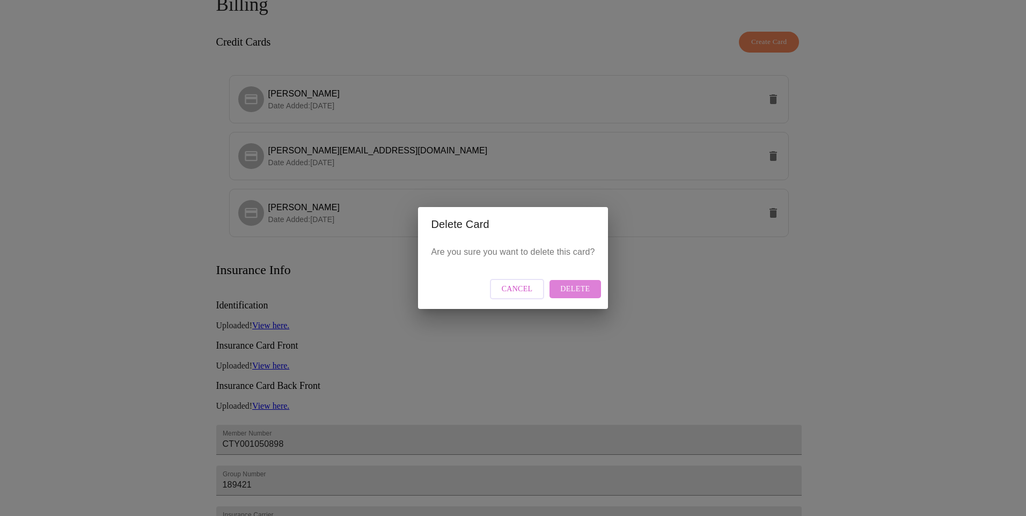
click at [583, 286] on span "Delete" at bounding box center [575, 289] width 30 height 13
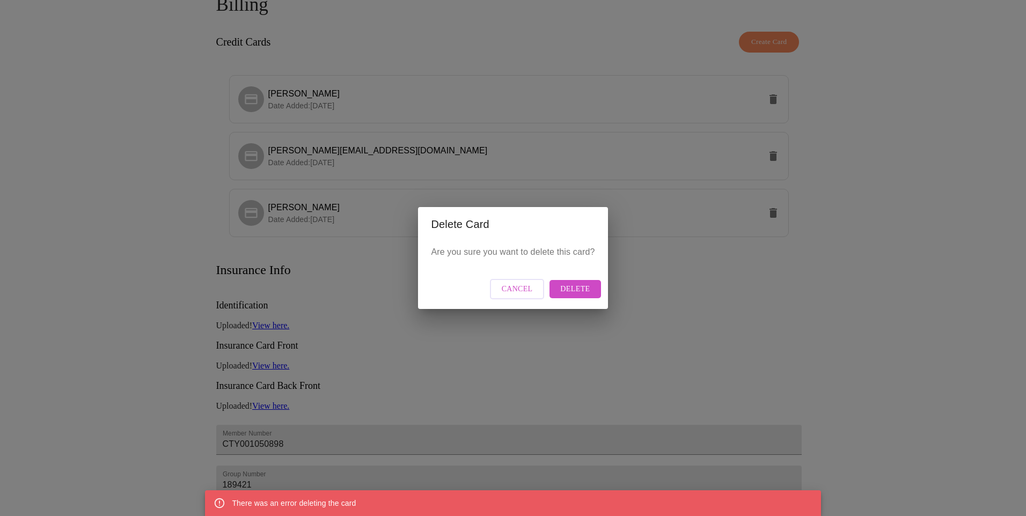
click at [508, 291] on span "Cancel" at bounding box center [517, 289] width 31 height 13
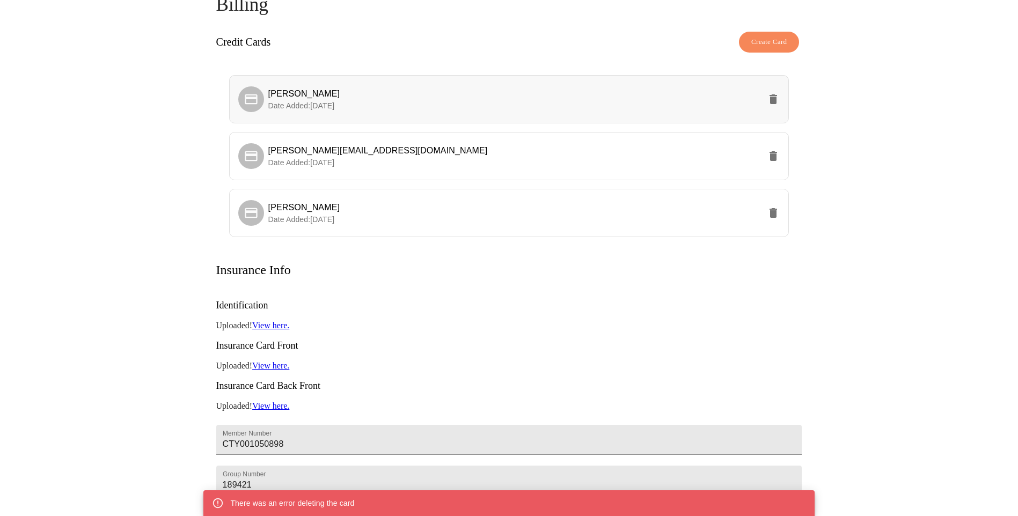
click at [774, 95] on icon "delete" at bounding box center [773, 99] width 8 height 10
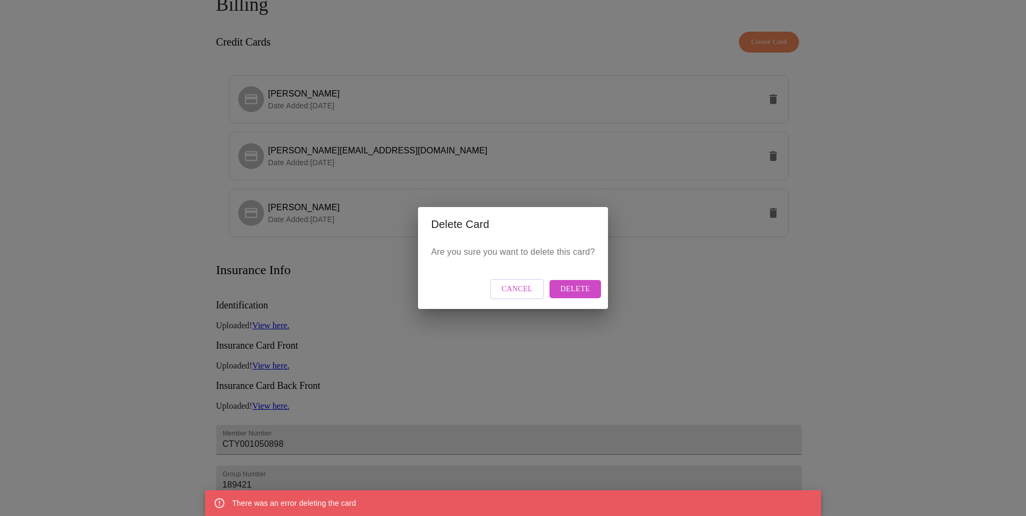
click at [576, 292] on span "Delete" at bounding box center [575, 289] width 30 height 13
click at [585, 291] on span "Delete" at bounding box center [575, 289] width 30 height 13
click at [588, 290] on span "Delete" at bounding box center [575, 289] width 30 height 13
click at [590, 296] on button "Delete" at bounding box center [574, 289] width 51 height 19
click at [527, 286] on span "Cancel" at bounding box center [517, 289] width 31 height 13
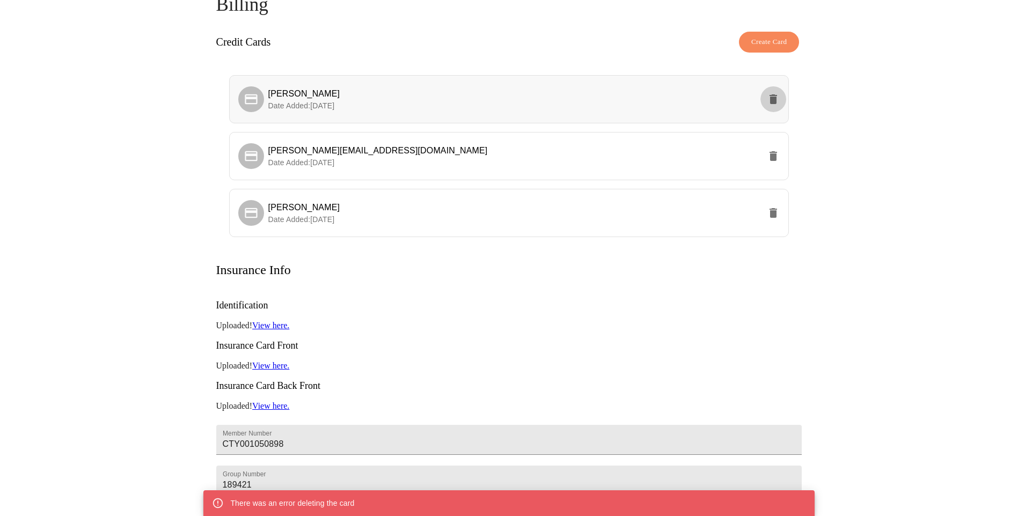
click at [775, 93] on icon "delete" at bounding box center [773, 99] width 13 height 13
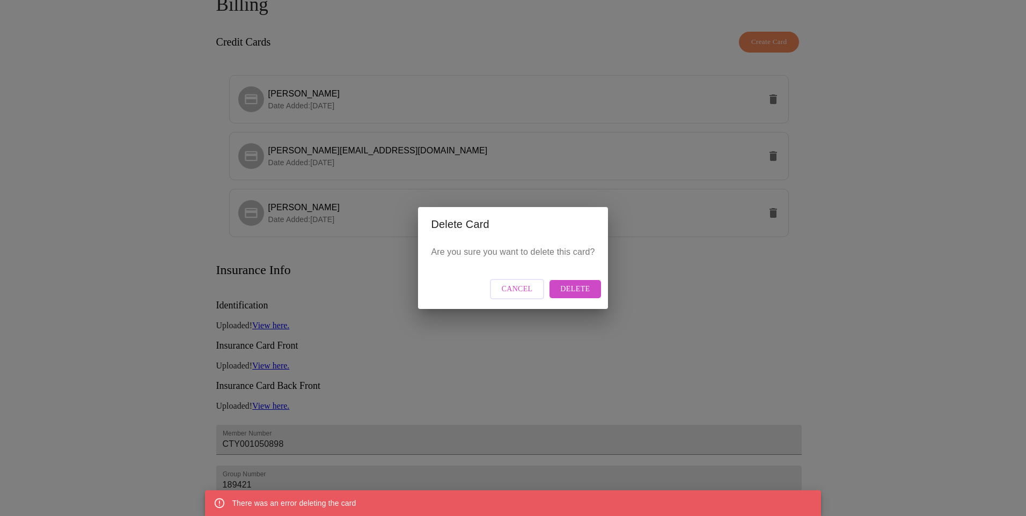
click at [571, 288] on span "Delete" at bounding box center [575, 289] width 30 height 13
click at [593, 292] on button "Delete" at bounding box center [574, 289] width 51 height 19
click at [524, 288] on span "Cancel" at bounding box center [517, 289] width 31 height 13
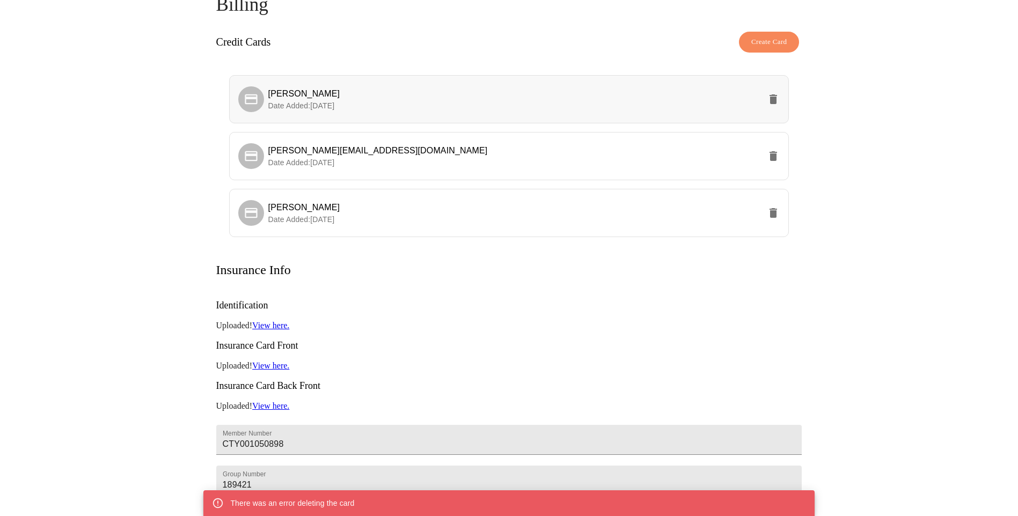
click at [772, 97] on icon "delete" at bounding box center [773, 99] width 8 height 10
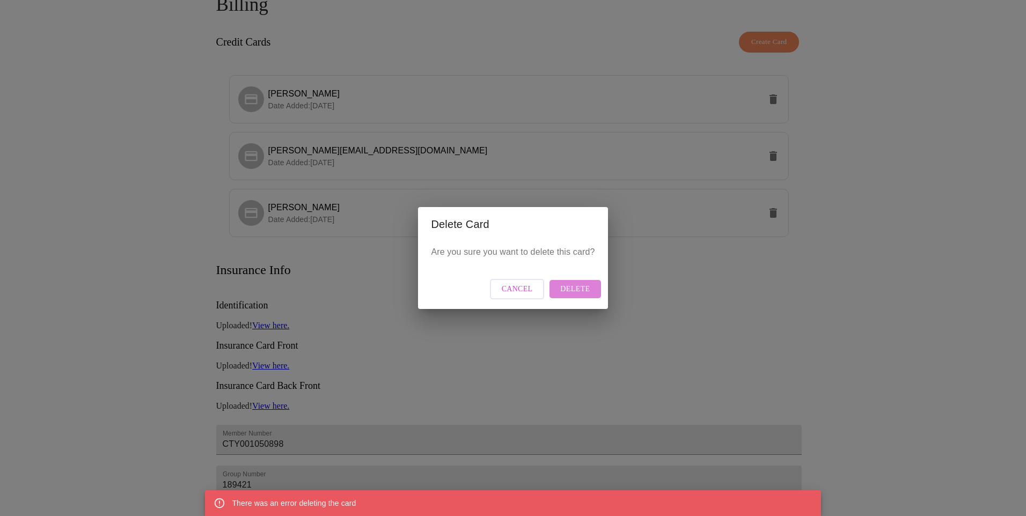
click at [580, 289] on span "Delete" at bounding box center [575, 289] width 30 height 13
click at [592, 291] on button "Delete" at bounding box center [574, 289] width 51 height 19
click at [511, 290] on span "Cancel" at bounding box center [517, 289] width 31 height 13
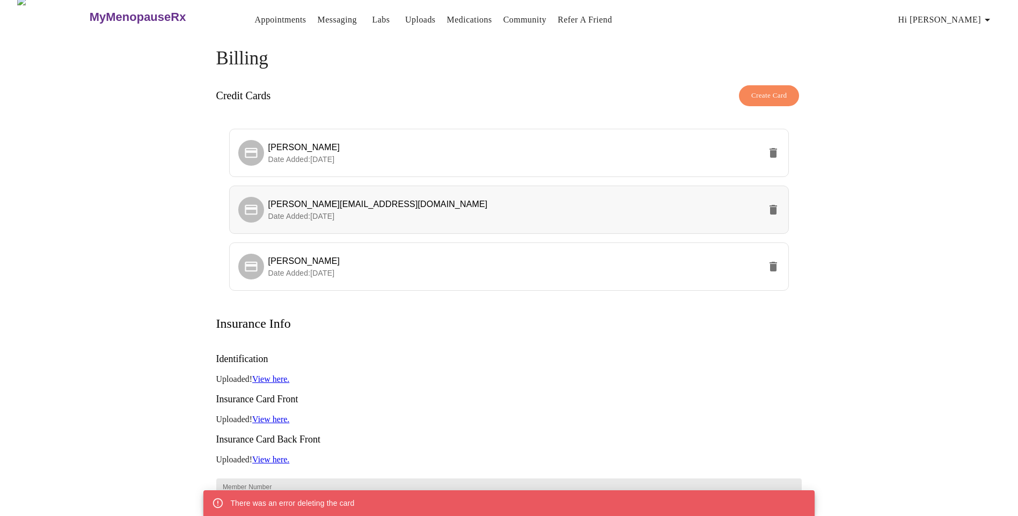
scroll to position [0, 0]
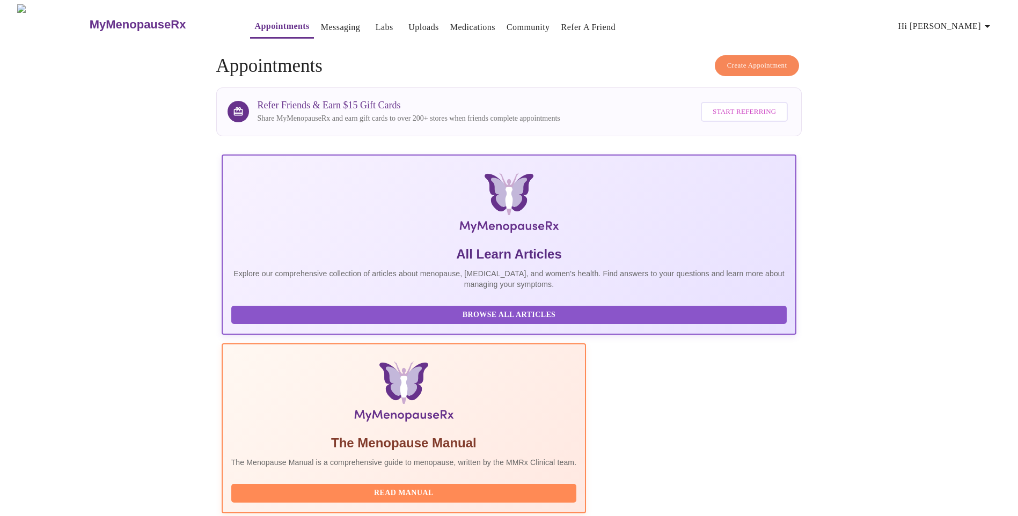
click at [739, 62] on span "Create Appointment" at bounding box center [757, 66] width 60 height 12
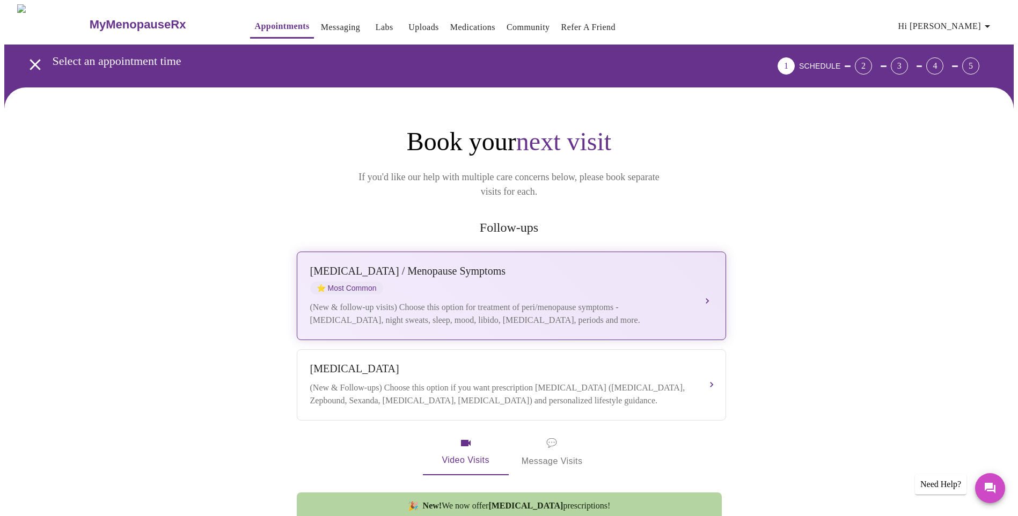
click at [410, 301] on div "(New & follow-up visits) Choose this option for treatment of peri/menopause sym…" at bounding box center [500, 314] width 381 height 26
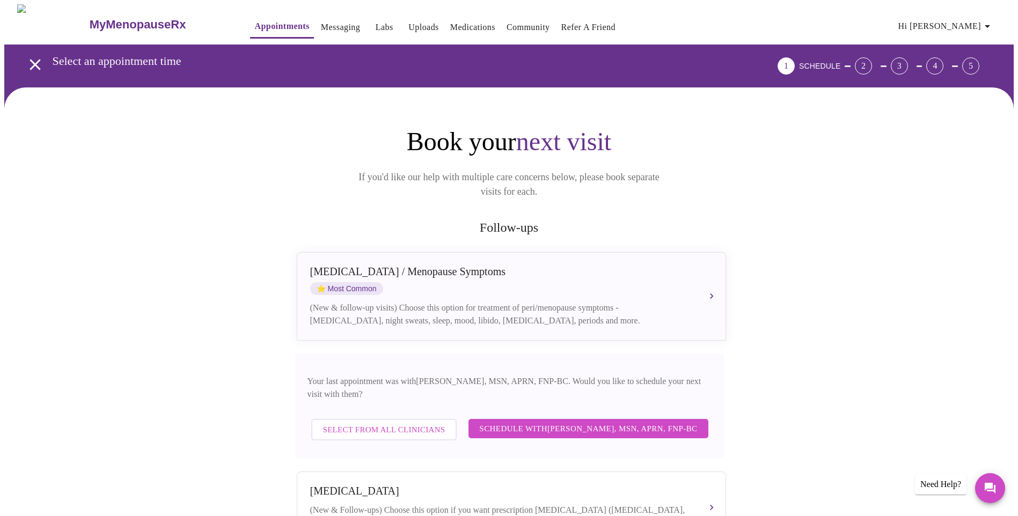
click at [415, 423] on span "Select from All Clinicians" at bounding box center [384, 430] width 122 height 14
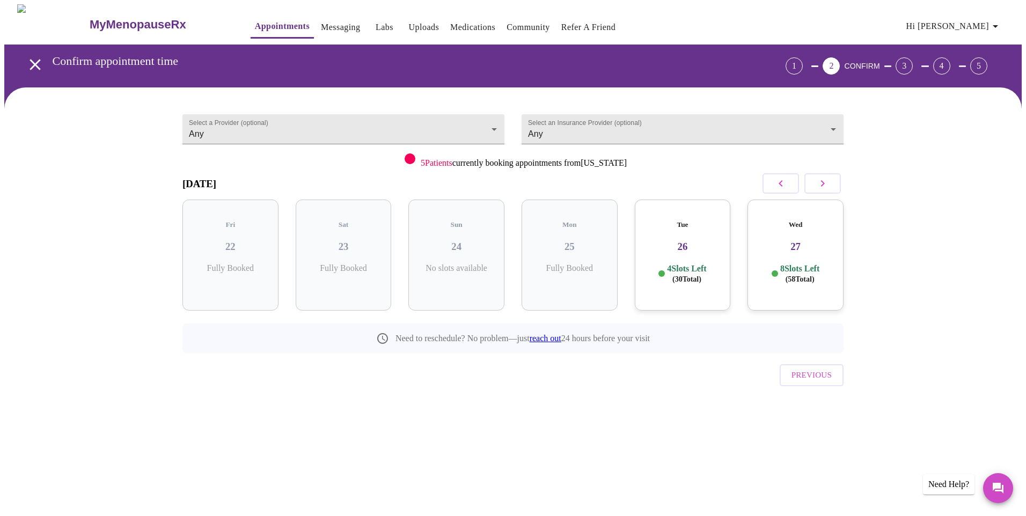
click at [690, 245] on div "Tue 26 4 Slots Left ( 30 Total)" at bounding box center [683, 255] width 96 height 111
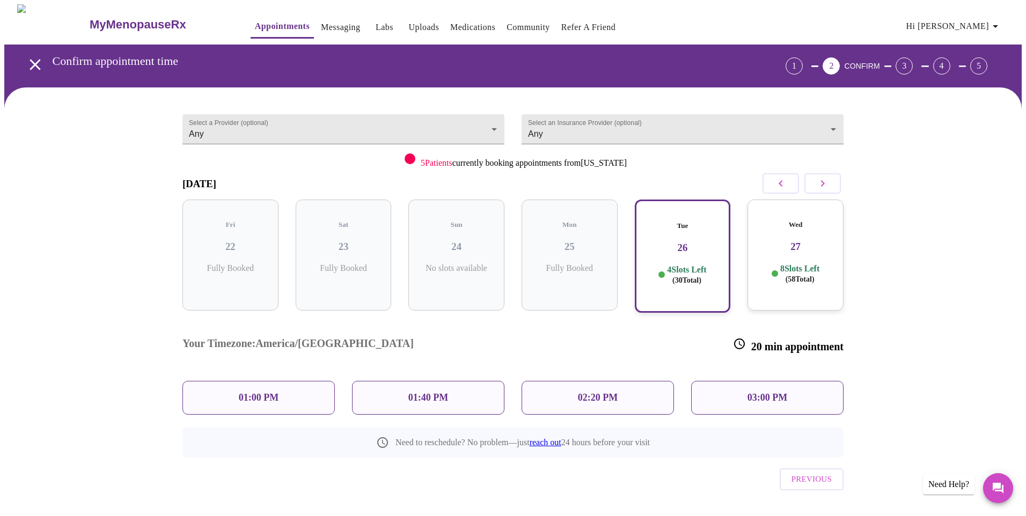
click at [252, 381] on div "01:00 PM" at bounding box center [258, 398] width 152 height 34
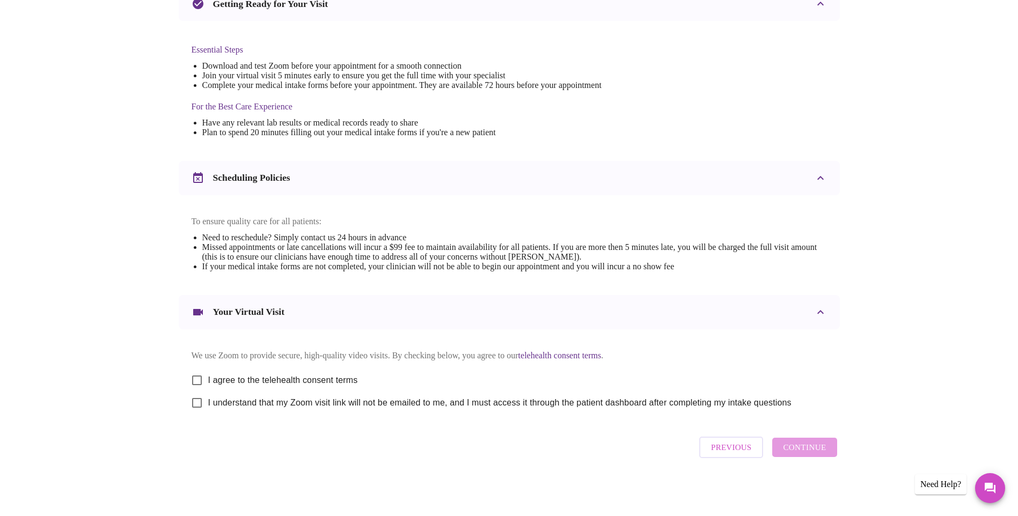
scroll to position [262, 0]
click at [202, 371] on input "I agree to the telehealth consent terms" at bounding box center [197, 380] width 23 height 23
checkbox input "true"
click at [202, 398] on input "I understand that my Zoom visit link will not be emailed to me, and I must acce…" at bounding box center [197, 403] width 23 height 23
checkbox input "true"
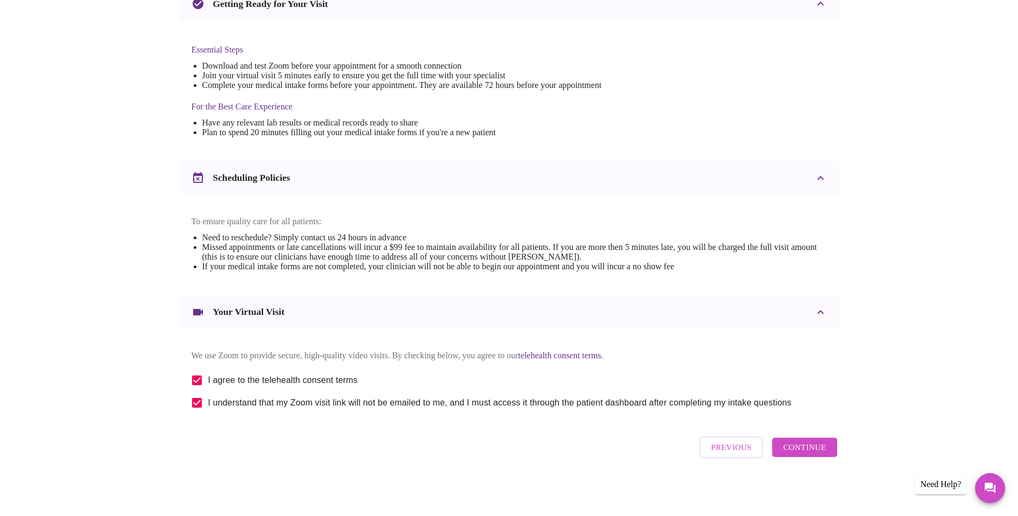
click at [821, 454] on span "Continue" at bounding box center [804, 447] width 43 height 14
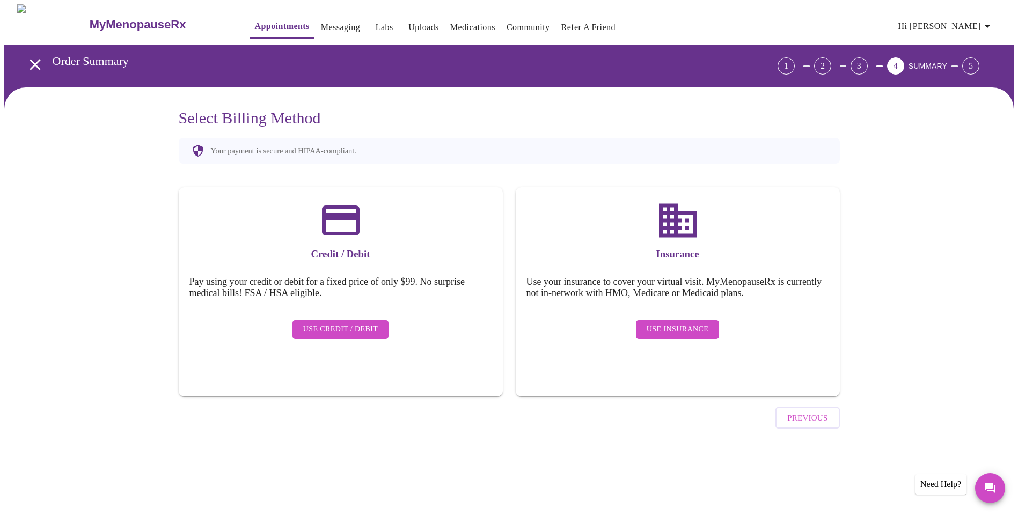
scroll to position [0, 0]
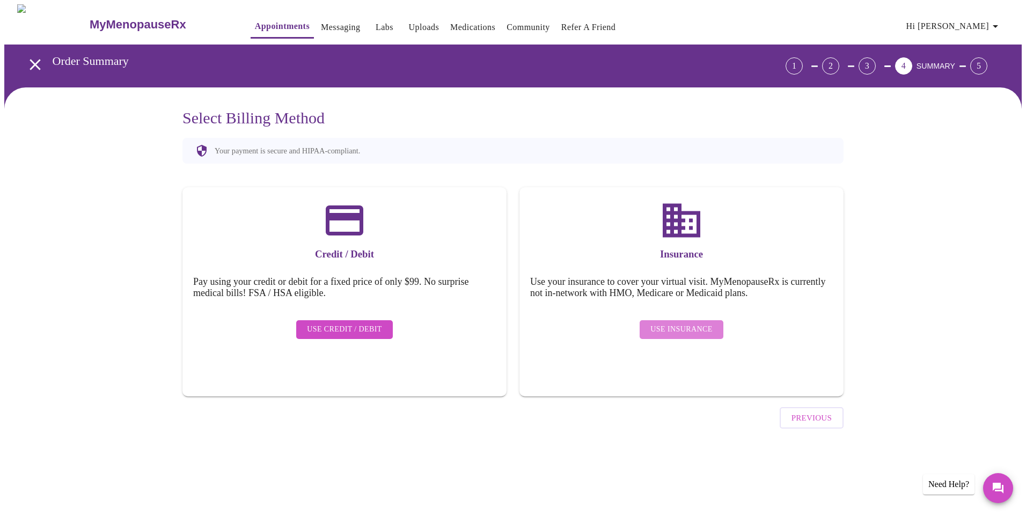
click at [686, 323] on span "Use Insurance" at bounding box center [681, 329] width 62 height 13
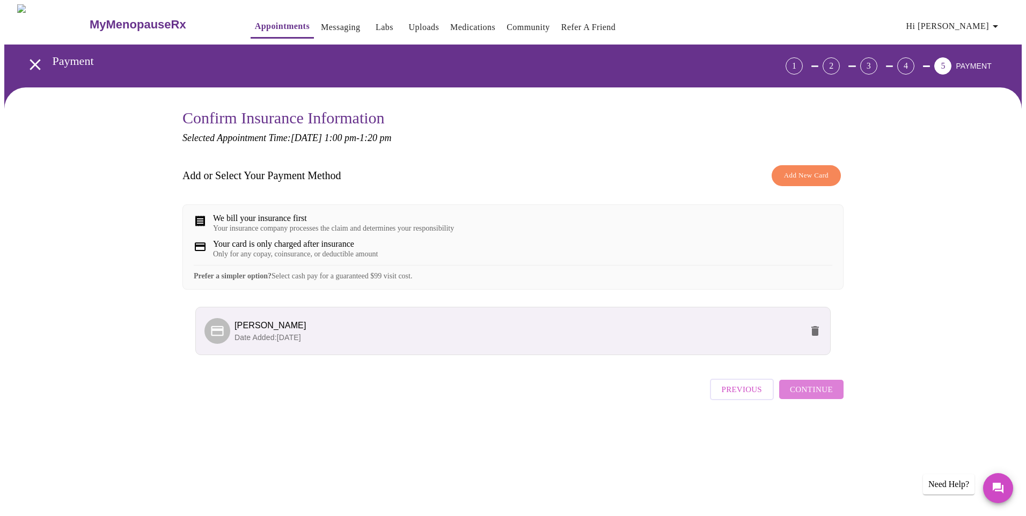
click at [829, 396] on span "Continue" at bounding box center [811, 389] width 43 height 14
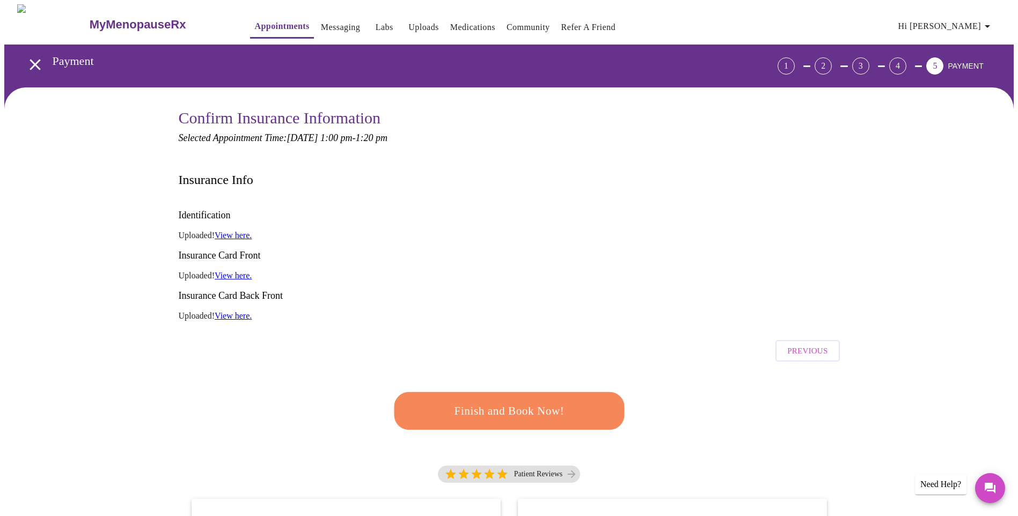
click at [591, 401] on span "Finish and Book Now!" at bounding box center [508, 411] width 198 height 20
